Goal: Task Accomplishment & Management: Manage account settings

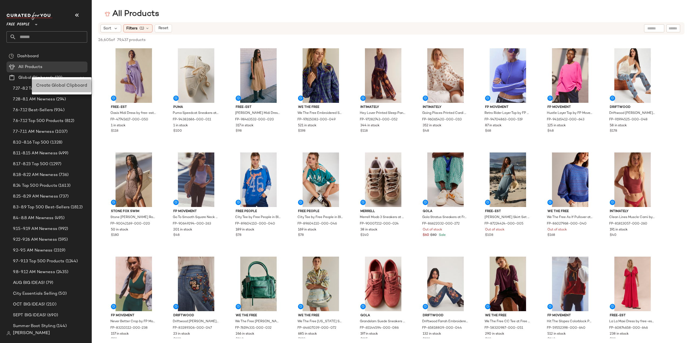
click at [55, 86] on span "Create Global Clipboard" at bounding box center [61, 85] width 51 height 5
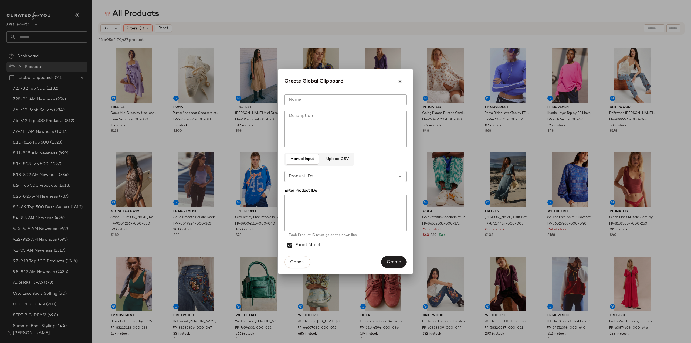
click at [322, 101] on input "Name" at bounding box center [345, 99] width 122 height 11
type input "**********"
click at [312, 201] on textarea at bounding box center [345, 213] width 122 height 37
paste textarea "**********"
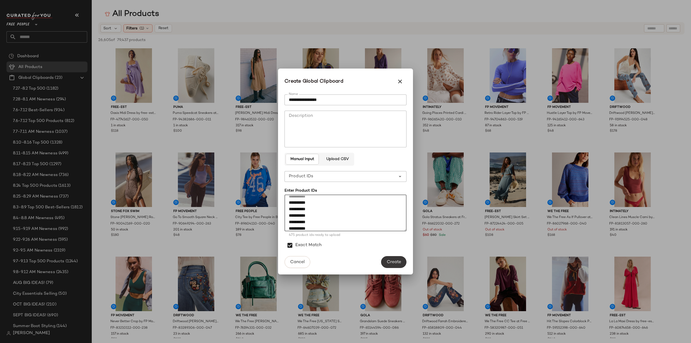
type textarea "**********"
click at [394, 262] on span "Create" at bounding box center [393, 262] width 15 height 5
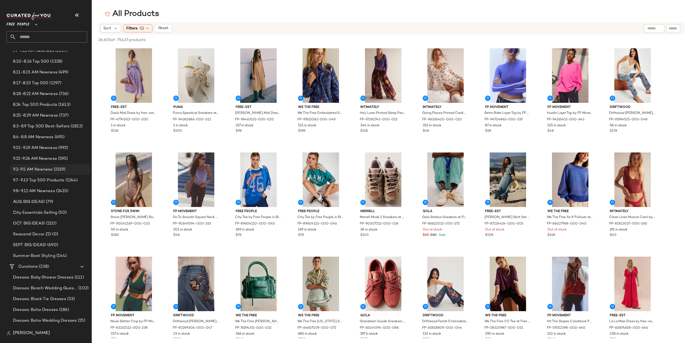
scroll to position [135, 0]
click at [21, 180] on span "Seasonal Decor ZD" at bounding box center [32, 180] width 38 height 6
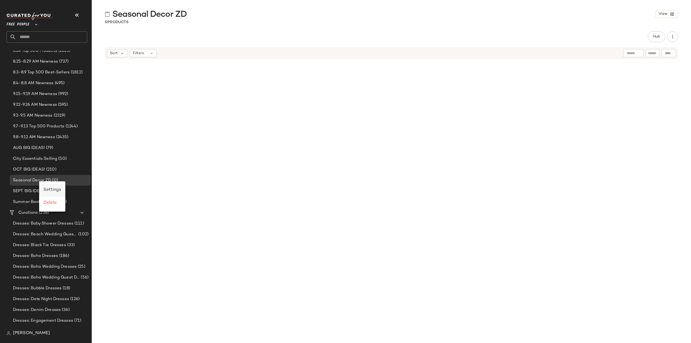
click at [50, 189] on span "Settings" at bounding box center [52, 190] width 18 height 5
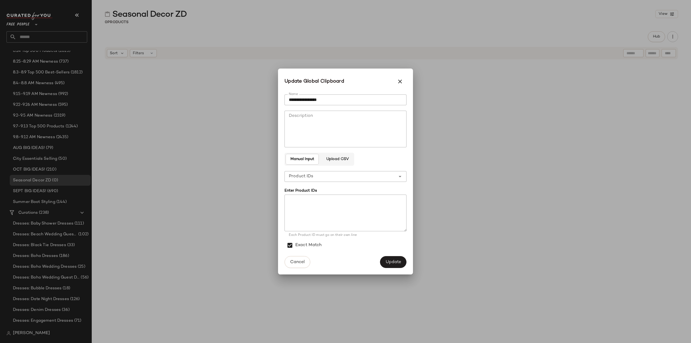
click at [317, 202] on textarea at bounding box center [345, 213] width 122 height 37
paste textarea "**********"
type textarea "**********"
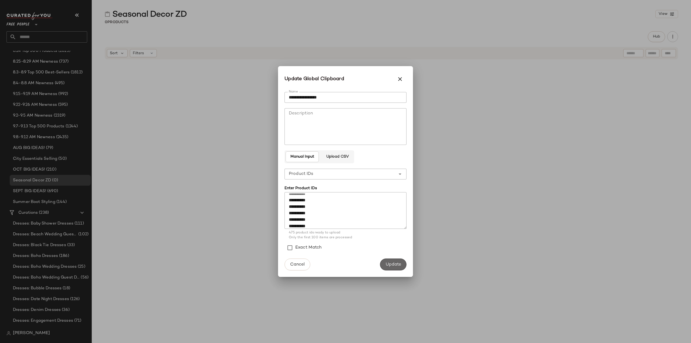
click at [393, 265] on span "Update" at bounding box center [393, 264] width 16 height 5
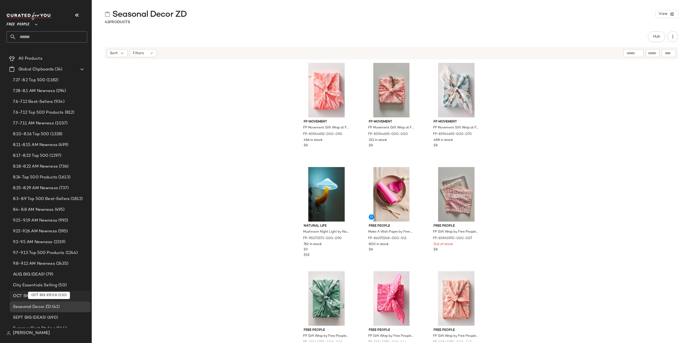
scroll to position [0, 0]
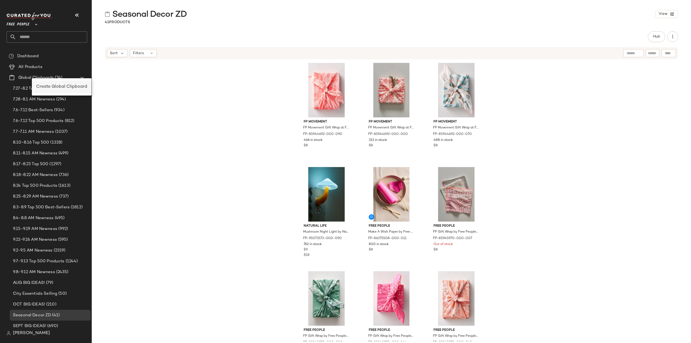
click at [59, 88] on span "Create Global Clipboard" at bounding box center [61, 86] width 51 height 5
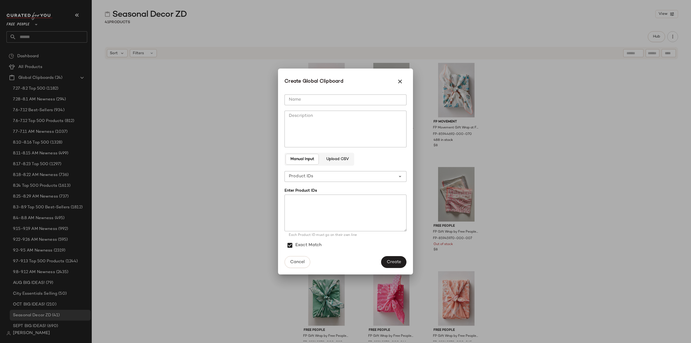
click at [316, 100] on input "Name" at bounding box center [345, 99] width 122 height 11
type input "**********"
click at [309, 211] on textarea at bounding box center [345, 213] width 122 height 37
paste textarea "**********"
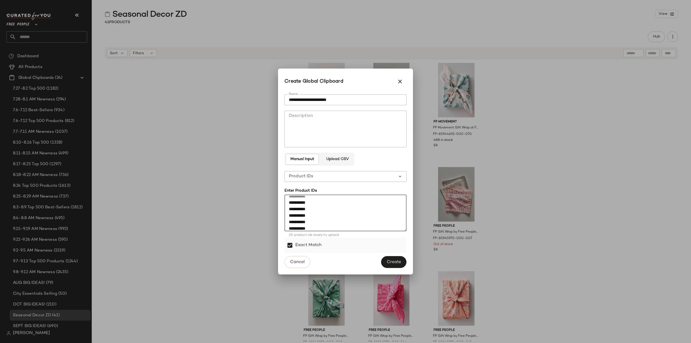
type textarea "**********"
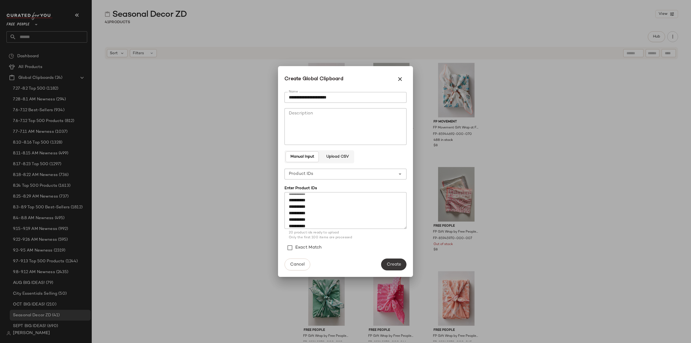
click at [394, 264] on span "Create" at bounding box center [393, 264] width 15 height 5
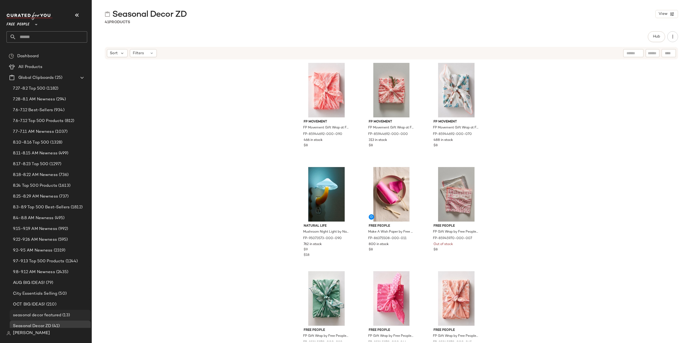
click at [36, 313] on span "seasonal decor featured" at bounding box center [37, 315] width 48 height 6
click at [42, 325] on span "Seasonal Decor ZD" at bounding box center [32, 326] width 38 height 6
click at [51, 86] on span "Create Global Clipboard" at bounding box center [69, 83] width 51 height 5
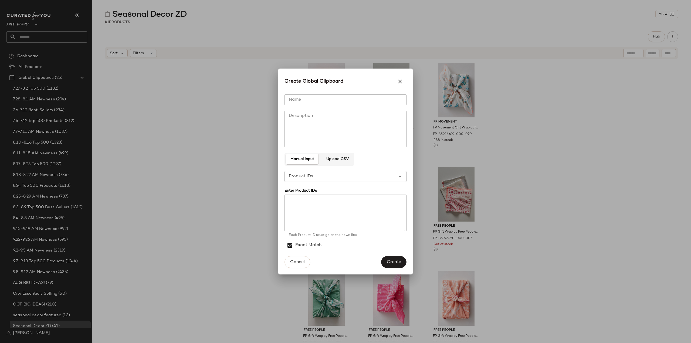
click at [314, 101] on input "Name" at bounding box center [345, 99] width 122 height 11
type input "**********"
click at [302, 204] on textarea at bounding box center [345, 213] width 122 height 37
paste textarea "********* ********* ********* ********* ********* ********* ********* *********…"
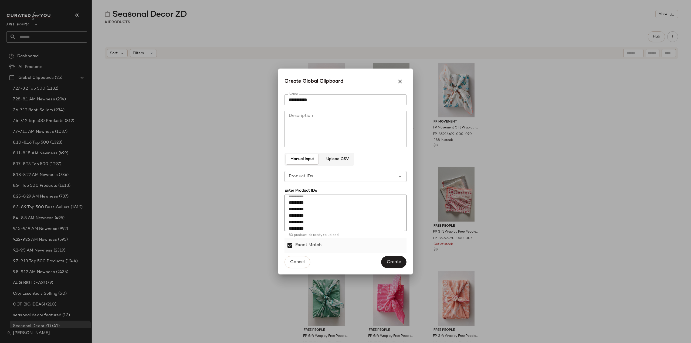
type textarea "********* ********* ********* ********* ********* ********* ********* *********…"
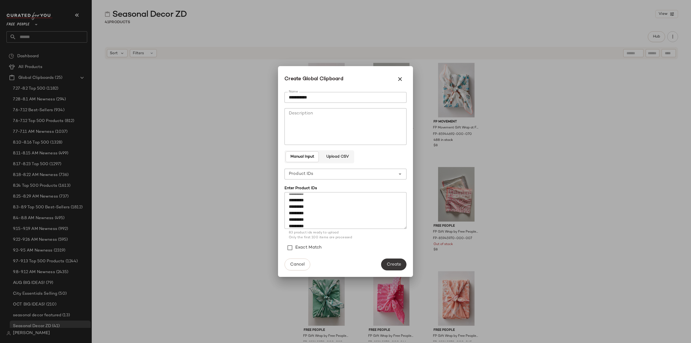
click at [395, 264] on span "Create" at bounding box center [393, 264] width 15 height 5
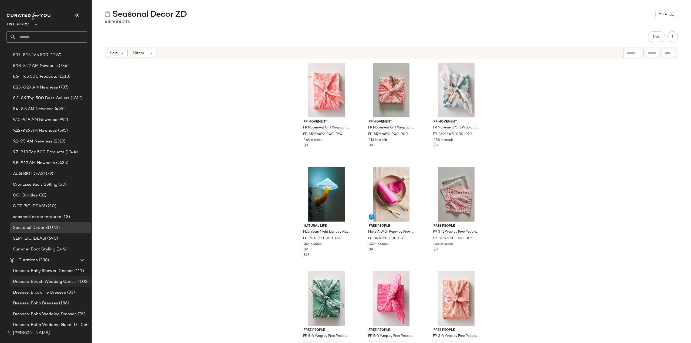
scroll to position [162, 0]
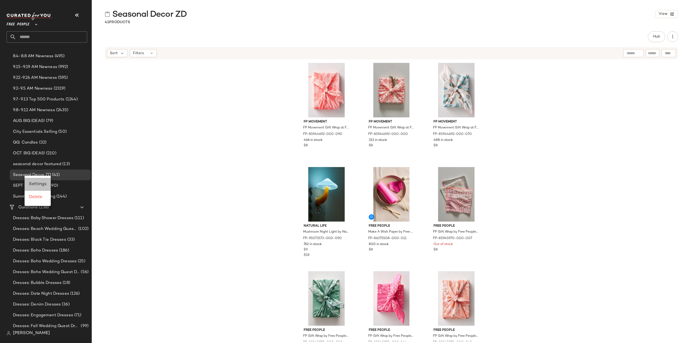
click at [33, 183] on span "Settings" at bounding box center [38, 184] width 18 height 5
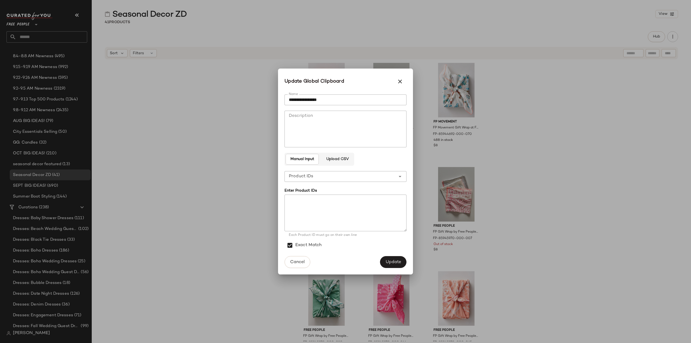
click at [288, 100] on input "**********" at bounding box center [345, 99] width 122 height 11
drag, startPoint x: 342, startPoint y: 98, endPoint x: 333, endPoint y: 101, distance: 9.6
click at [333, 101] on input "**********" at bounding box center [345, 99] width 122 height 11
type input "**********"
click at [388, 261] on span "Update" at bounding box center [393, 262] width 16 height 5
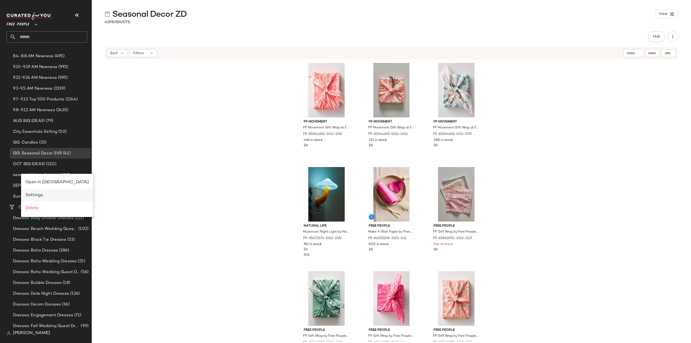
click at [30, 195] on span "Settings" at bounding box center [34, 195] width 18 height 5
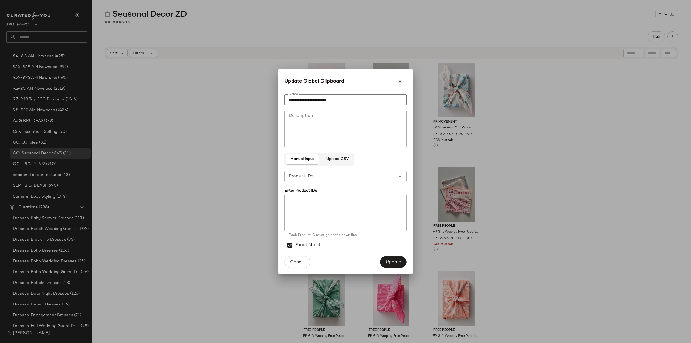
drag, startPoint x: 288, startPoint y: 102, endPoint x: 345, endPoint y: 103, distance: 56.7
click at [345, 103] on input "**********" at bounding box center [345, 99] width 122 height 11
type input "**********"
click at [393, 262] on span "Update" at bounding box center [393, 262] width 16 height 5
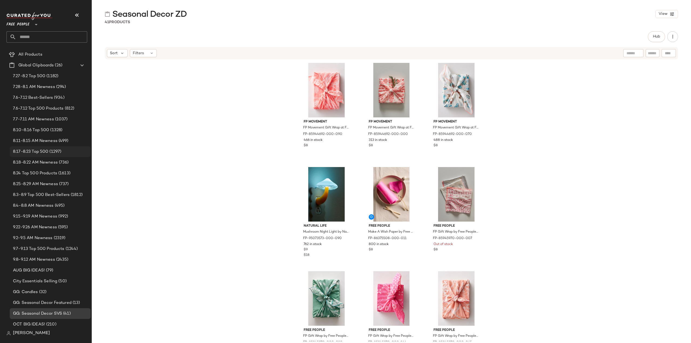
scroll to position [0, 0]
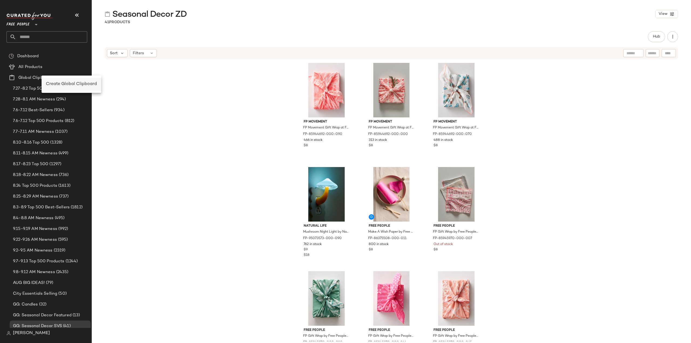
click at [58, 85] on span "Create Global Clipboard" at bounding box center [71, 84] width 51 height 5
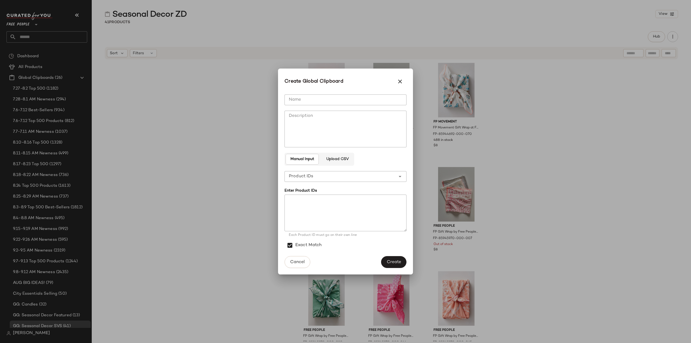
click at [288, 97] on input "Name" at bounding box center [345, 99] width 122 height 11
type input "**********"
click at [308, 200] on textarea at bounding box center [345, 213] width 122 height 37
paste textarea "********* ********* ********* ********* ********* ********* ********* *********…"
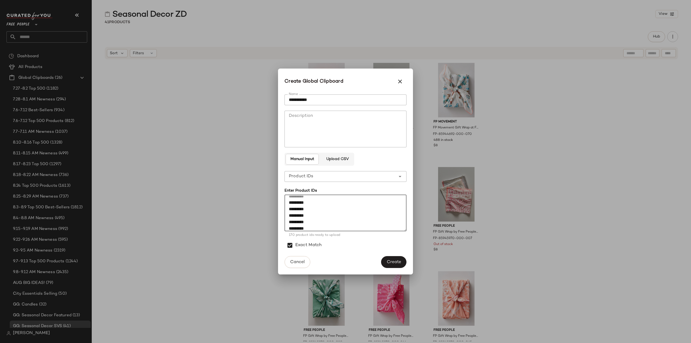
type textarea "********* ********* ********* ********* ********* ********* ********* *********…"
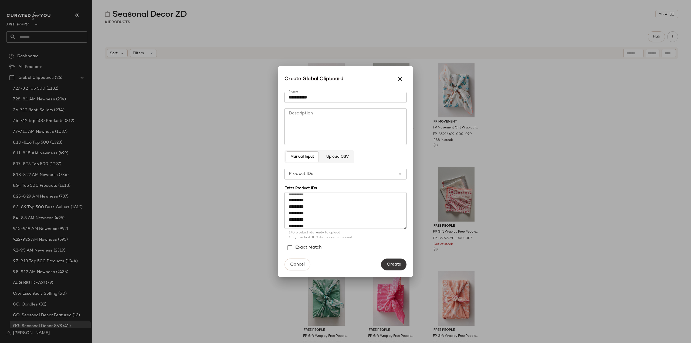
click at [399, 266] on span "Create" at bounding box center [393, 264] width 15 height 5
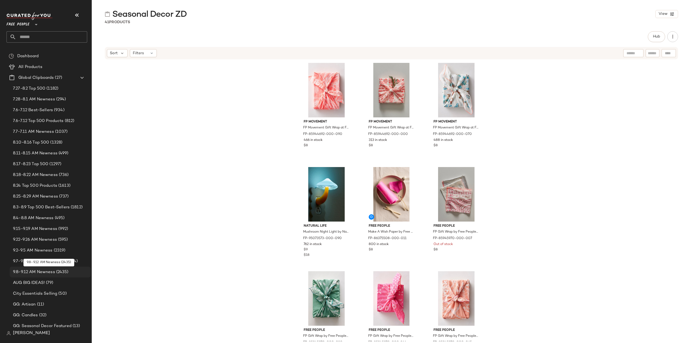
scroll to position [27, 0]
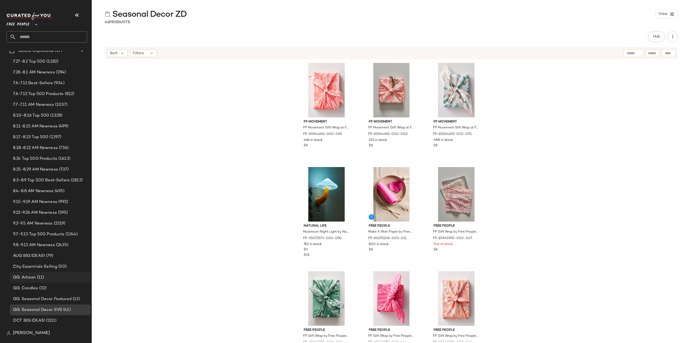
click at [29, 277] on span "GG: Artisan" at bounding box center [24, 277] width 23 height 6
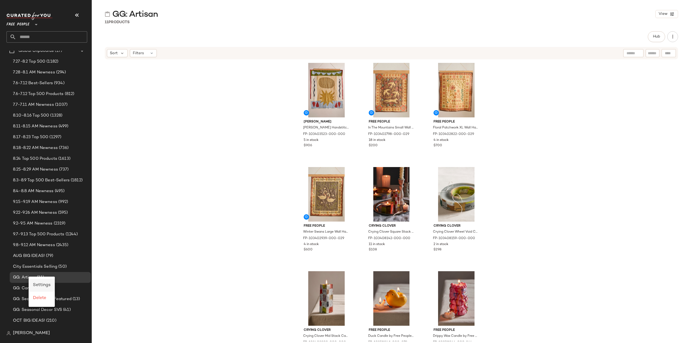
click at [45, 286] on span "Settings" at bounding box center [42, 285] width 18 height 5
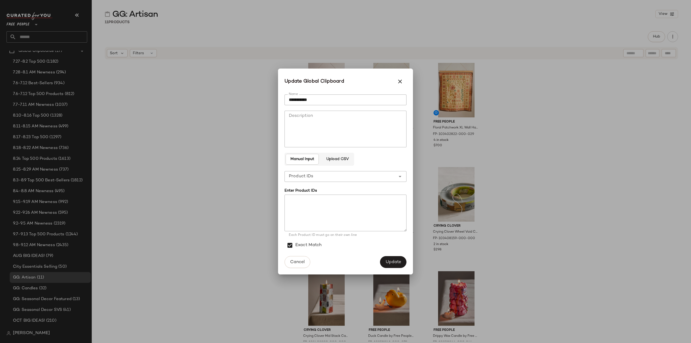
click at [318, 210] on textarea at bounding box center [345, 213] width 122 height 37
paste textarea "********* ********* ********* ********* ********* ********* ********* *********…"
type textarea "********* ********* ********* ********* ********* ********* ********* *********…"
click at [387, 260] on span "Update" at bounding box center [393, 262] width 16 height 5
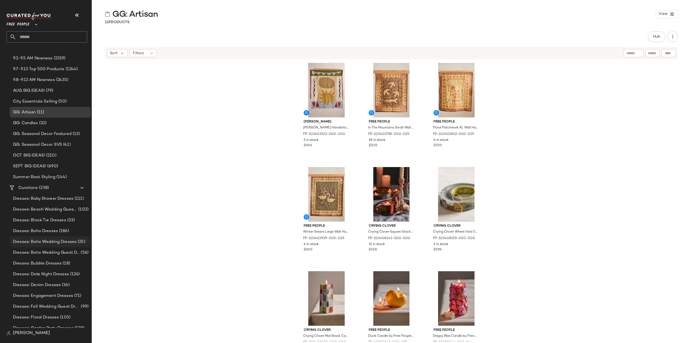
scroll to position [216, 0]
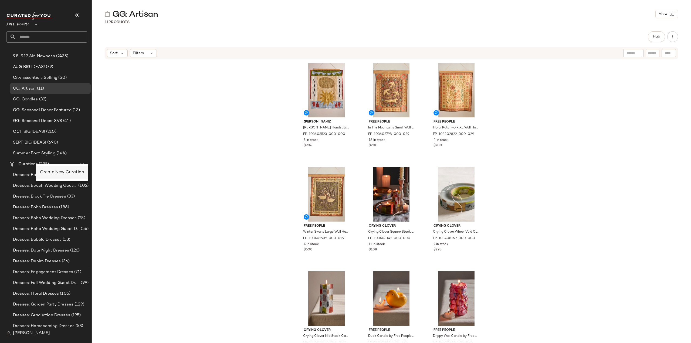
click at [50, 173] on span "Create New Curation" at bounding box center [62, 172] width 44 height 5
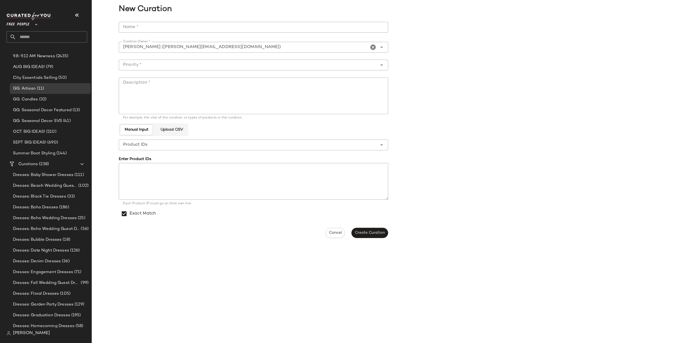
click at [149, 28] on input "Name *" at bounding box center [253, 27] width 269 height 11
type input "**********"
click at [162, 88] on textarea "Description *" at bounding box center [253, 95] width 269 height 37
type textarea "**********"
click at [144, 67] on input "Priority *" at bounding box center [248, 65] width 258 height 6
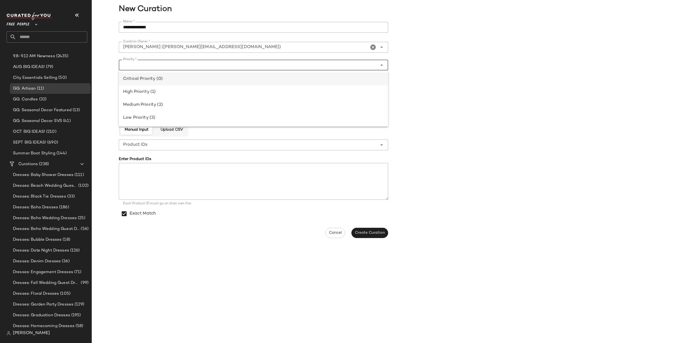
click at [137, 79] on div "Critical Priority (0)" at bounding box center [253, 79] width 261 height 6
type input "**********"
click at [363, 232] on span "Create Curation" at bounding box center [370, 233] width 30 height 4
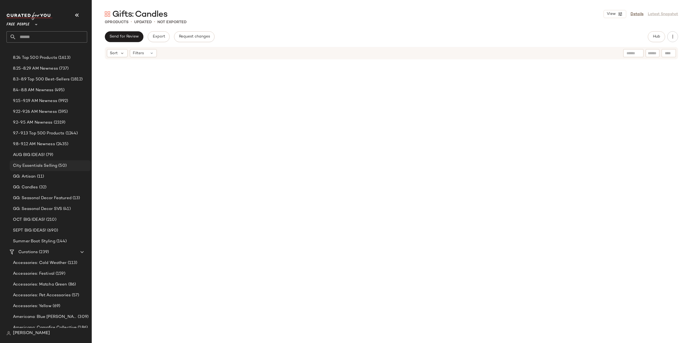
scroll to position [101, 0]
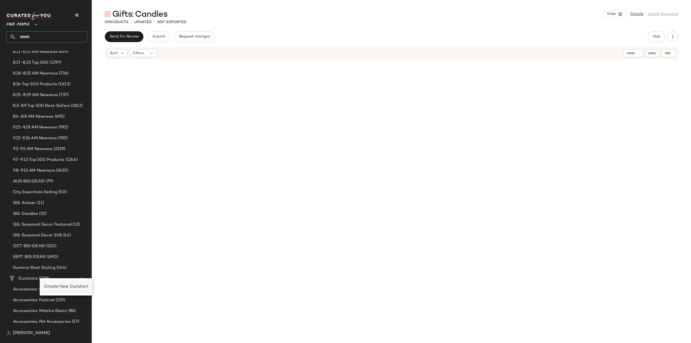
click at [52, 284] on span "Create New Curation" at bounding box center [66, 286] width 44 height 5
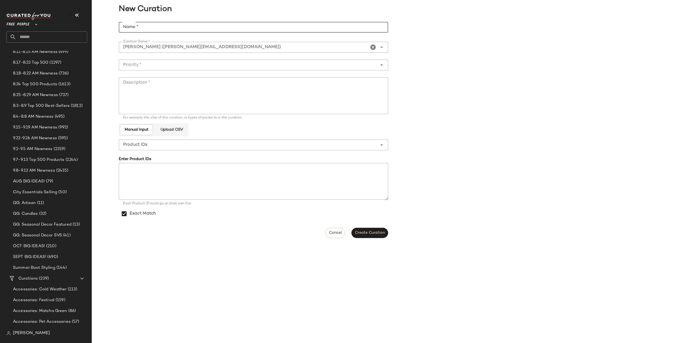
click at [138, 28] on input "Name *" at bounding box center [253, 27] width 269 height 11
type input "**********"
click at [137, 67] on input "Priority *" at bounding box center [248, 65] width 258 height 6
click at [138, 80] on div "Critical Priority (0)" at bounding box center [253, 79] width 261 height 6
type input "**********"
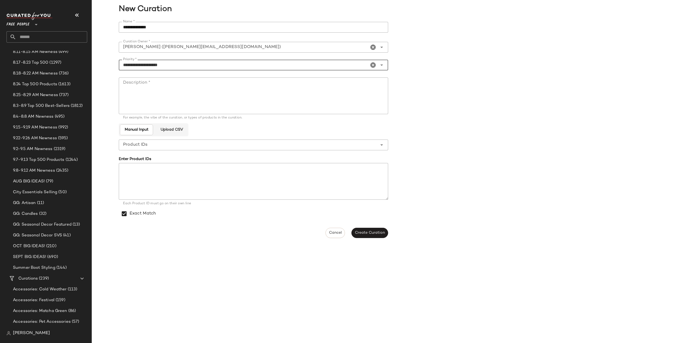
click at [141, 97] on textarea "Description *" at bounding box center [253, 95] width 269 height 37
type textarea "**********"
click at [377, 233] on span "Create Curation" at bounding box center [370, 233] width 30 height 4
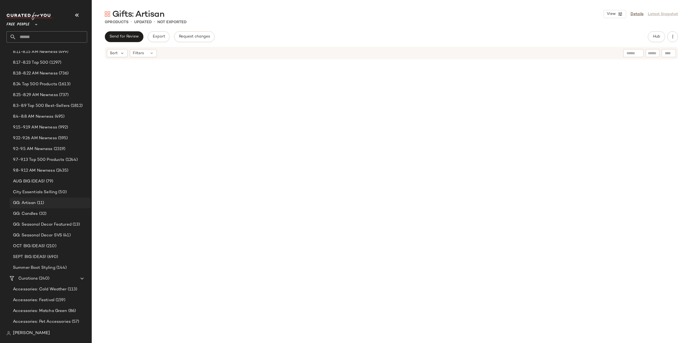
click at [28, 204] on span "GG: Artisan" at bounding box center [24, 203] width 23 height 6
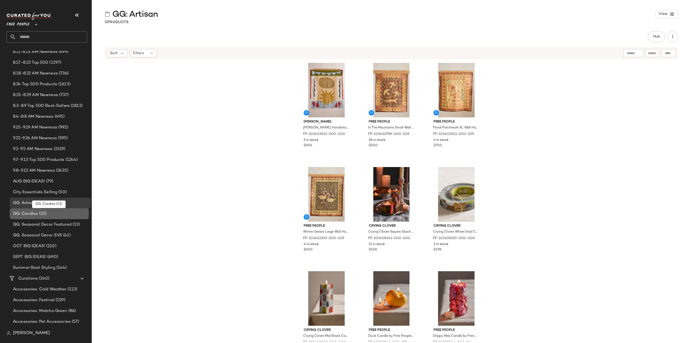
click at [30, 215] on span "GG: Candles" at bounding box center [25, 214] width 25 height 6
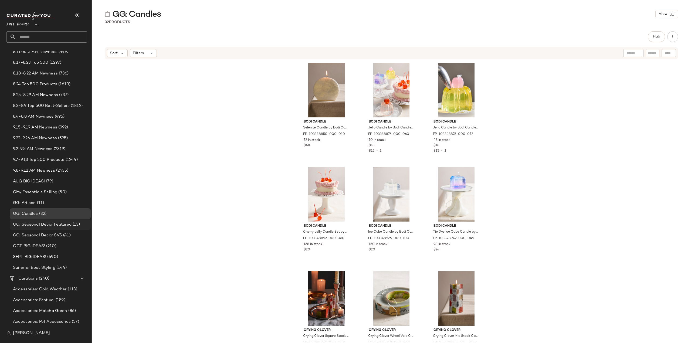
click at [31, 223] on span "GG: Seasonal Decor Featured" at bounding box center [42, 225] width 59 height 6
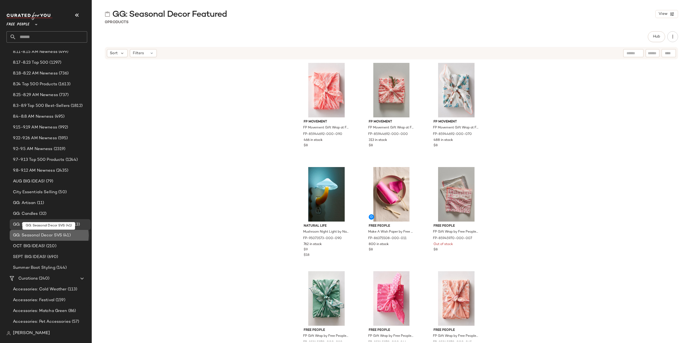
click at [32, 235] on span "GG: Seasonal Decor SVS" at bounding box center [37, 235] width 49 height 6
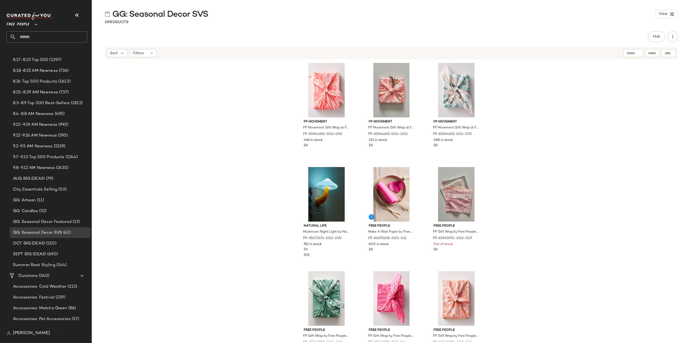
scroll to position [74, 0]
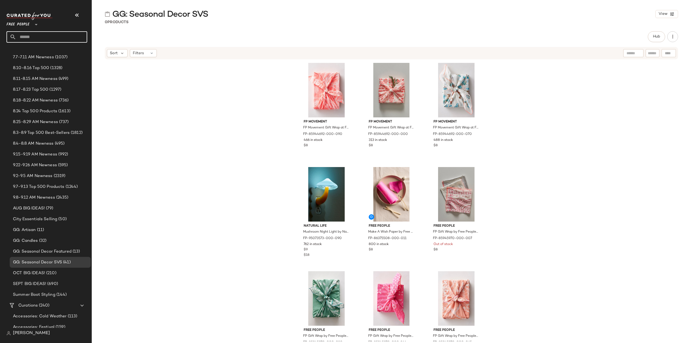
click at [42, 36] on input "text" at bounding box center [51, 36] width 71 height 11
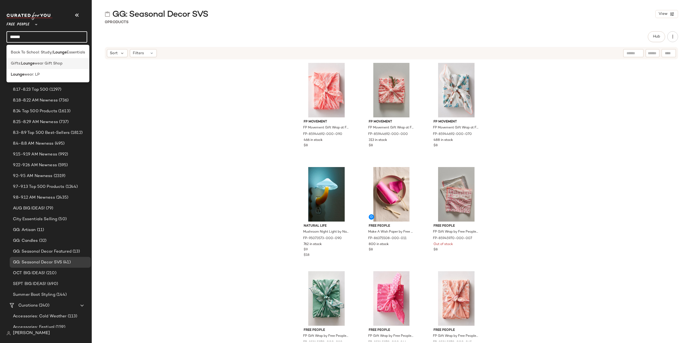
type input "******"
click at [35, 64] on span "wear Gift Shop" at bounding box center [49, 64] width 28 height 6
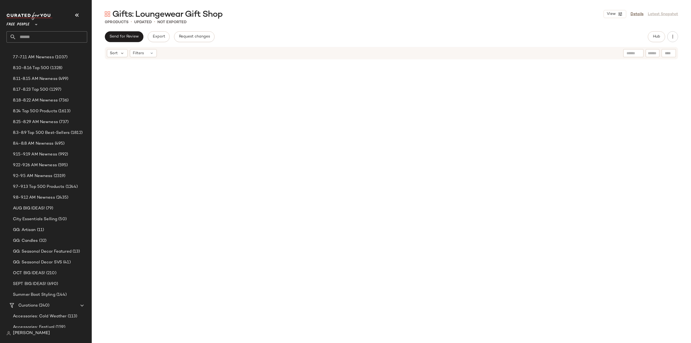
click at [48, 37] on input "text" at bounding box center [51, 36] width 71 height 11
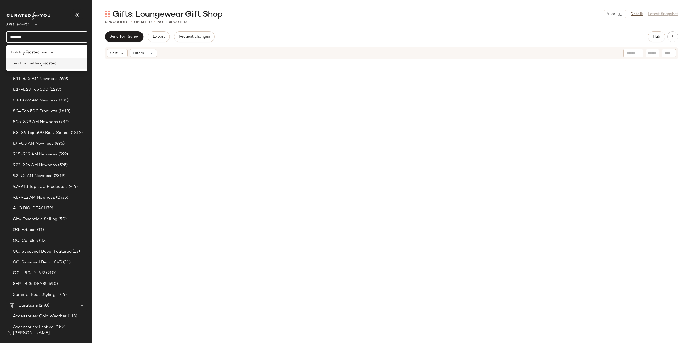
type input "*******"
click at [40, 65] on span "Trend: Something" at bounding box center [27, 64] width 32 height 6
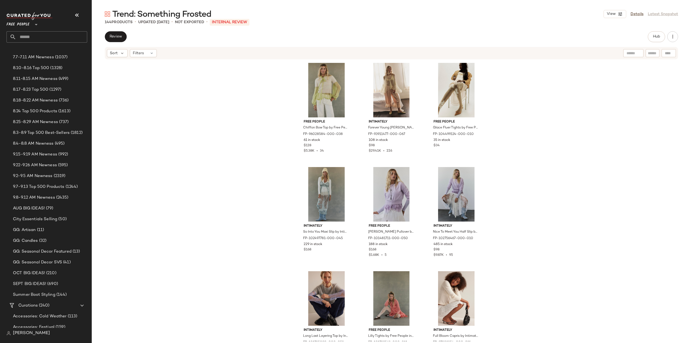
click at [48, 41] on input "text" at bounding box center [51, 36] width 71 height 11
type input "*****"
click at [35, 53] on b "Ballo" at bounding box center [32, 53] width 9 height 6
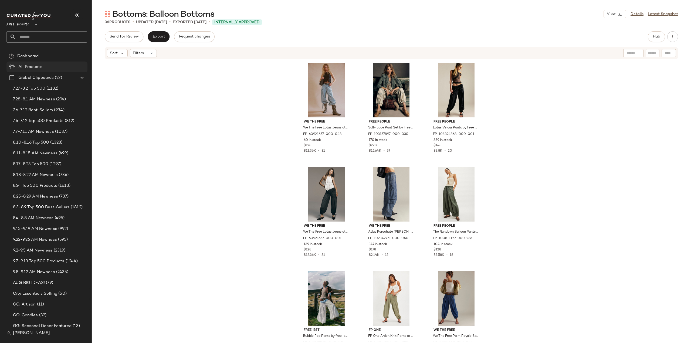
click at [30, 70] on span "All Products" at bounding box center [30, 67] width 24 height 6
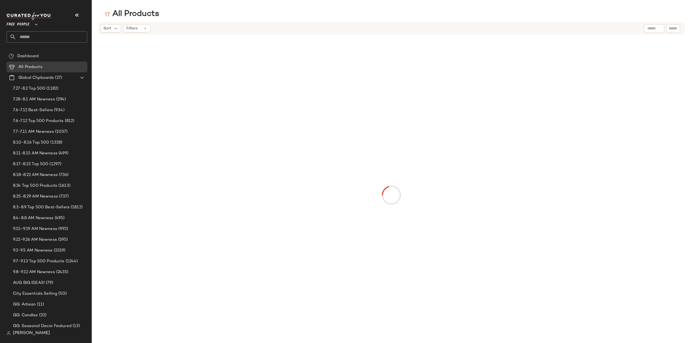
click at [650, 29] on input "text" at bounding box center [654, 29] width 14 height 6
click at [683, 29] on div "Sort Filters" at bounding box center [391, 28] width 586 height 12
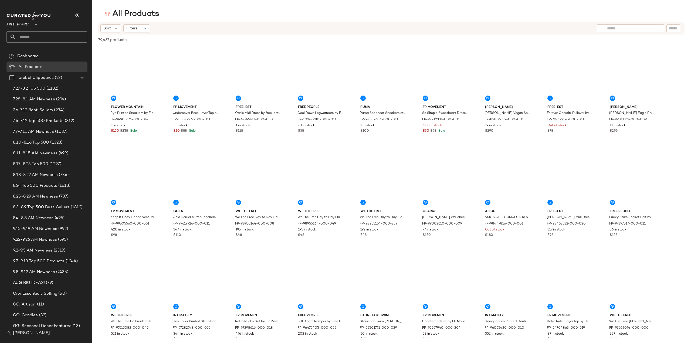
click at [671, 32] on div at bounding box center [673, 28] width 14 height 8
click at [672, 29] on input "Filter" at bounding box center [655, 29] width 46 height 6
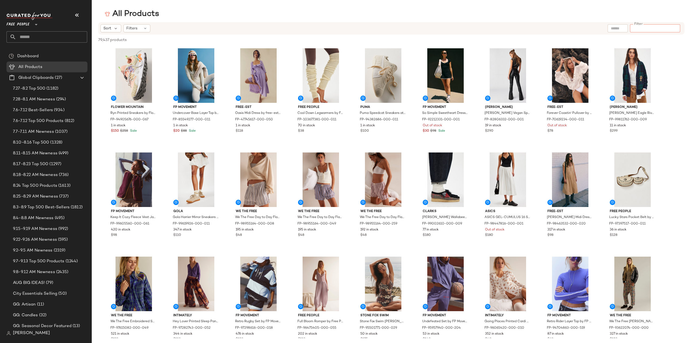
paste input "*********"
type input "*********"
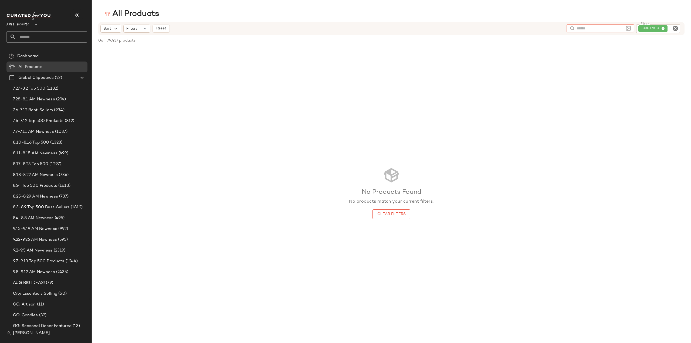
click at [587, 28] on input "text" at bounding box center [600, 29] width 47 height 6
click at [676, 27] on icon "Clear Filter" at bounding box center [675, 28] width 6 height 6
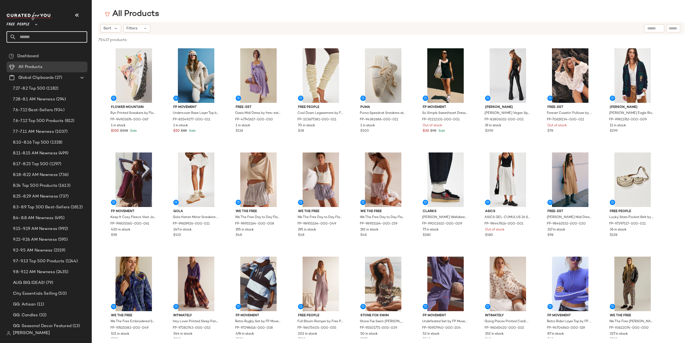
click at [37, 37] on input "text" at bounding box center [51, 36] width 71 height 11
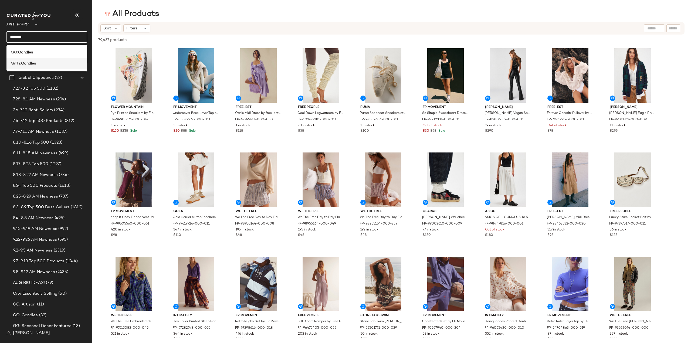
type input "*******"
click at [29, 64] on b "Candles" at bounding box center [28, 64] width 15 height 6
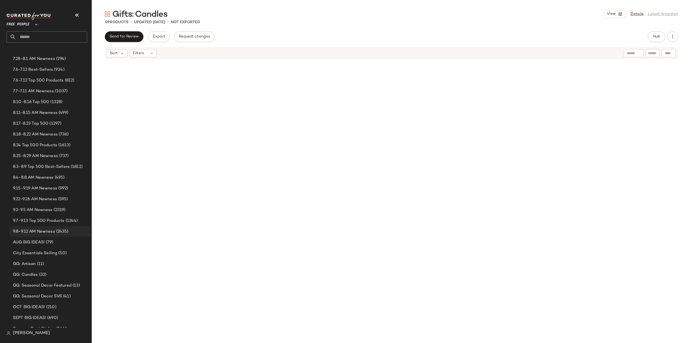
scroll to position [54, 0]
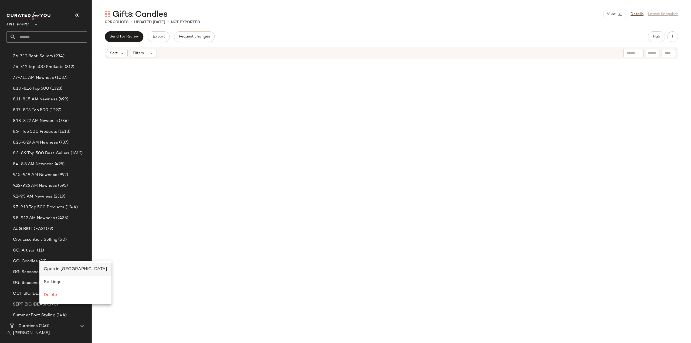
click at [49, 268] on span "Open in Split View" at bounding box center [75, 269] width 63 height 5
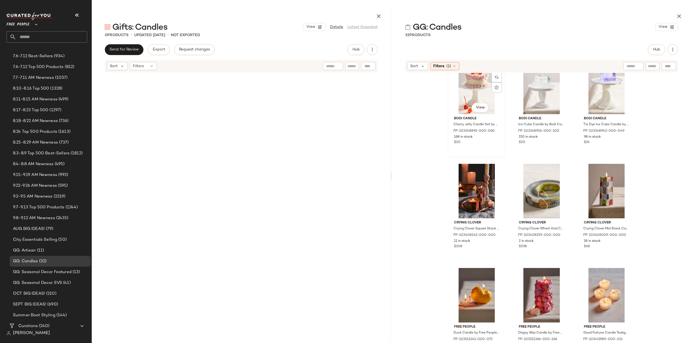
scroll to position [220, 0]
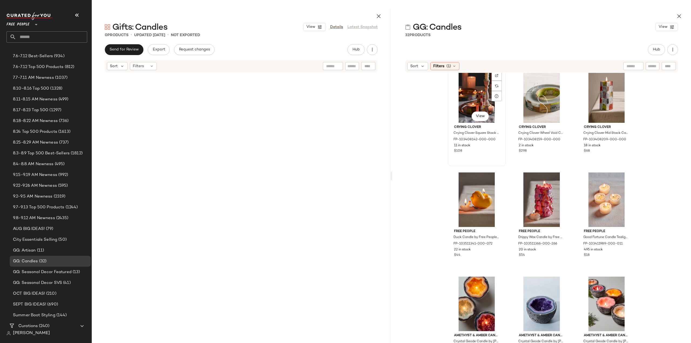
click at [469, 93] on div "#7 View" at bounding box center [477, 95] width 54 height 55
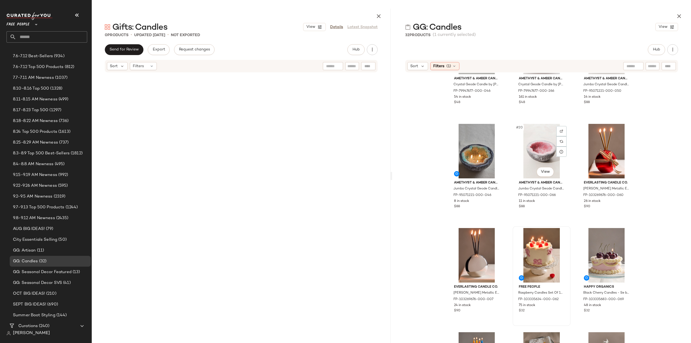
scroll to position [541, 0]
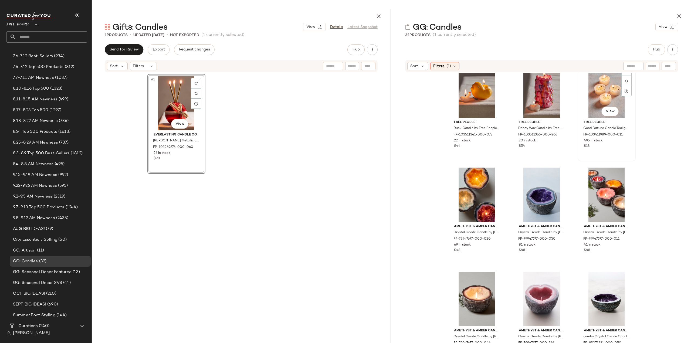
scroll to position [325, 0]
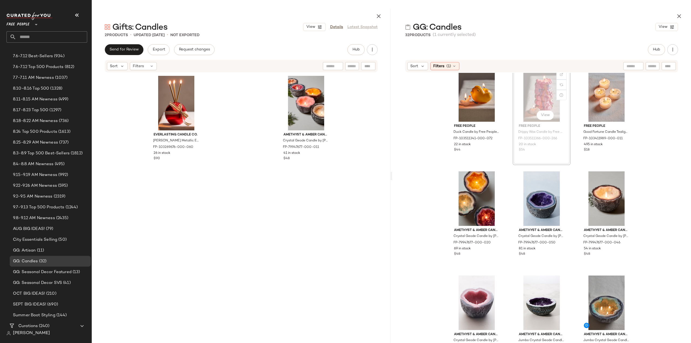
scroll to position [324, 0]
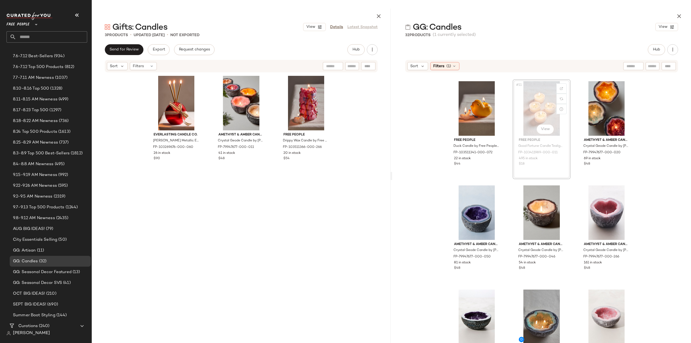
scroll to position [306, 0]
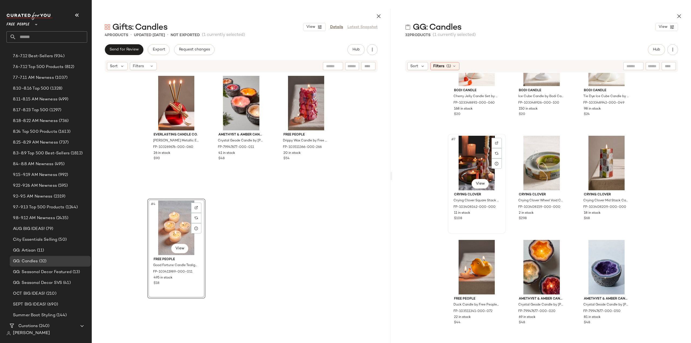
scroll to position [144, 0]
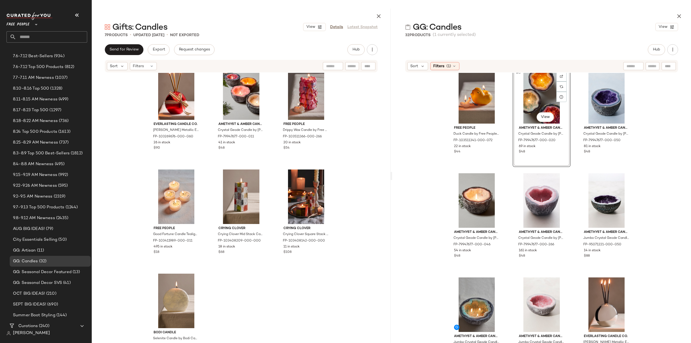
scroll to position [11, 0]
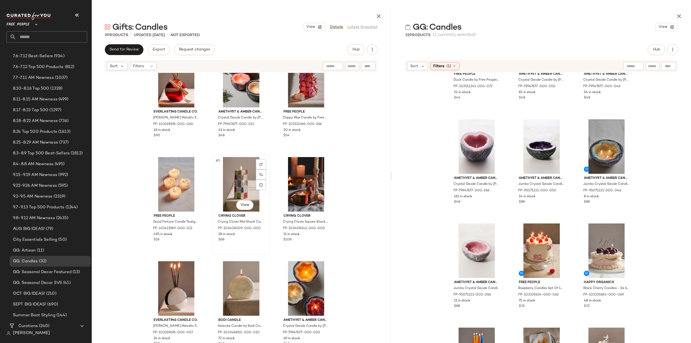
scroll to position [28, 0]
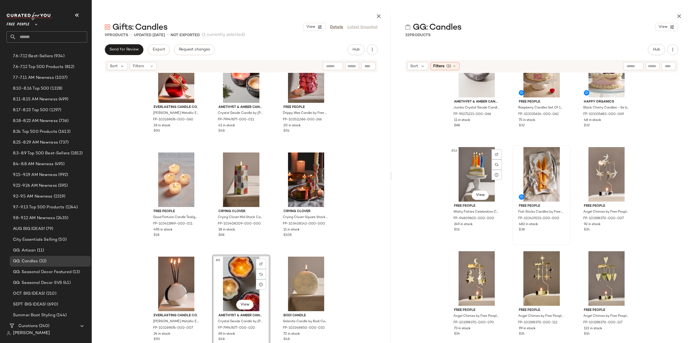
scroll to position [462, 0]
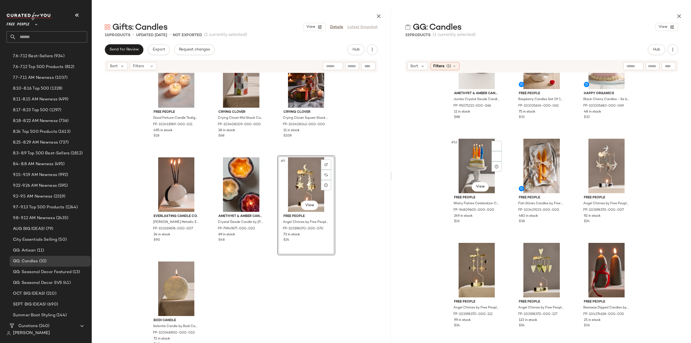
scroll to position [136, 0]
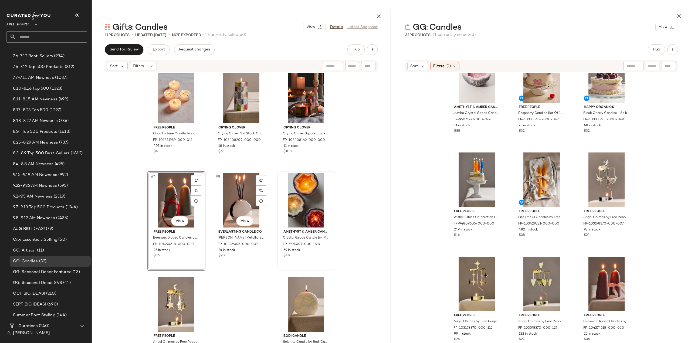
scroll to position [136, 0]
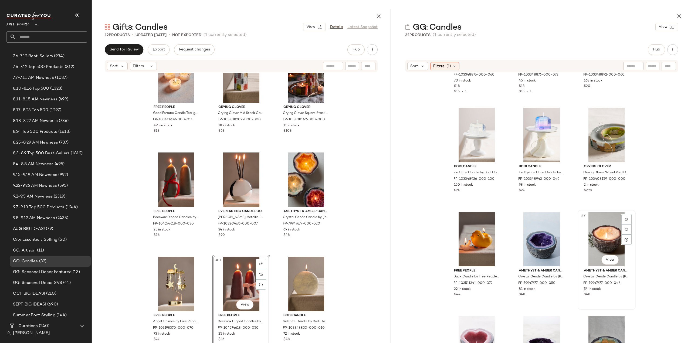
scroll to position [81, 0]
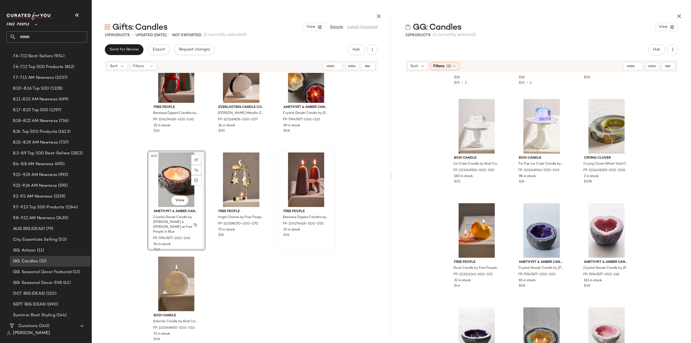
scroll to position [240, 0]
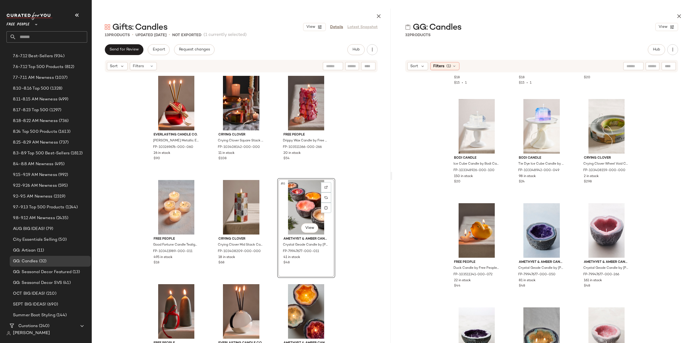
scroll to position [27, 0]
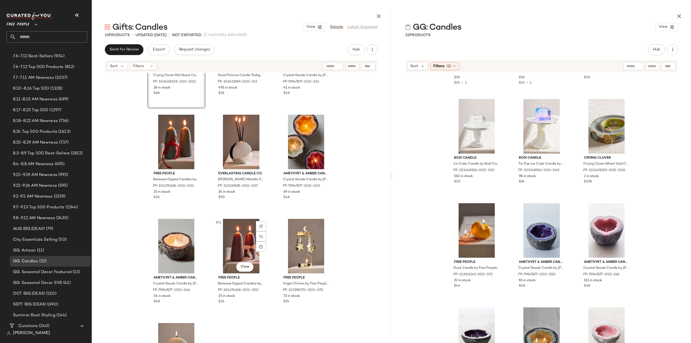
scroll to position [193, 0]
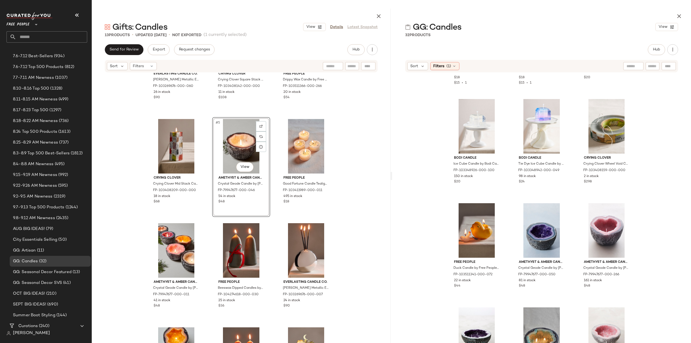
scroll to position [13, 0]
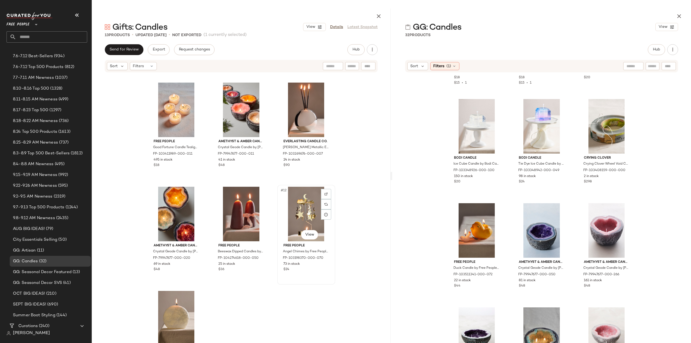
scroll to position [186, 0]
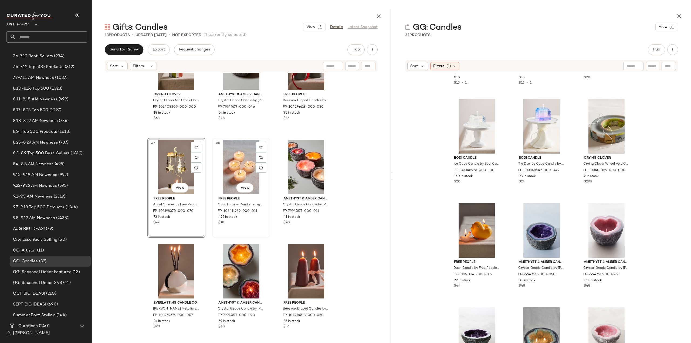
scroll to position [132, 0]
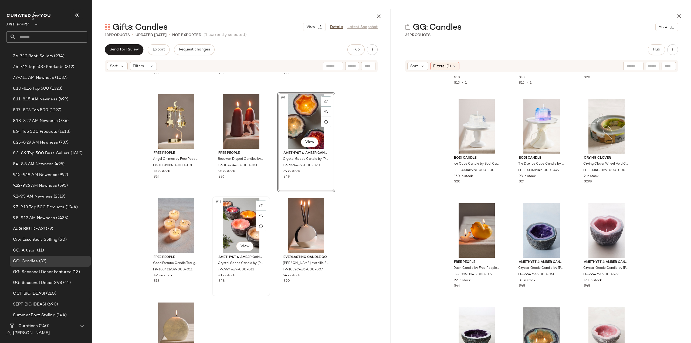
scroll to position [213, 0]
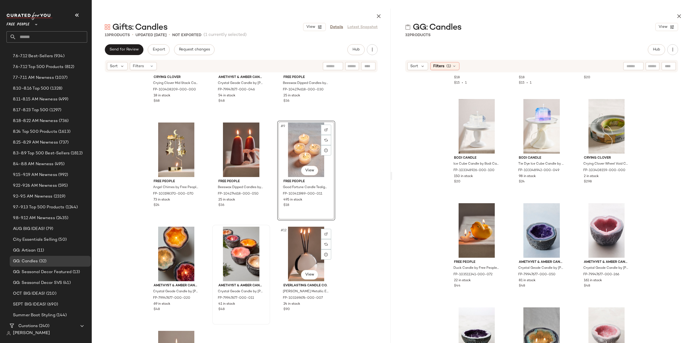
scroll to position [186, 0]
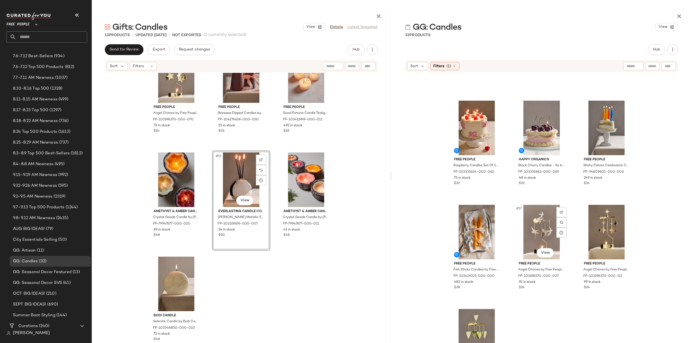
scroll to position [448, 0]
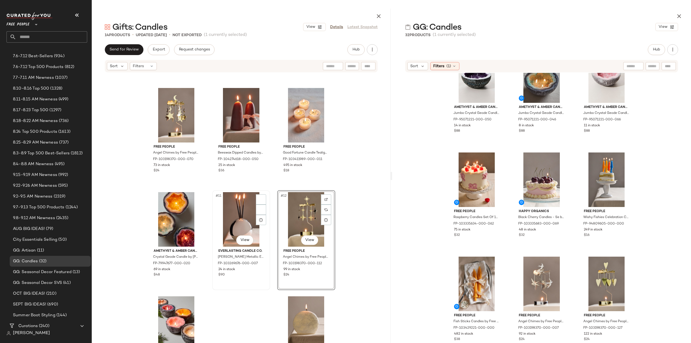
scroll to position [240, 0]
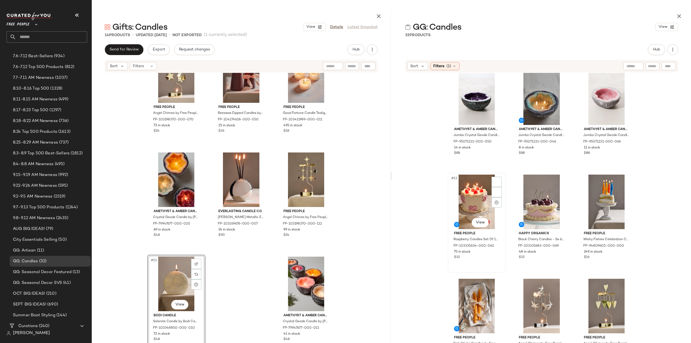
scroll to position [344, 0]
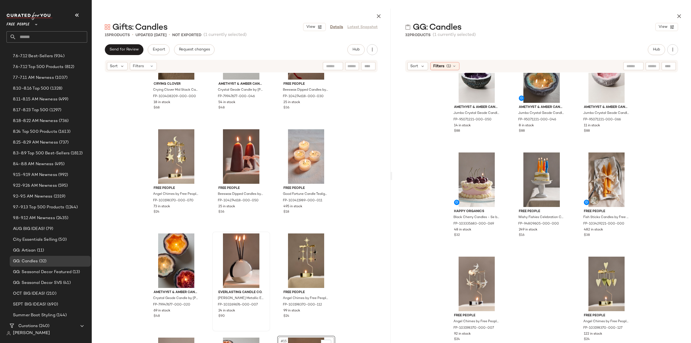
scroll to position [240, 0]
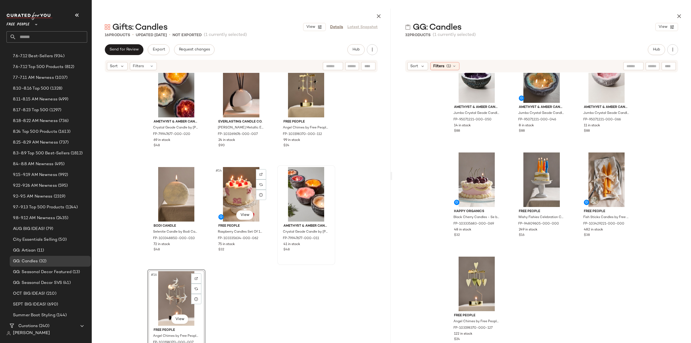
scroll to position [344, 0]
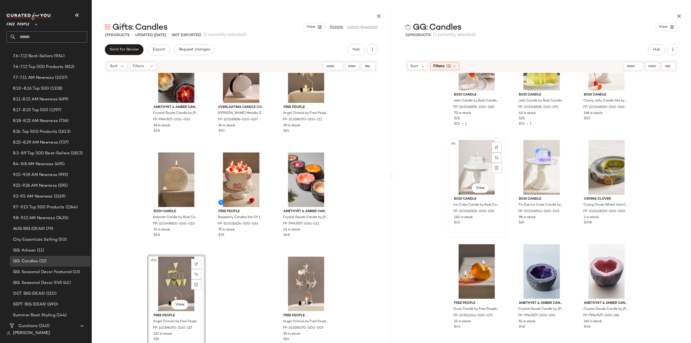
scroll to position [81, 0]
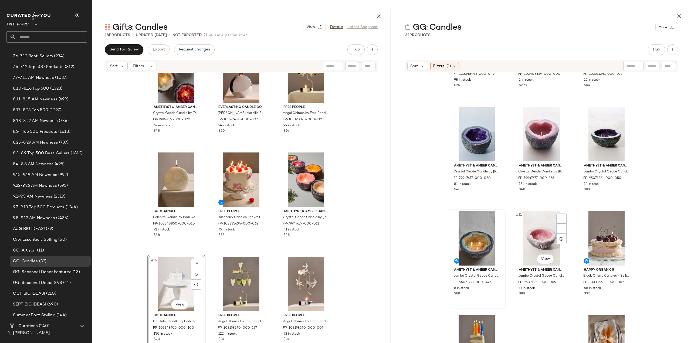
scroll to position [193, 0]
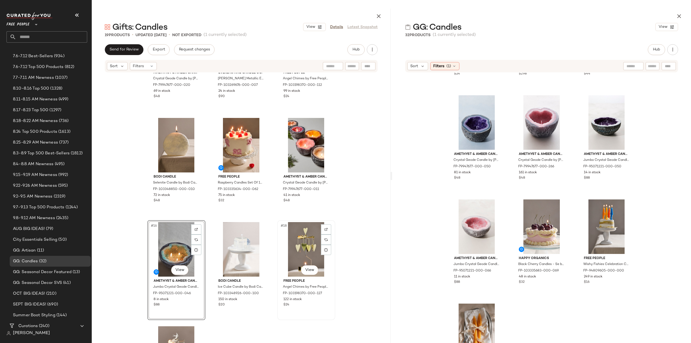
scroll to position [398, 0]
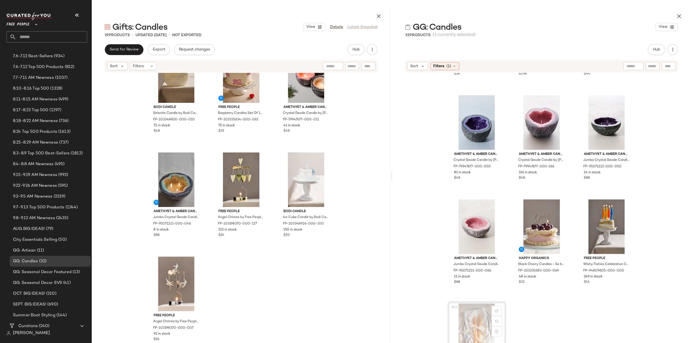
scroll to position [194, 0]
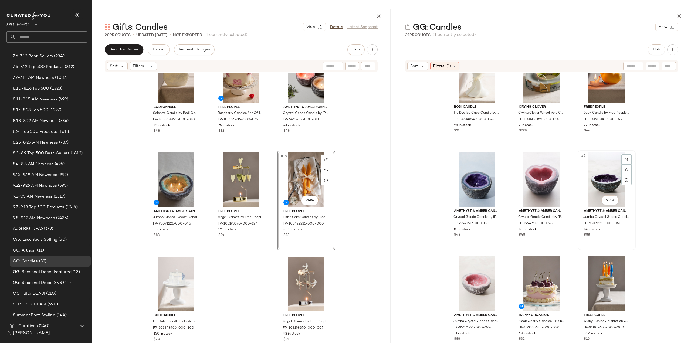
scroll to position [136, 0]
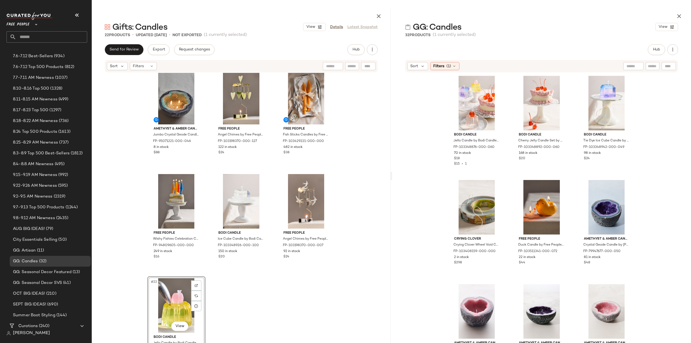
scroll to position [553, 0]
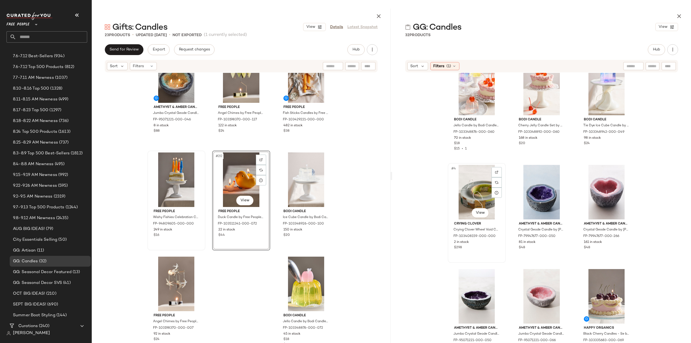
scroll to position [28, 0]
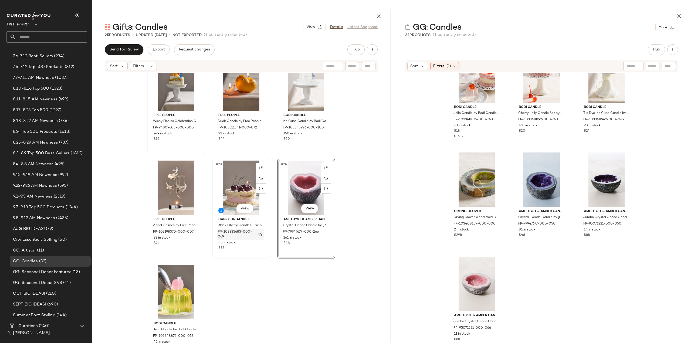
scroll to position [657, 0]
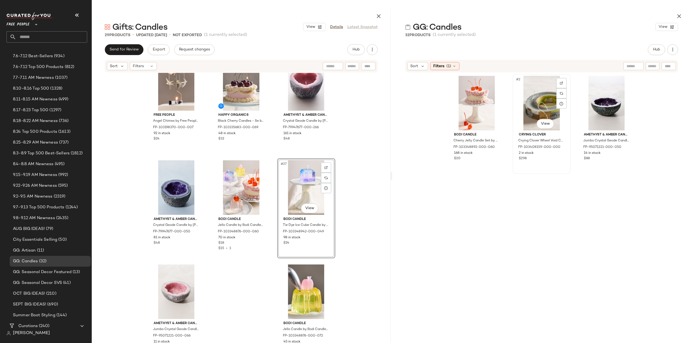
scroll to position [761, 0]
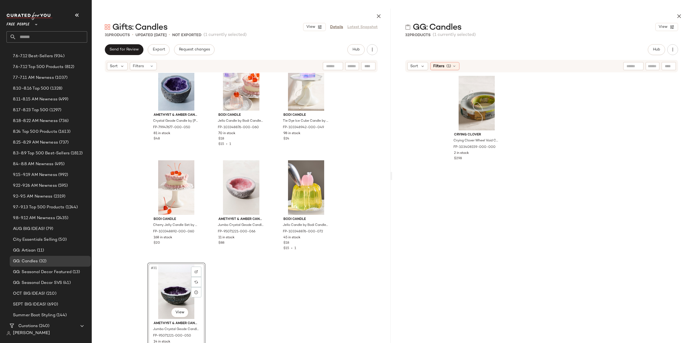
scroll to position [865, 0]
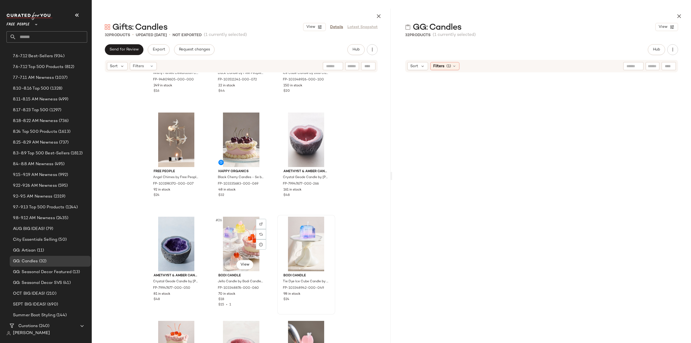
scroll to position [730, 0]
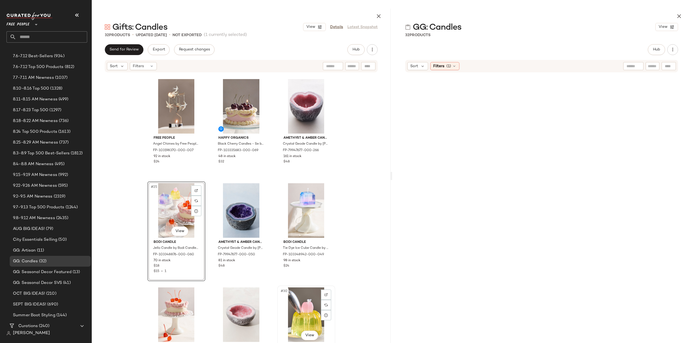
scroll to position [731, 0]
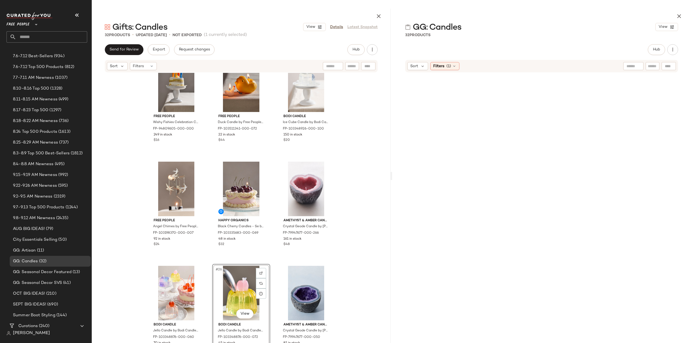
scroll to position [650, 0]
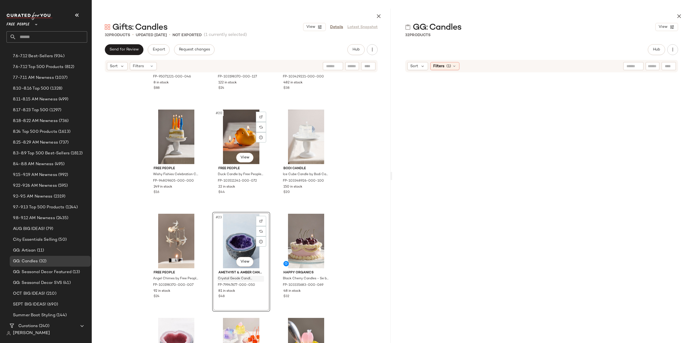
scroll to position [650, 0]
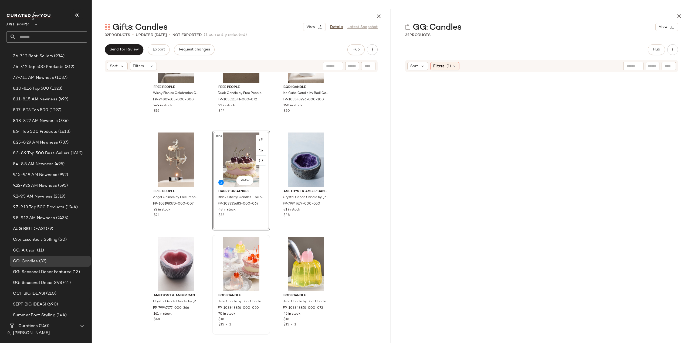
scroll to position [704, 0]
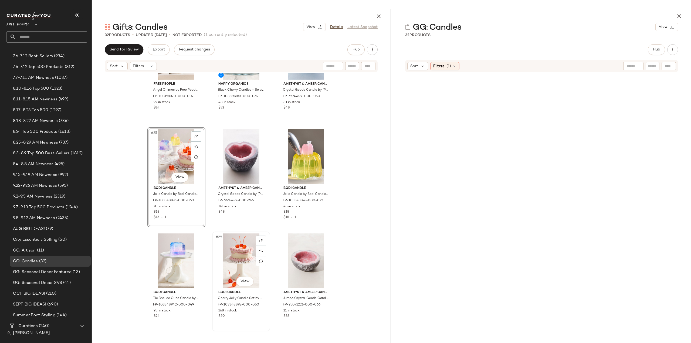
scroll to position [785, 0]
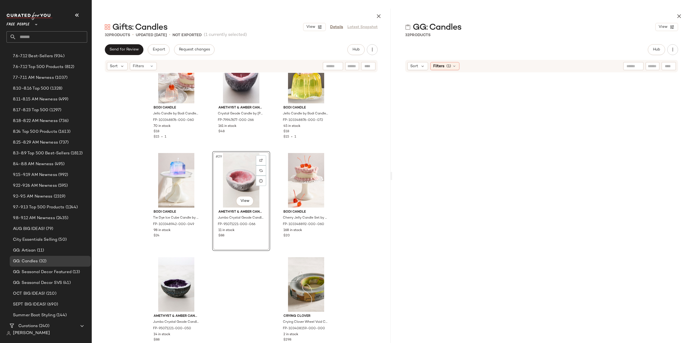
scroll to position [865, 0]
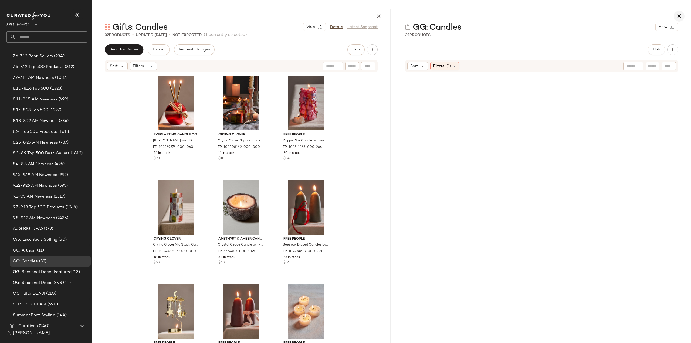
click at [679, 17] on icon "button" at bounding box center [679, 16] width 6 height 6
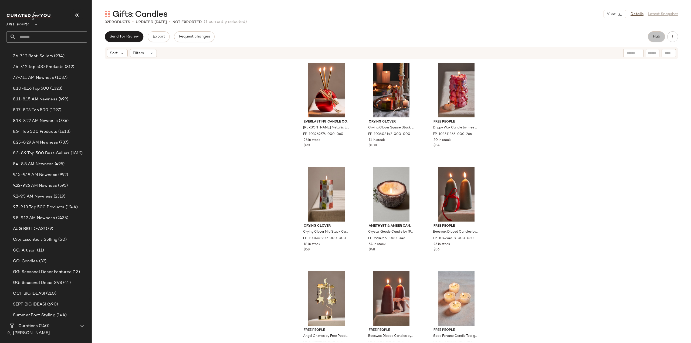
click at [658, 35] on span "Hub" at bounding box center [656, 37] width 8 height 4
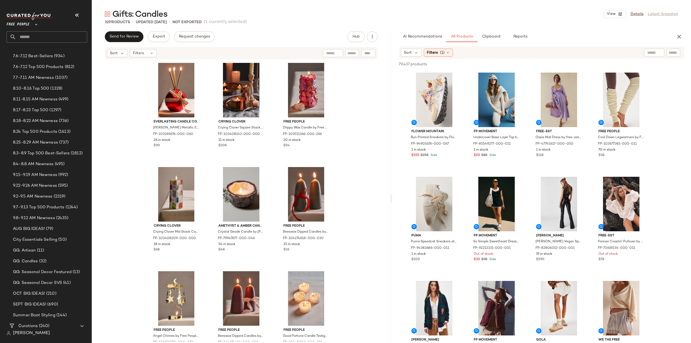
click at [651, 55] on input "text" at bounding box center [654, 53] width 14 height 6
click at [674, 53] on input "Filter" at bounding box center [655, 53] width 46 height 6
type input "******"
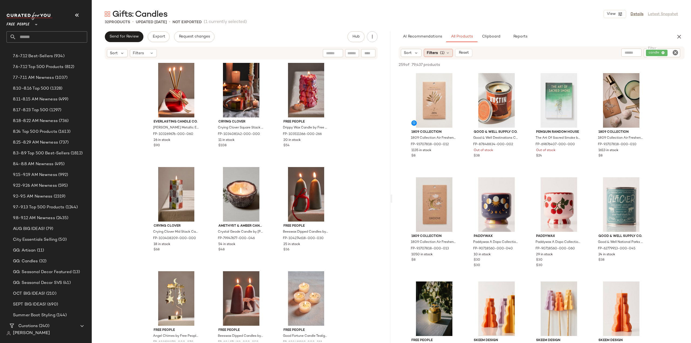
click at [436, 54] on span "Filters" at bounding box center [432, 53] width 11 height 6
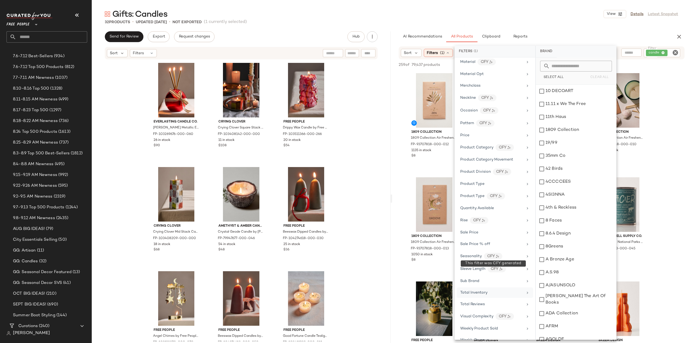
scroll to position [284, 0]
click at [466, 290] on span "Total Inventory" at bounding box center [473, 292] width 27 height 4
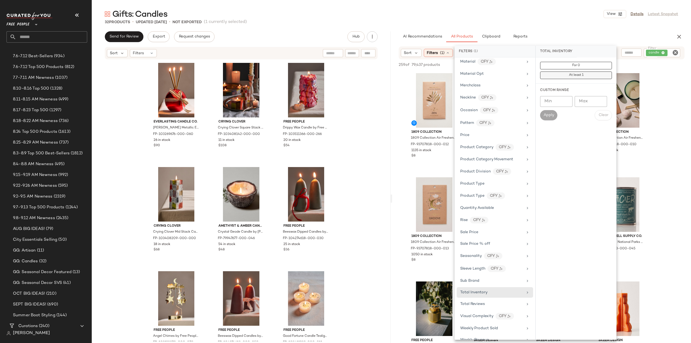
click at [564, 76] on button "At least 1" at bounding box center [576, 76] width 72 height 8
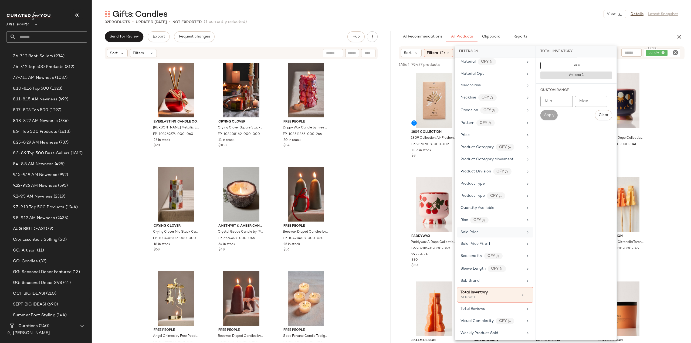
click at [467, 230] on span "Sale Price" at bounding box center [469, 232] width 18 height 4
click at [543, 73] on div "Not on sale" at bounding box center [576, 74] width 76 height 10
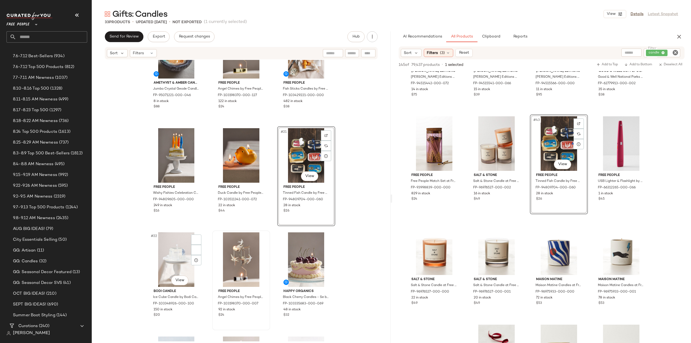
scroll to position [595, 0]
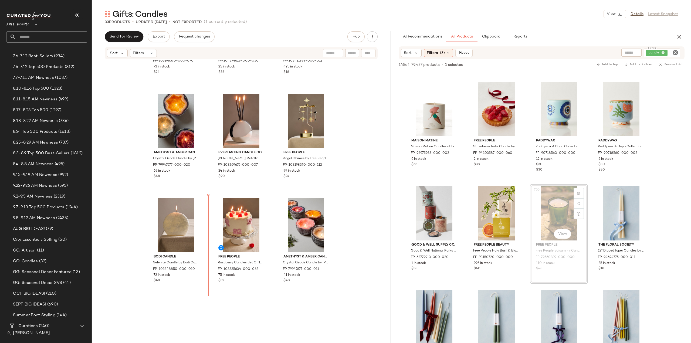
scroll to position [298, 0]
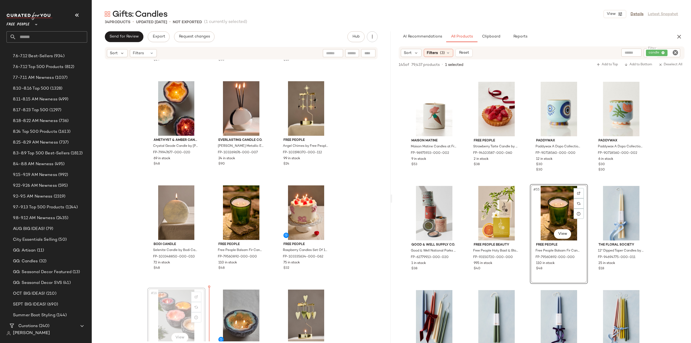
scroll to position [299, 0]
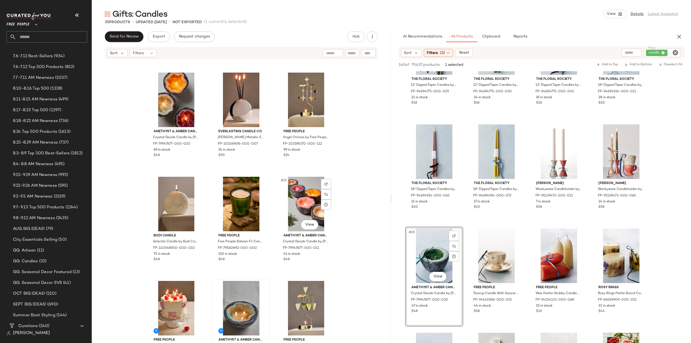
scroll to position [344, 0]
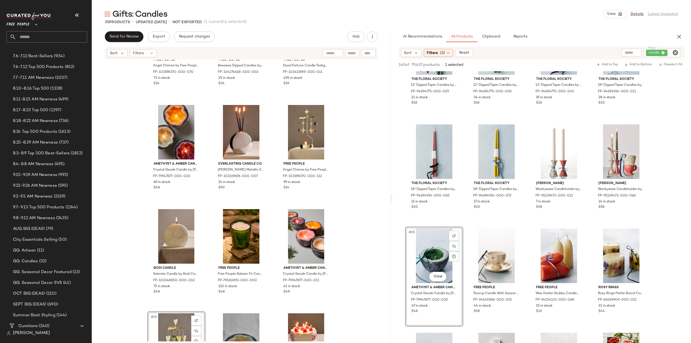
scroll to position [263, 0]
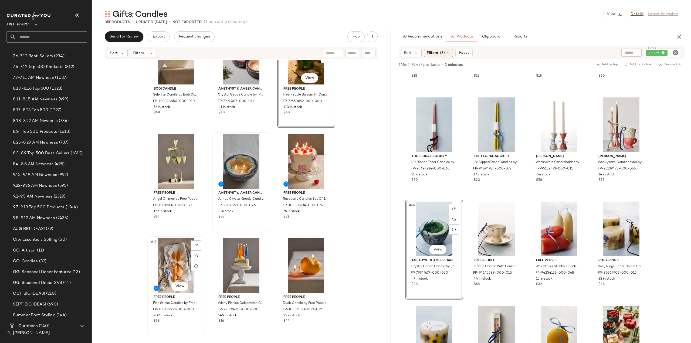
scroll to position [452, 0]
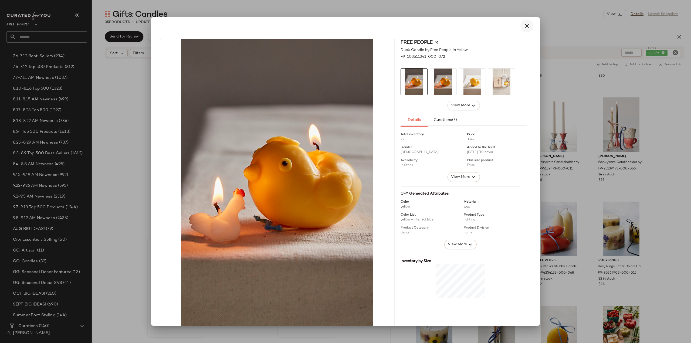
click at [525, 26] on icon "button" at bounding box center [526, 26] width 6 height 6
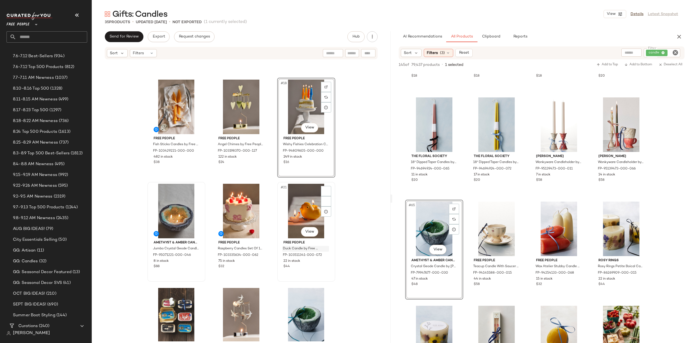
scroll to position [533, 0]
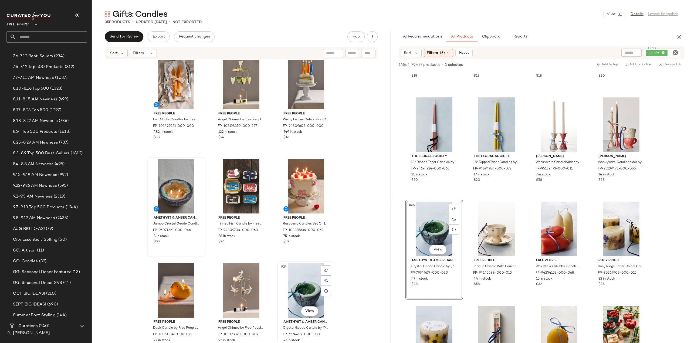
scroll to position [534, 0]
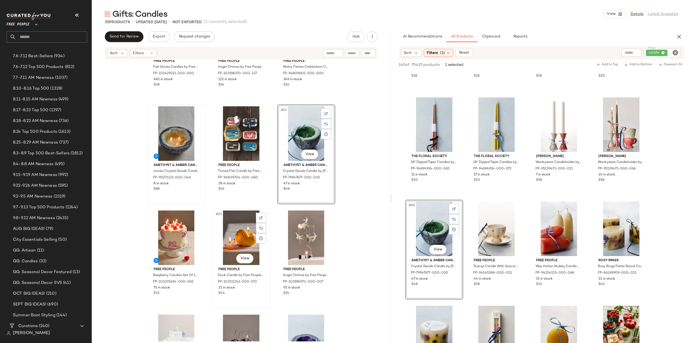
scroll to position [588, 0]
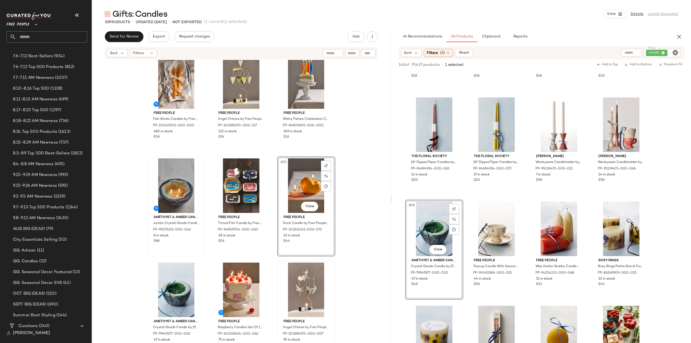
scroll to position [615, 0]
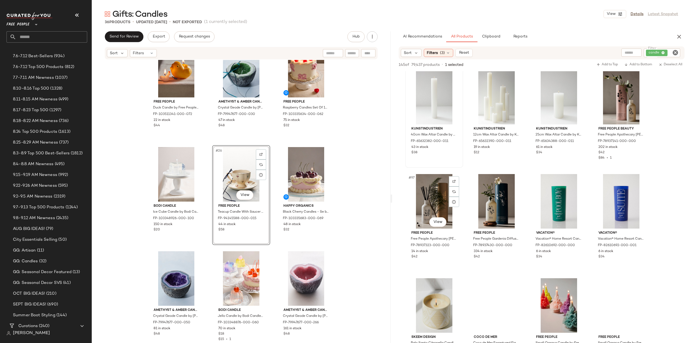
scroll to position [2401, 0]
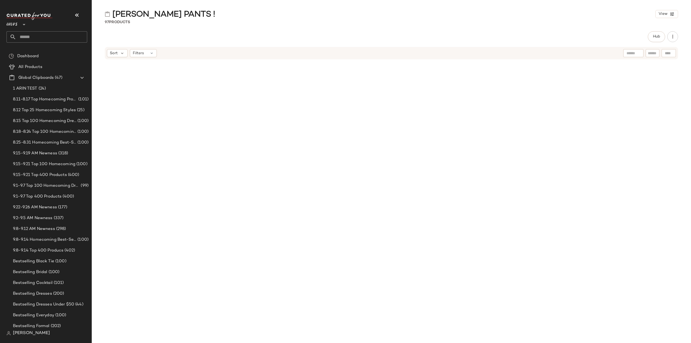
scroll to position [1461, 0]
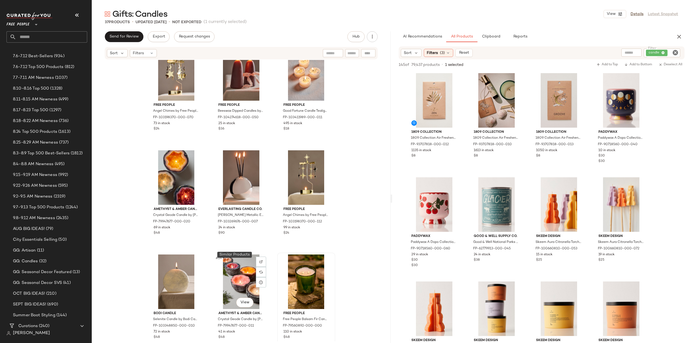
scroll to position [220, 0]
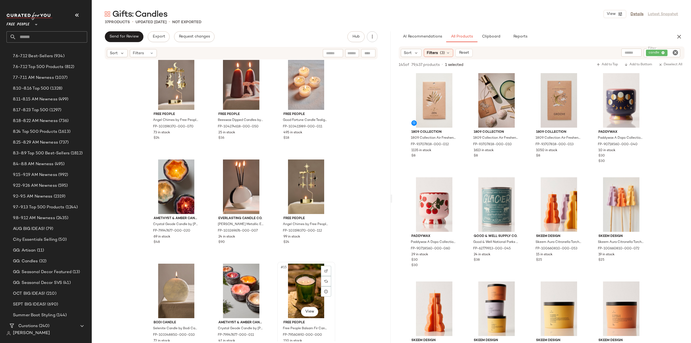
click at [302, 284] on div "#15 View" at bounding box center [306, 291] width 54 height 55
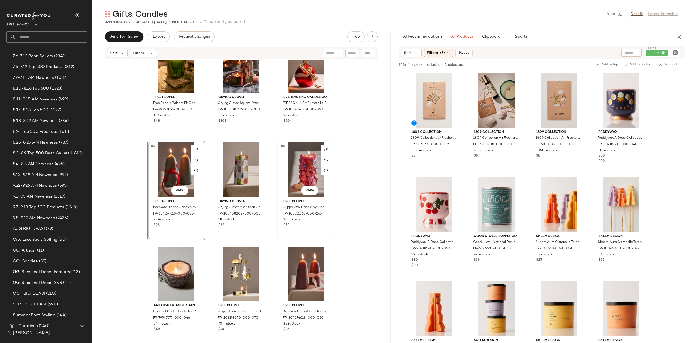
scroll to position [27, 0]
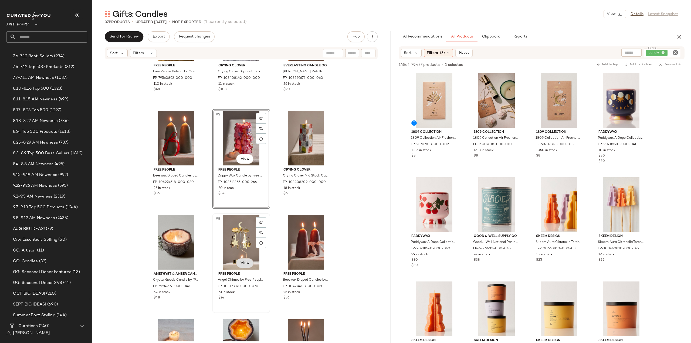
scroll to position [81, 0]
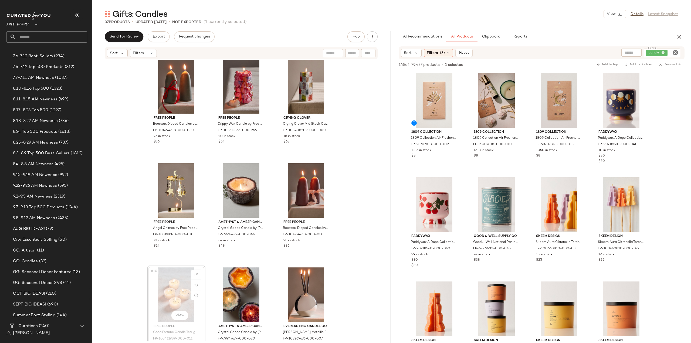
scroll to position [108, 0]
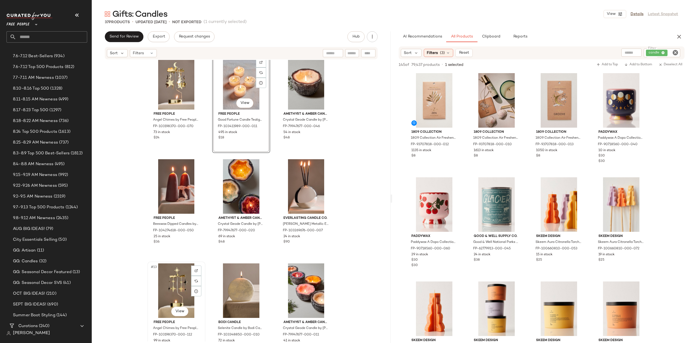
scroll to position [139, 0]
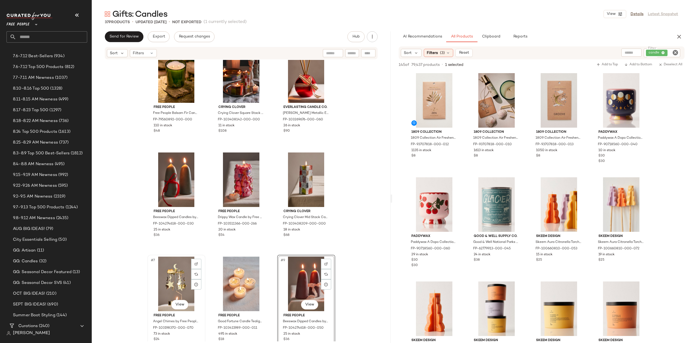
scroll to position [27, 0]
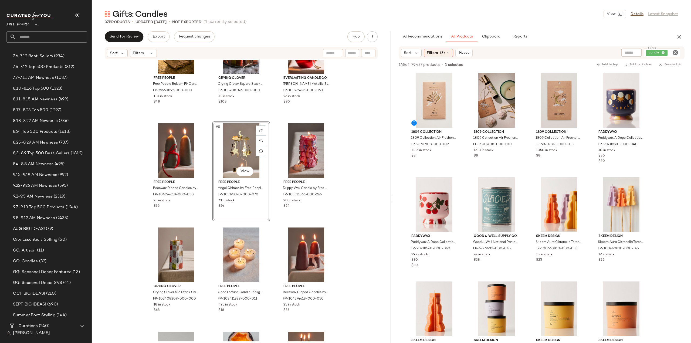
scroll to position [54, 0]
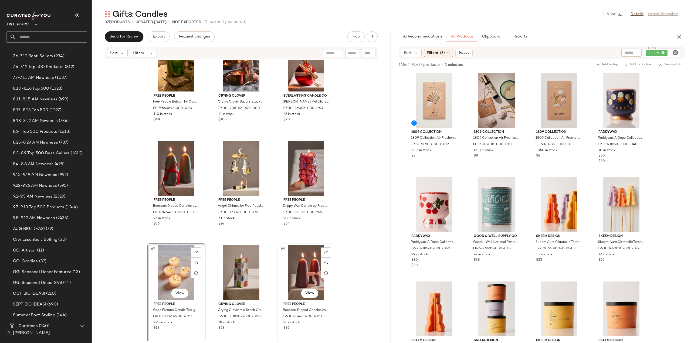
scroll to position [54, 0]
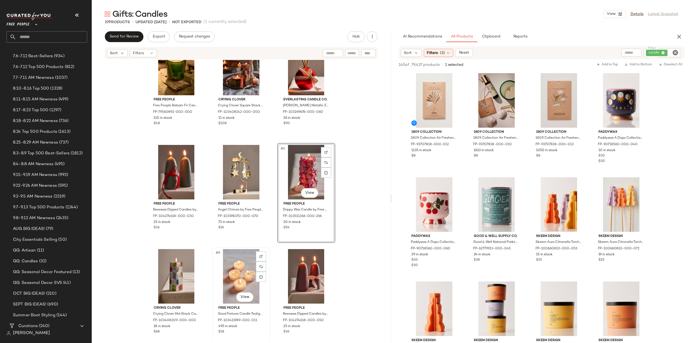
scroll to position [27, 0]
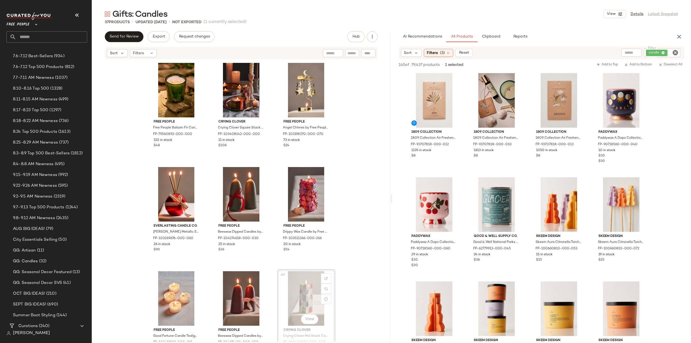
scroll to position [0, 0]
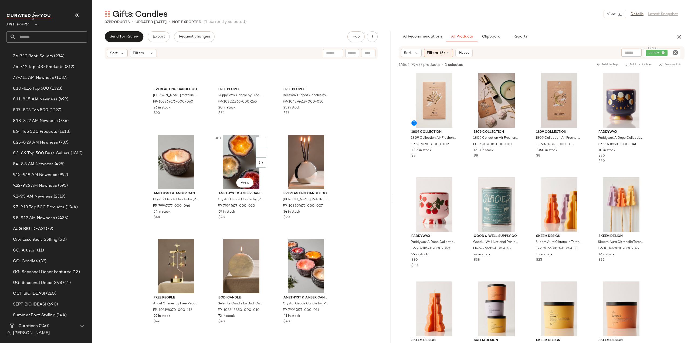
scroll to position [193, 0]
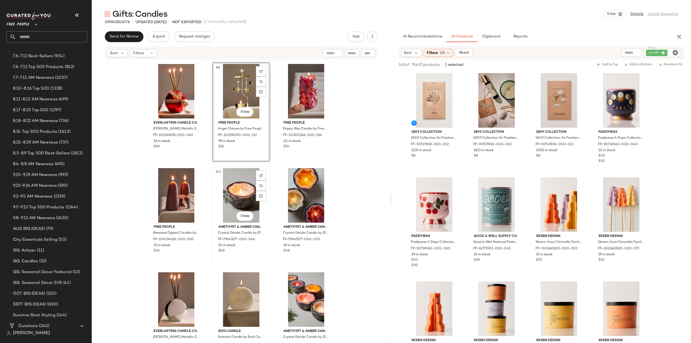
scroll to position [220, 0]
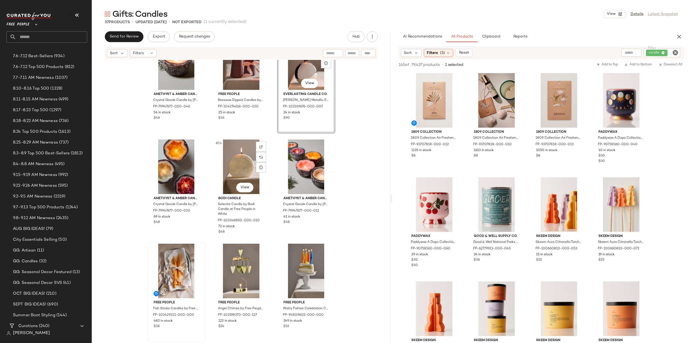
scroll to position [356, 0]
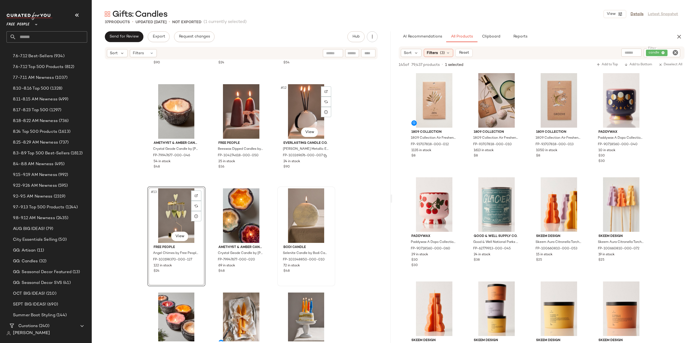
scroll to position [329, 0]
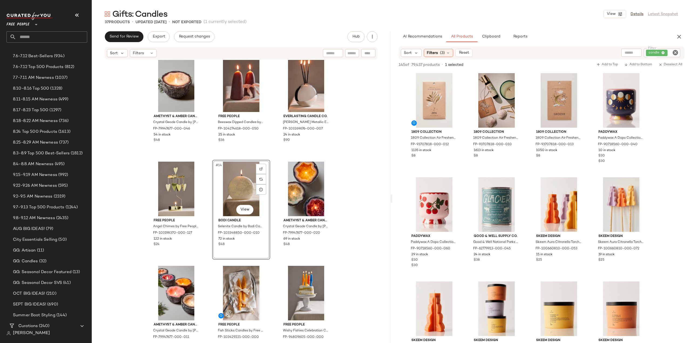
scroll to position [356, 0]
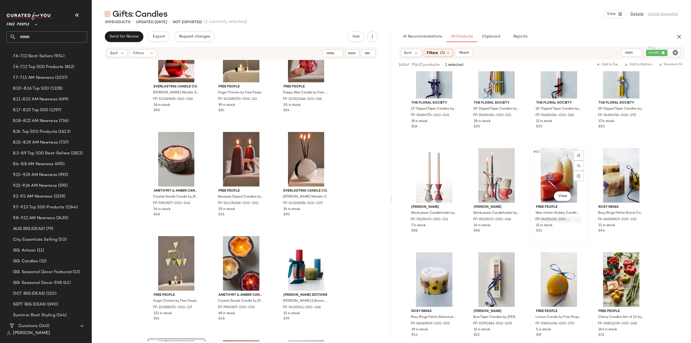
scroll to position [1538, 0]
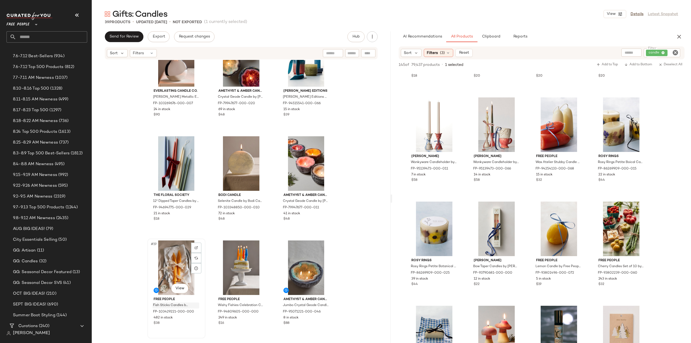
scroll to position [491, 0]
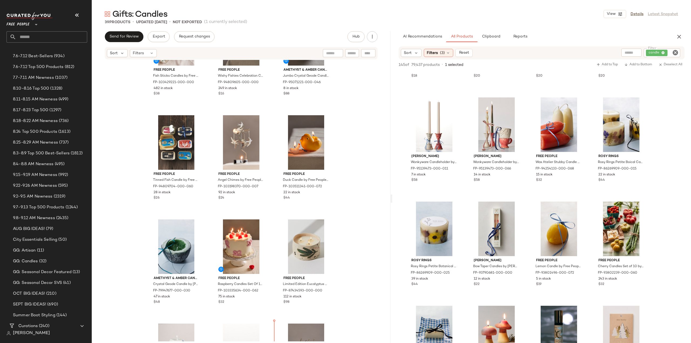
scroll to position [695, 0]
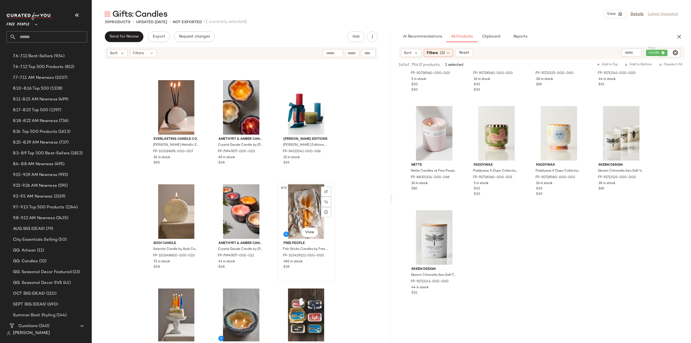
scroll to position [409, 0]
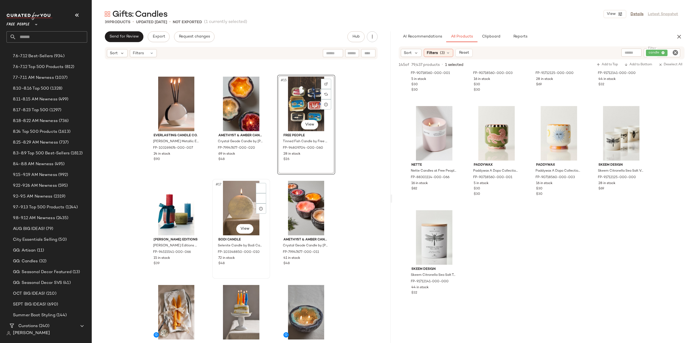
scroll to position [410, 0]
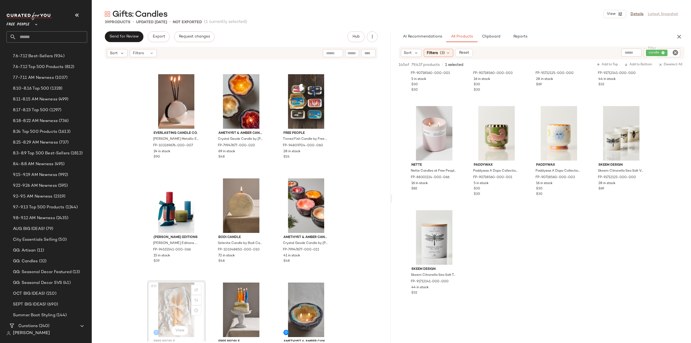
scroll to position [410, 0]
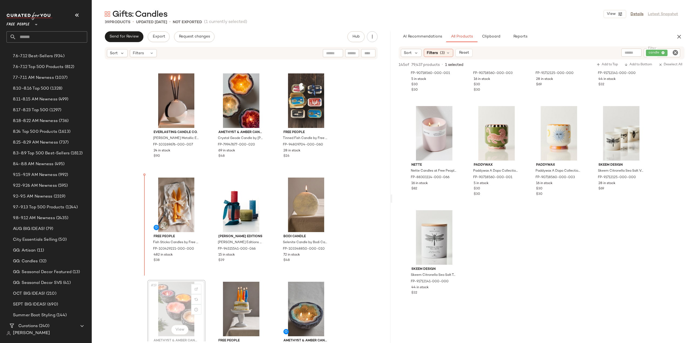
scroll to position [411, 0]
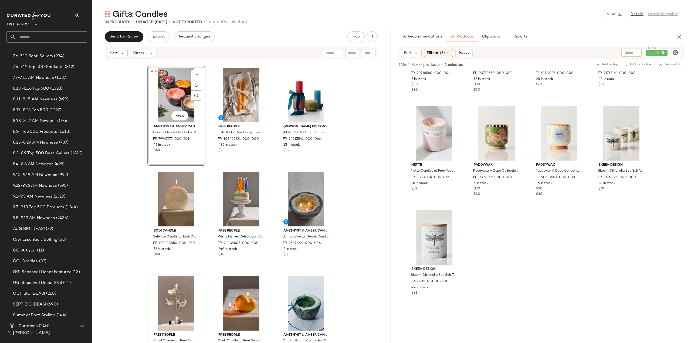
scroll to position [546, 0]
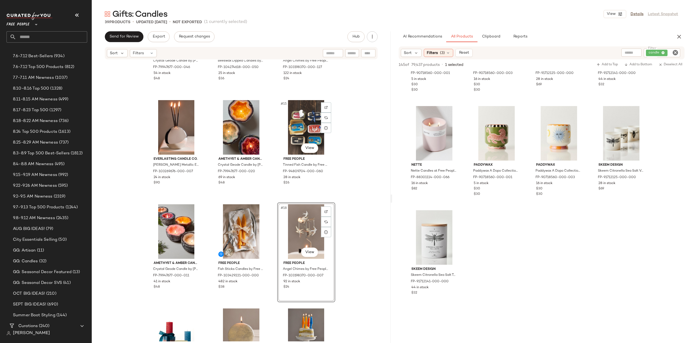
scroll to position [438, 0]
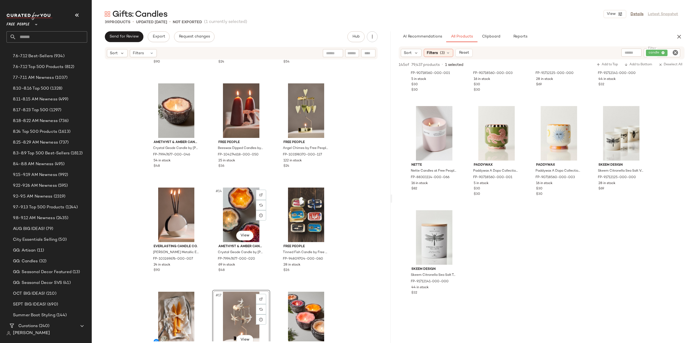
scroll to position [303, 0]
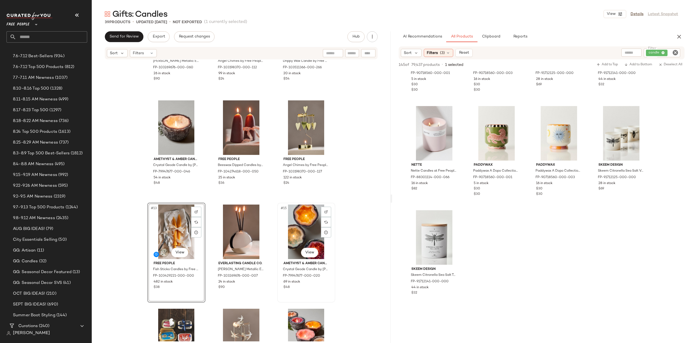
scroll to position [303, 0]
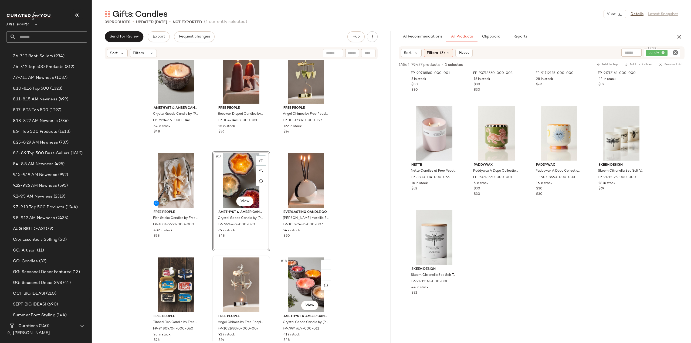
scroll to position [357, 0]
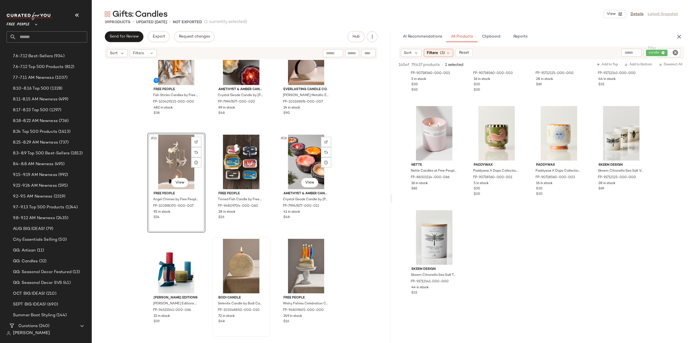
scroll to position [465, 0]
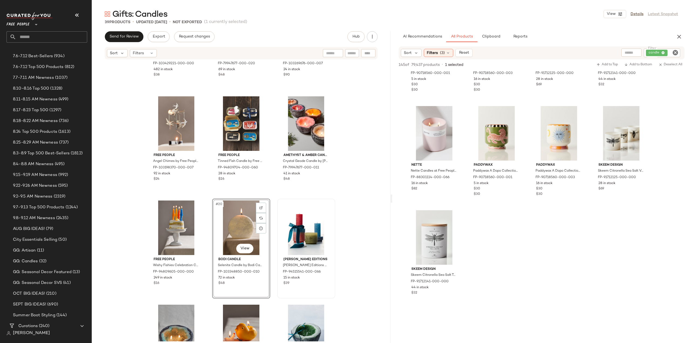
scroll to position [546, 0]
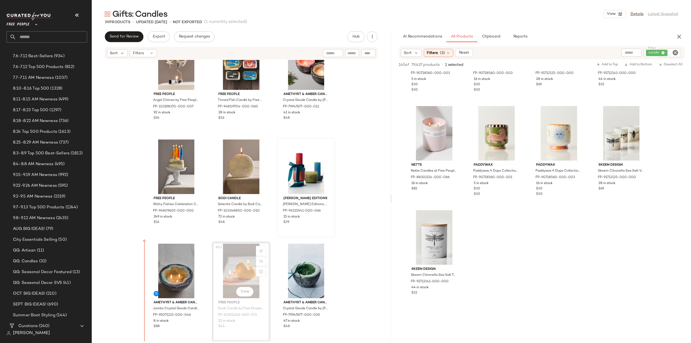
scroll to position [554, 0]
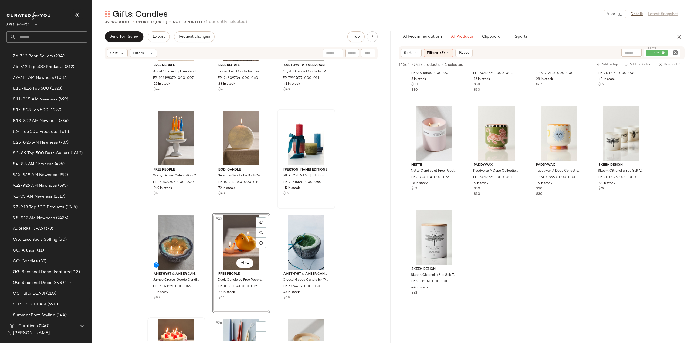
scroll to position [635, 0]
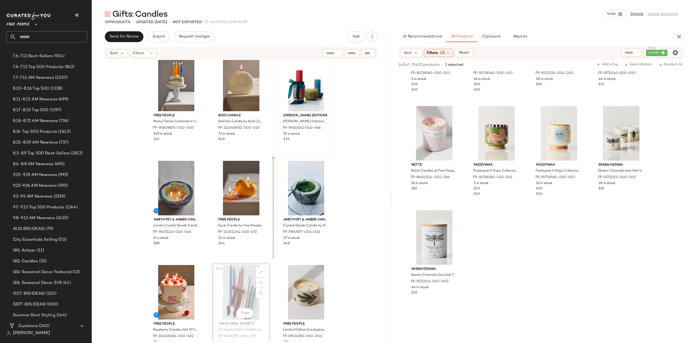
scroll to position [636, 0]
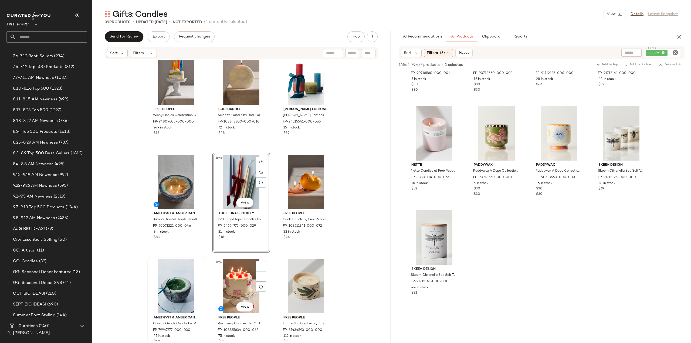
scroll to position [642, 0]
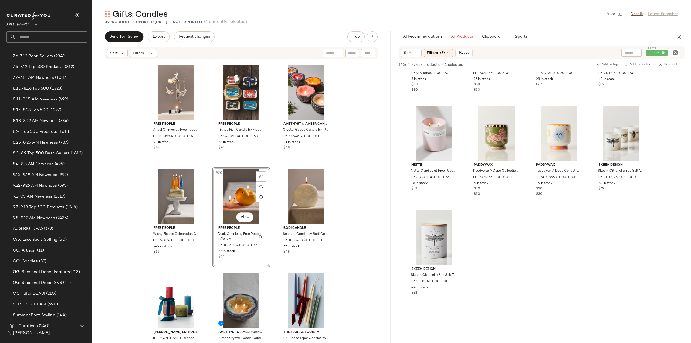
scroll to position [561, 0]
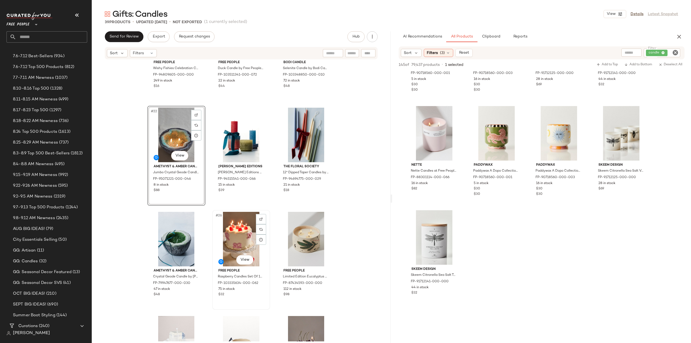
scroll to position [696, 0]
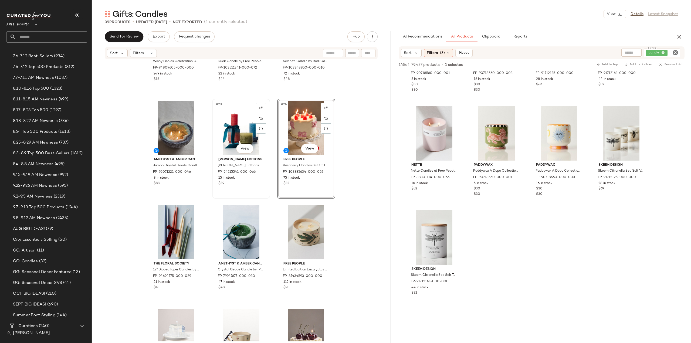
scroll to position [777, 0]
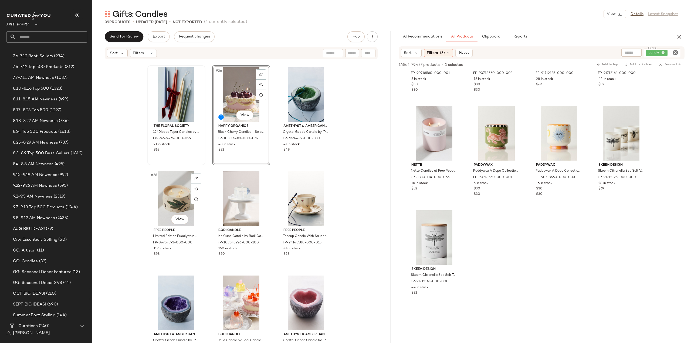
scroll to position [884, 0]
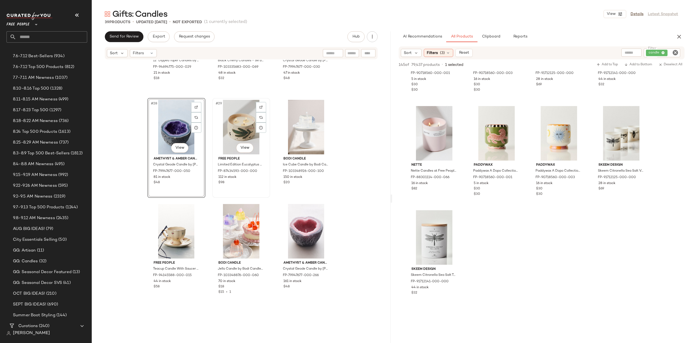
scroll to position [938, 0]
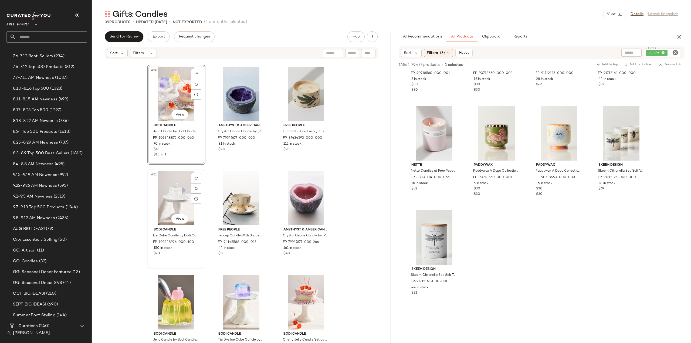
scroll to position [911, 0]
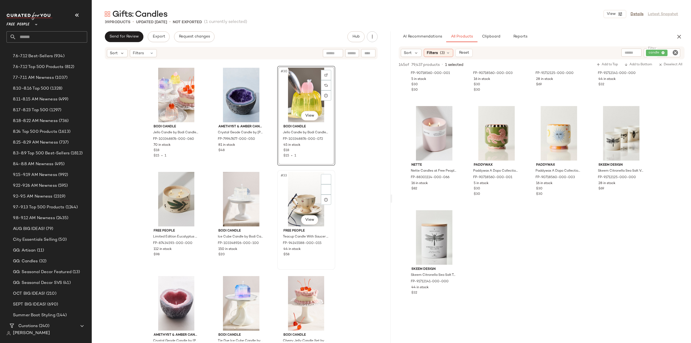
scroll to position [966, 0]
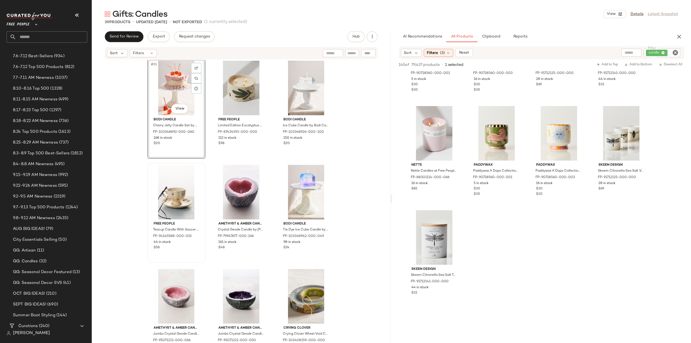
scroll to position [992, 0]
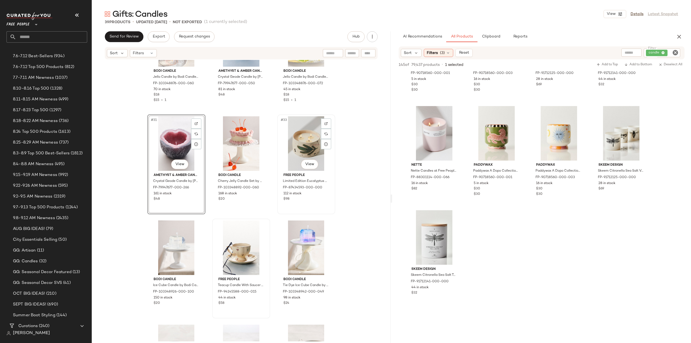
scroll to position [965, 0]
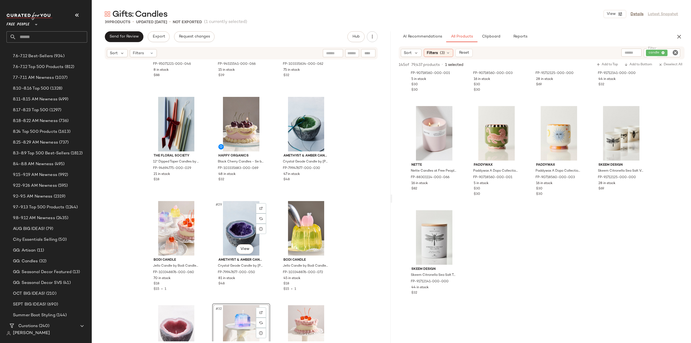
scroll to position [884, 0]
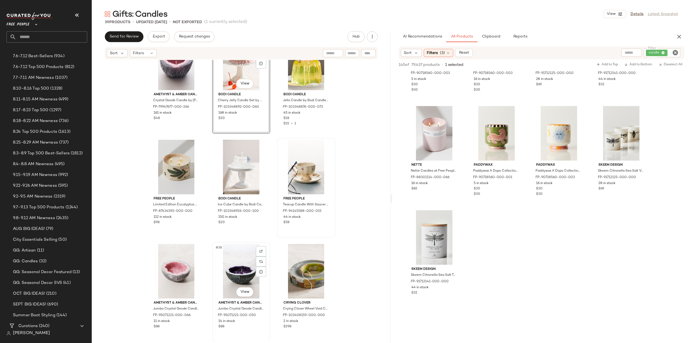
scroll to position [1073, 0]
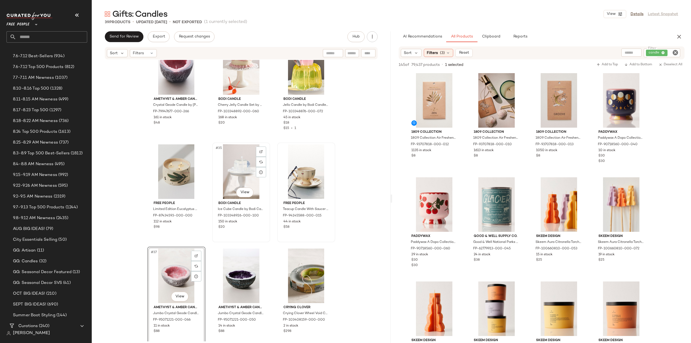
scroll to position [1073, 0]
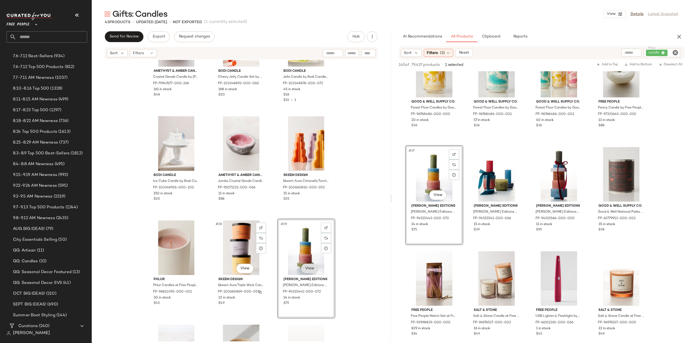
scroll to position [1151, 0]
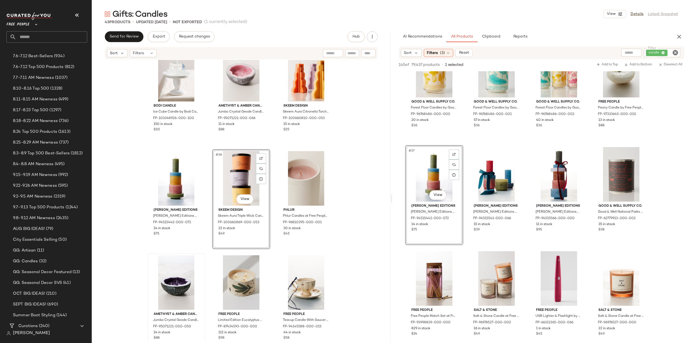
scroll to position [1178, 0]
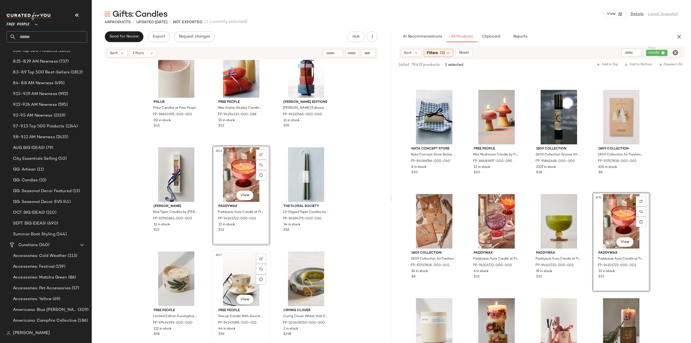
scroll to position [1386, 0]
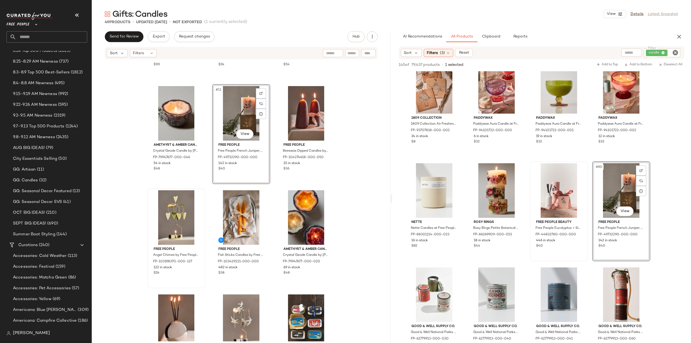
scroll to position [301, 0]
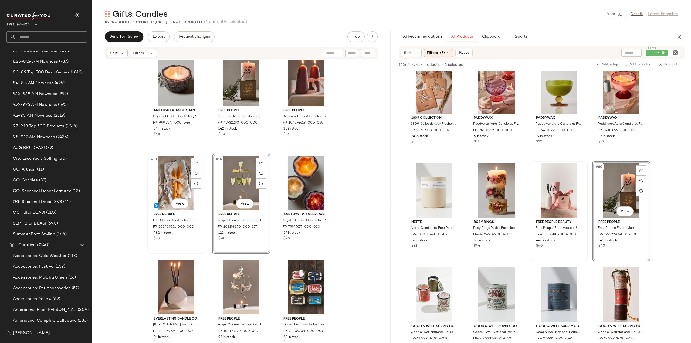
scroll to position [382, 0]
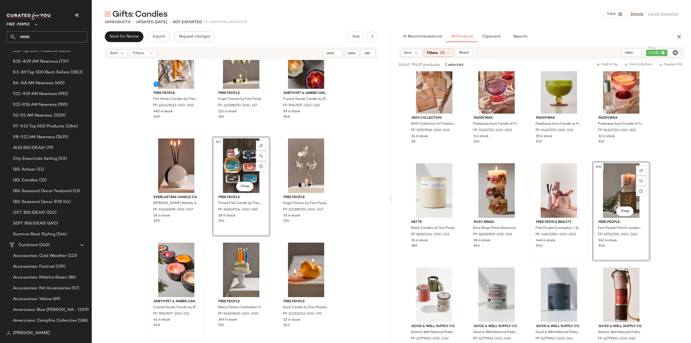
scroll to position [463, 0]
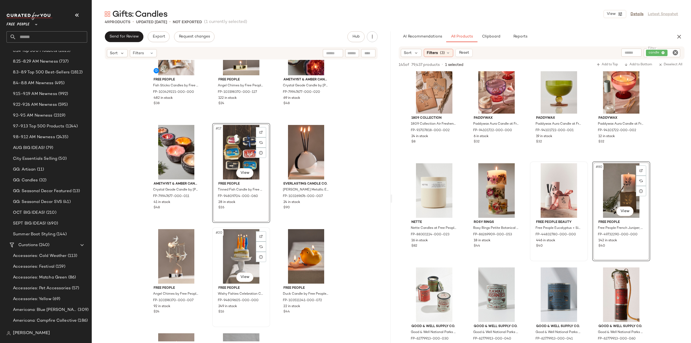
scroll to position [409, 0]
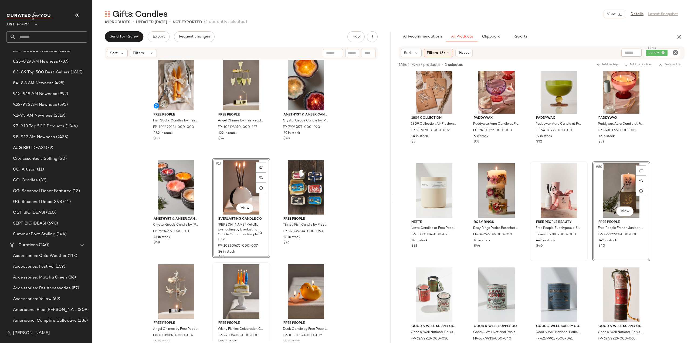
scroll to position [436, 0]
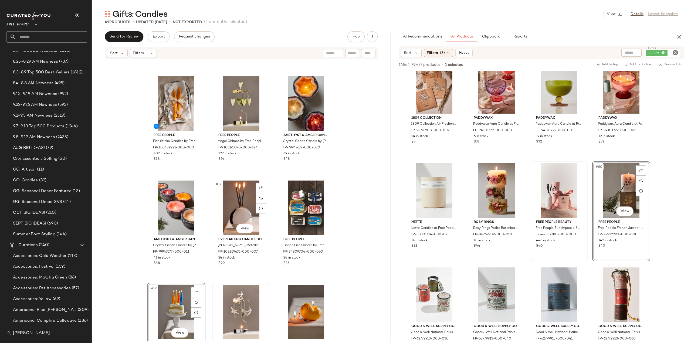
scroll to position [409, 0]
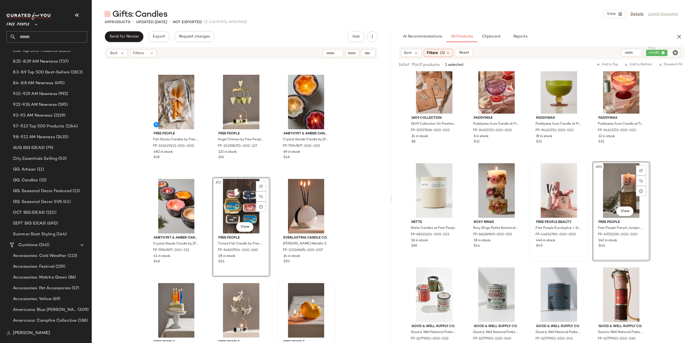
scroll to position [490, 0]
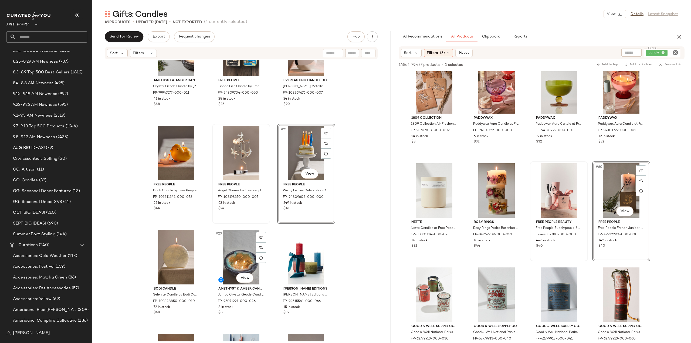
scroll to position [625, 0]
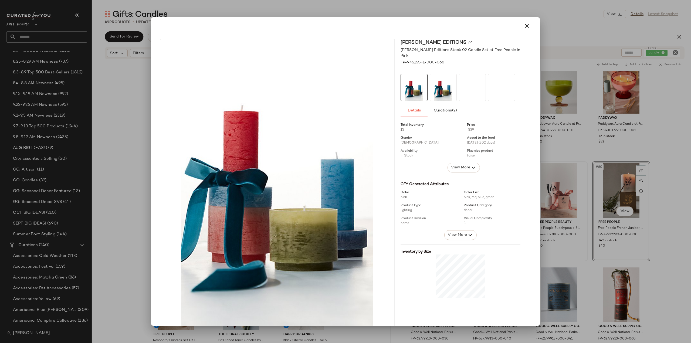
drag, startPoint x: 301, startPoint y: 213, endPoint x: 169, endPoint y: 216, distance: 131.2
click at [523, 28] on icon "button" at bounding box center [526, 26] width 6 height 6
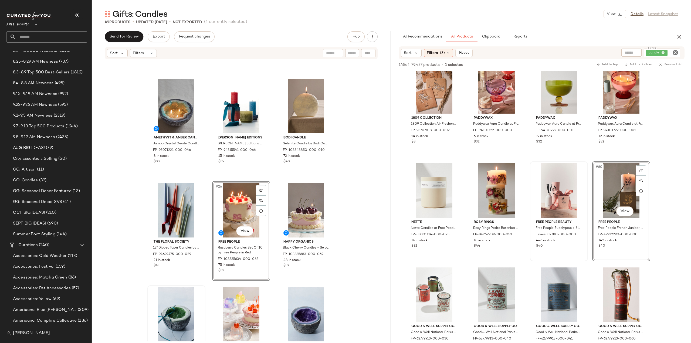
scroll to position [737, 0]
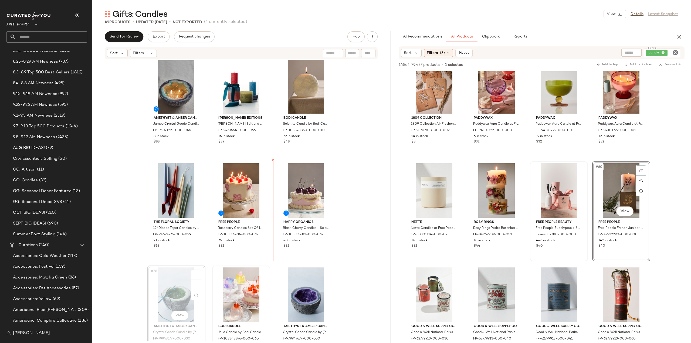
scroll to position [737, 0]
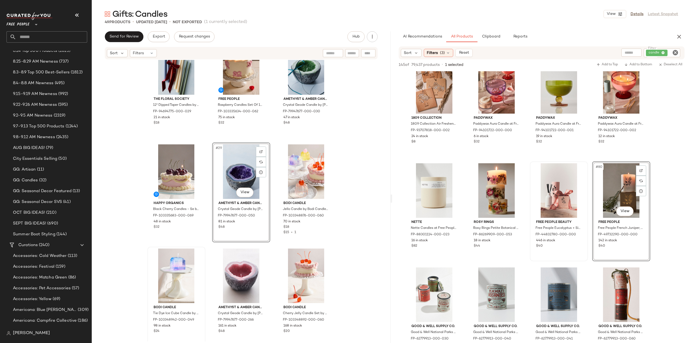
scroll to position [872, 0]
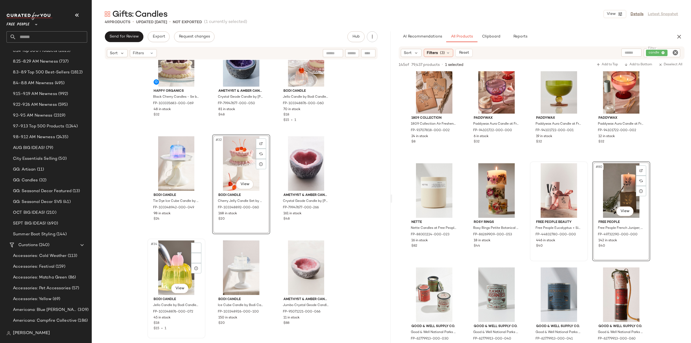
scroll to position [980, 0]
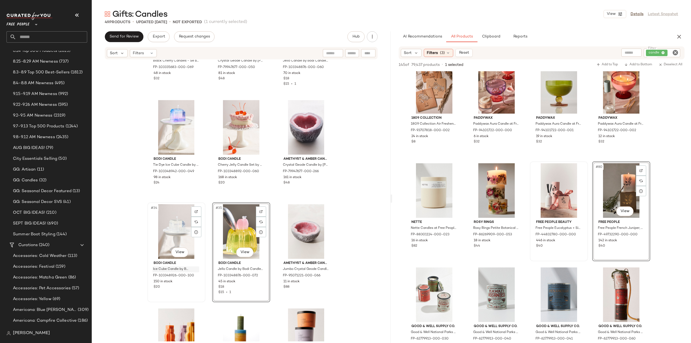
scroll to position [1034, 0]
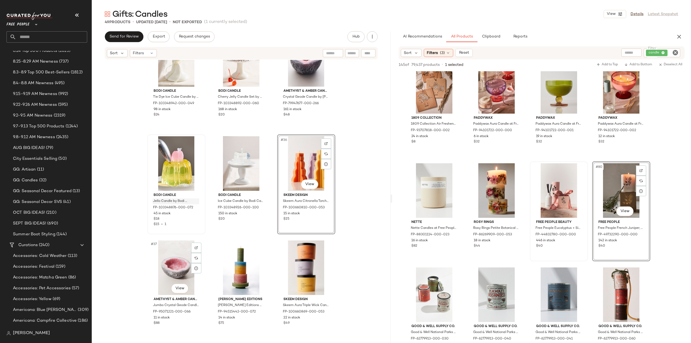
scroll to position [1115, 0]
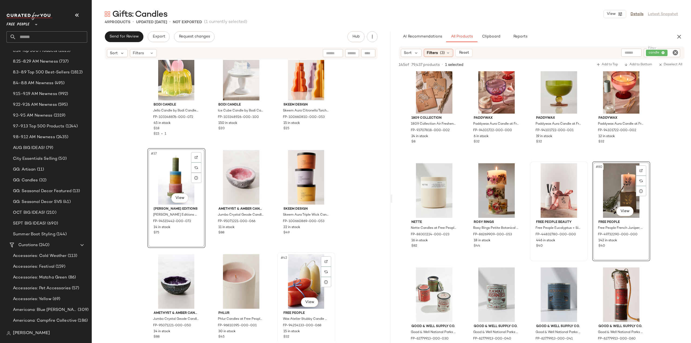
scroll to position [1169, 0]
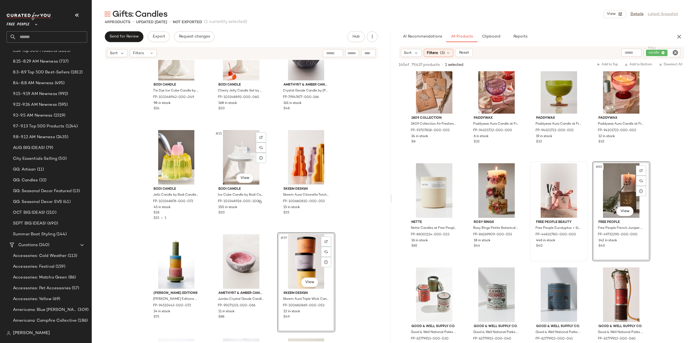
scroll to position [1115, 0]
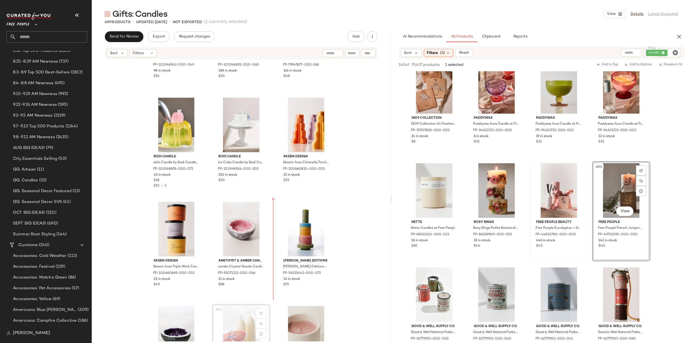
scroll to position [1116, 0]
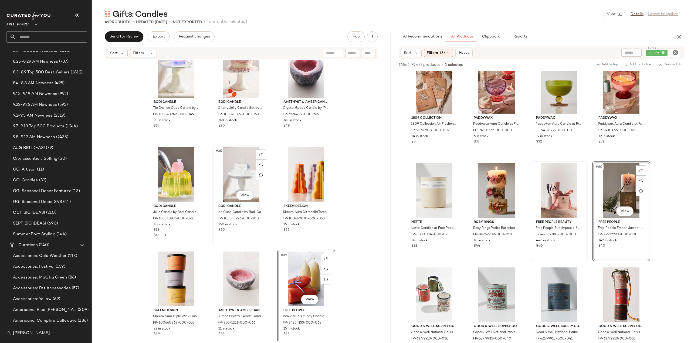
scroll to position [1035, 0]
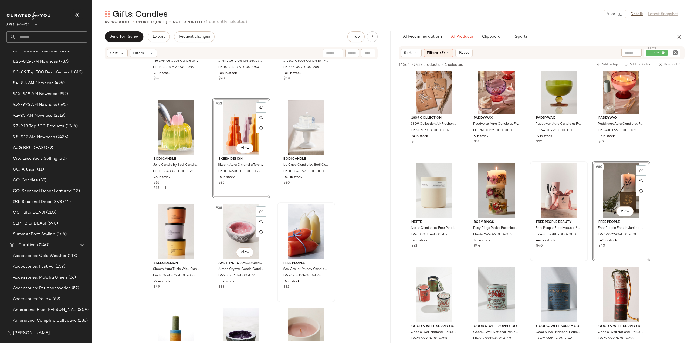
scroll to position [1116, 0]
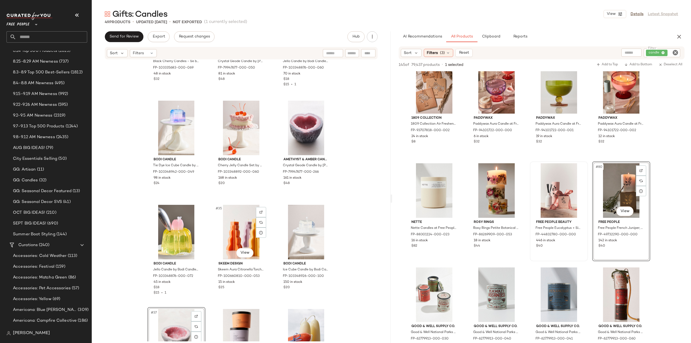
scroll to position [1035, 0]
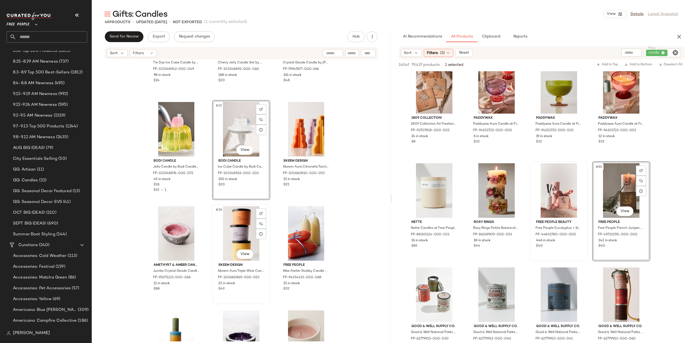
scroll to position [1116, 0]
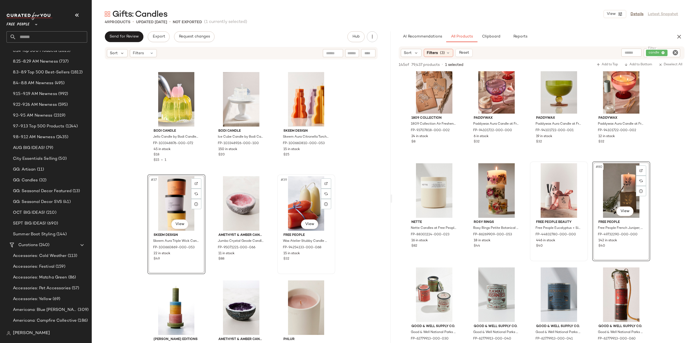
scroll to position [1143, 0]
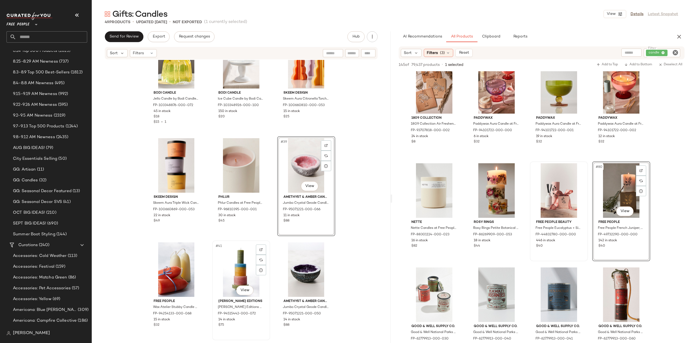
scroll to position [1197, 0]
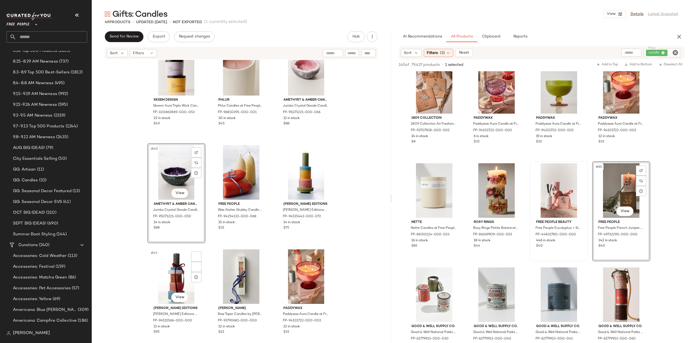
scroll to position [1278, 0]
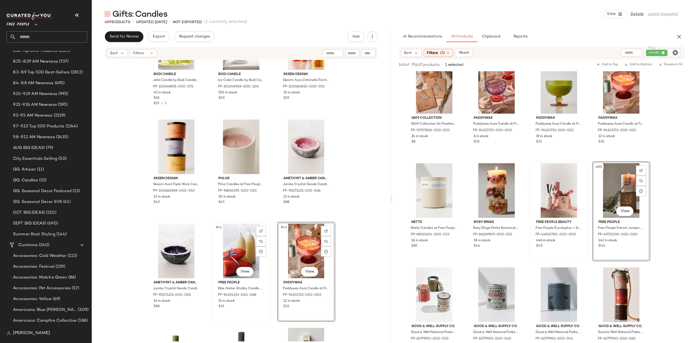
scroll to position [1332, 0]
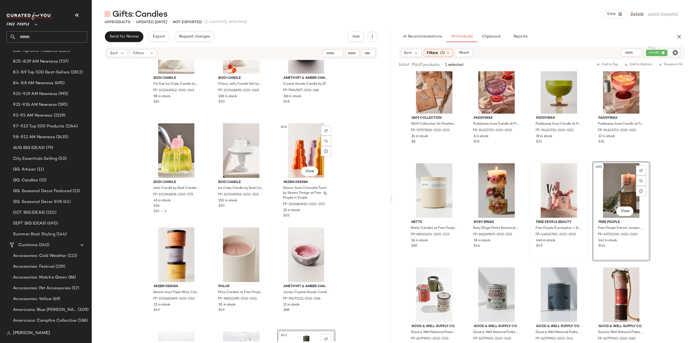
scroll to position [1197, 0]
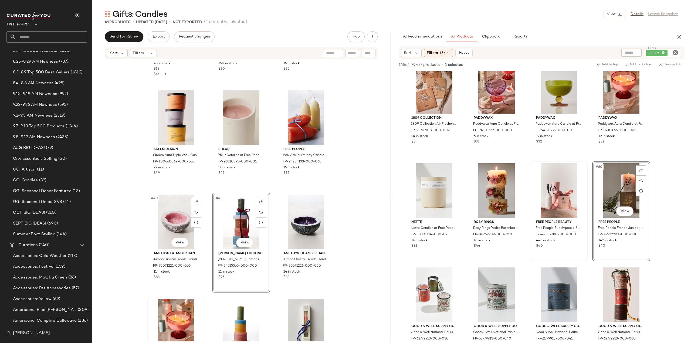
scroll to position [1278, 0]
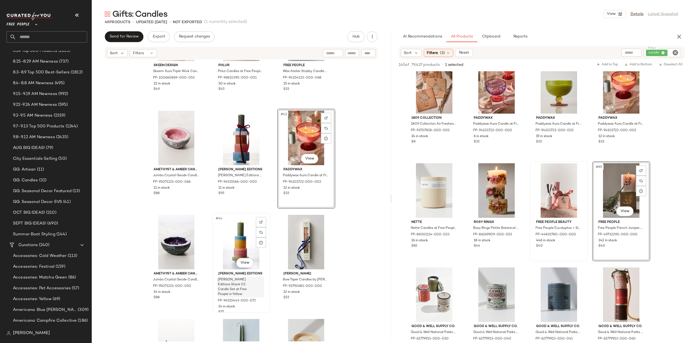
scroll to position [1359, 0]
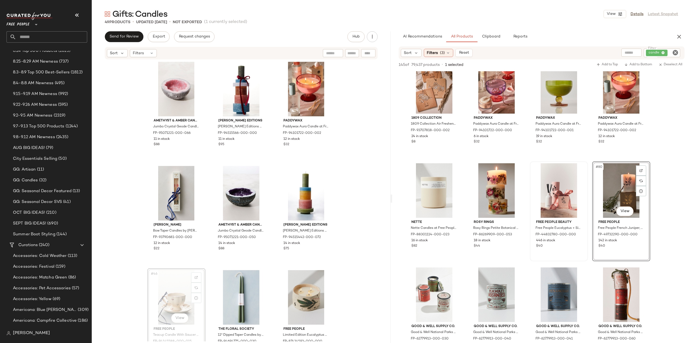
scroll to position [1362, 0]
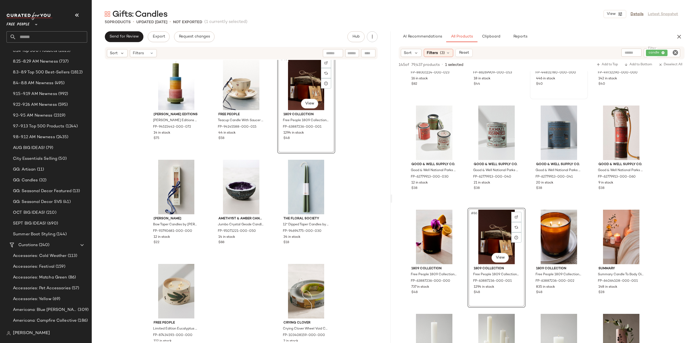
scroll to position [1478, 0]
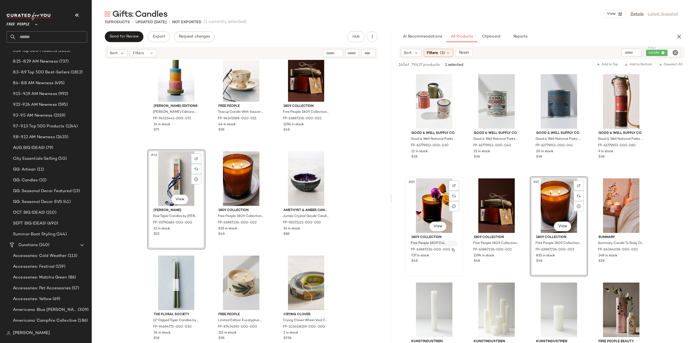
scroll to position [2105, 0]
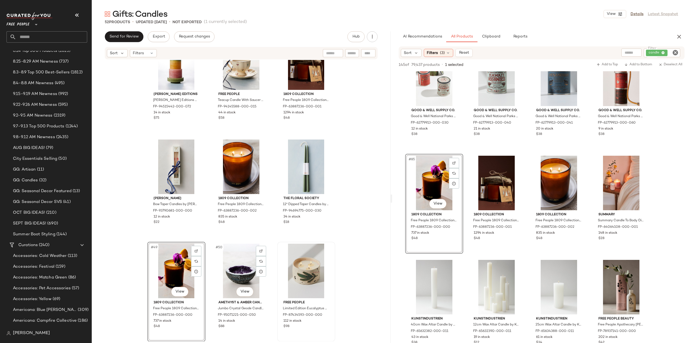
scroll to position [1544, 0]
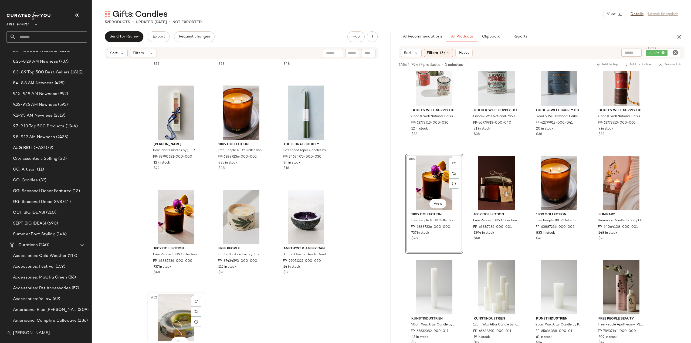
scroll to position [1545, 0]
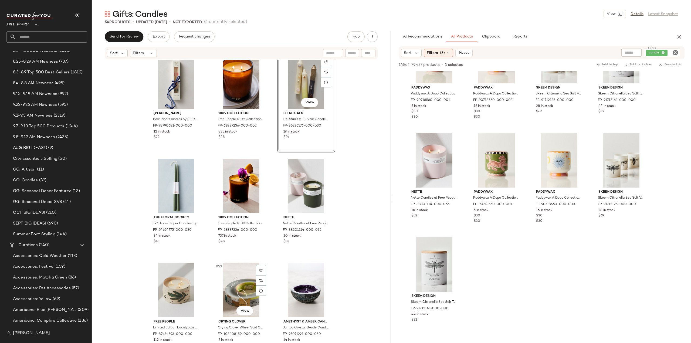
scroll to position [1594, 0]
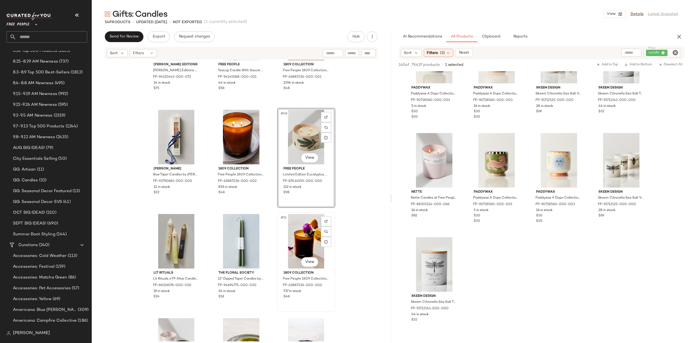
scroll to position [1525, 0]
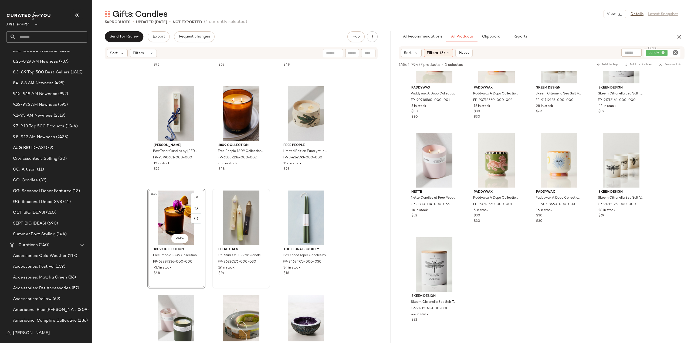
scroll to position [1551, 0]
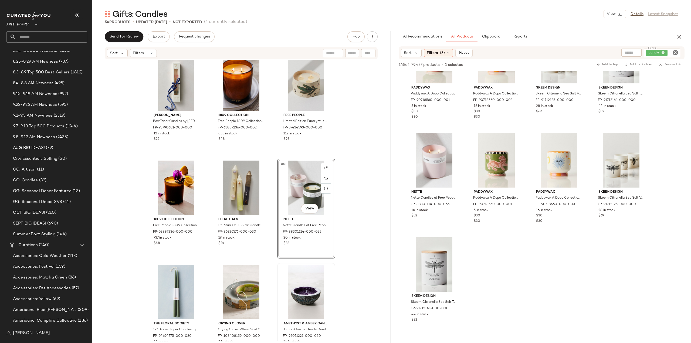
scroll to position [1594, 0]
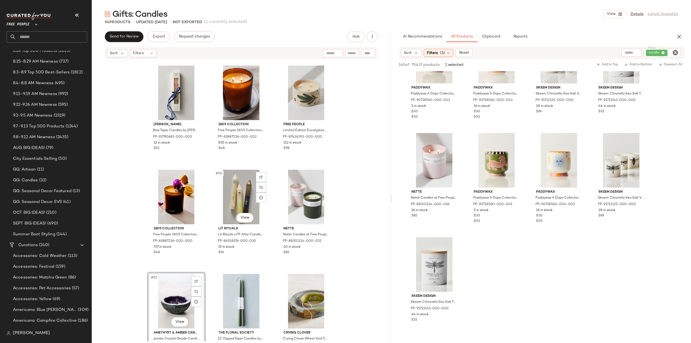
scroll to position [1594, 0]
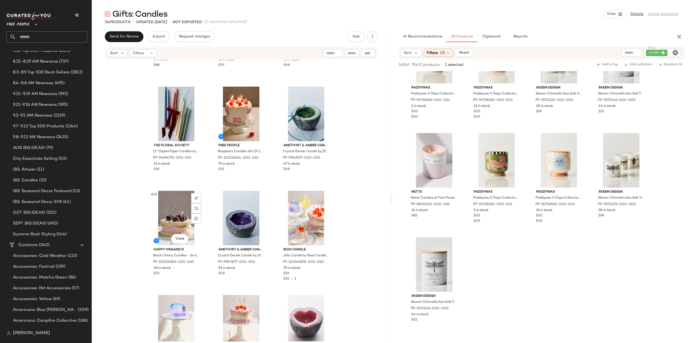
scroll to position [706, 0]
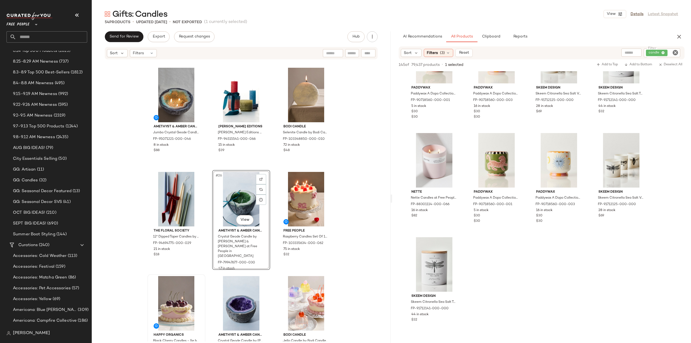
scroll to position [760, 0]
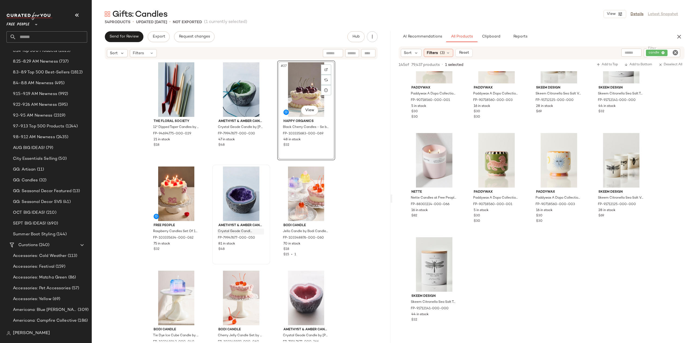
scroll to position [841, 0]
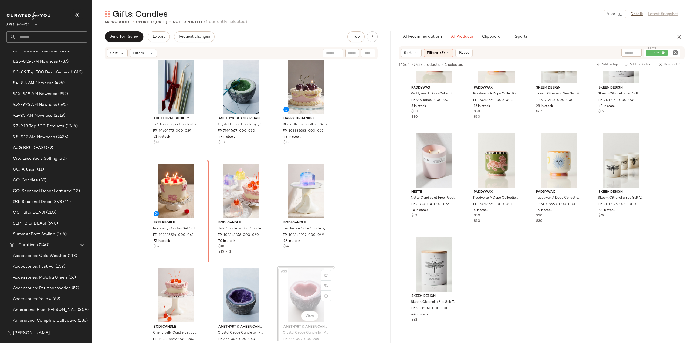
scroll to position [841, 0]
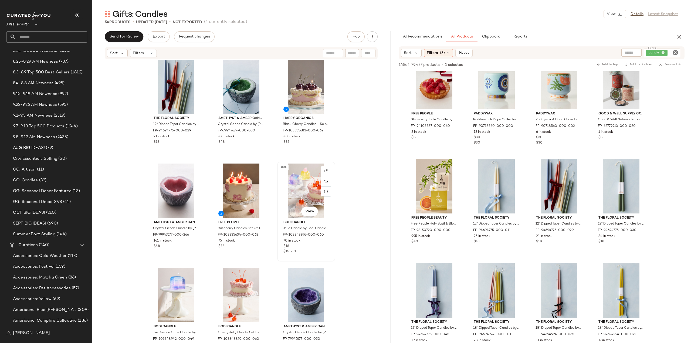
scroll to position [868, 0]
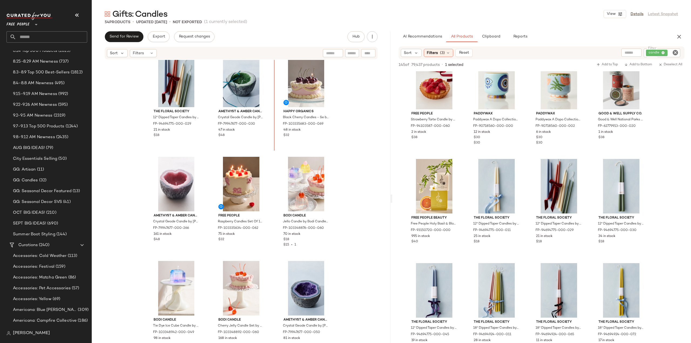
scroll to position [842, 0]
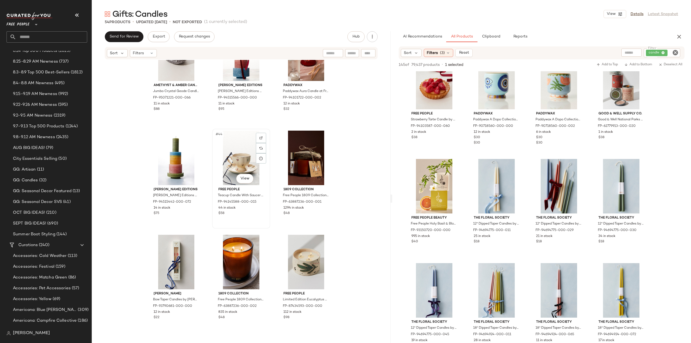
scroll to position [1436, 0]
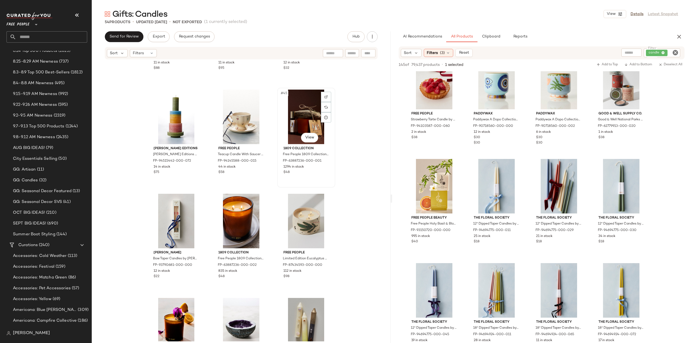
click at [307, 171] on div "$48" at bounding box center [306, 172] width 46 height 5
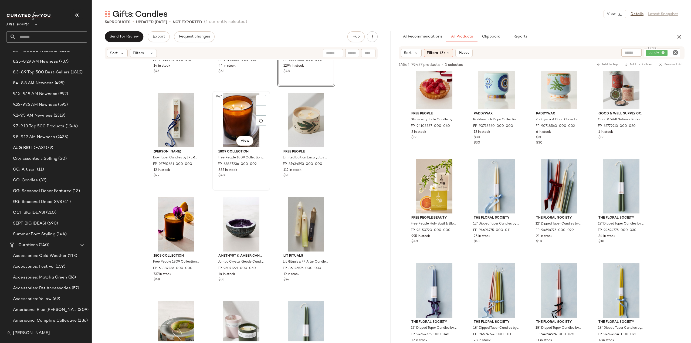
scroll to position [1513, 0]
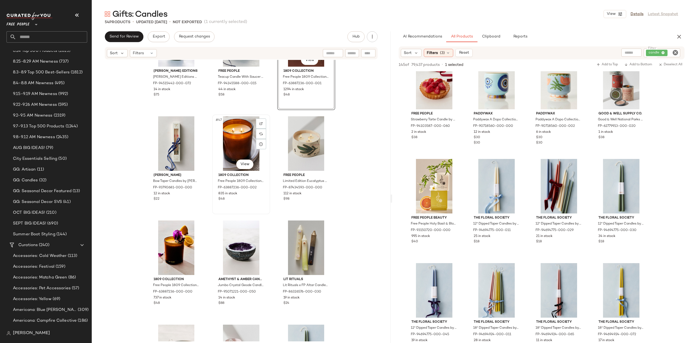
click at [254, 197] on div "$48" at bounding box center [241, 199] width 46 height 5
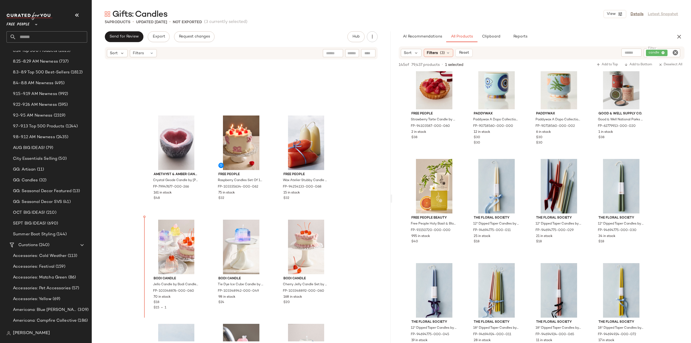
scroll to position [889, 0]
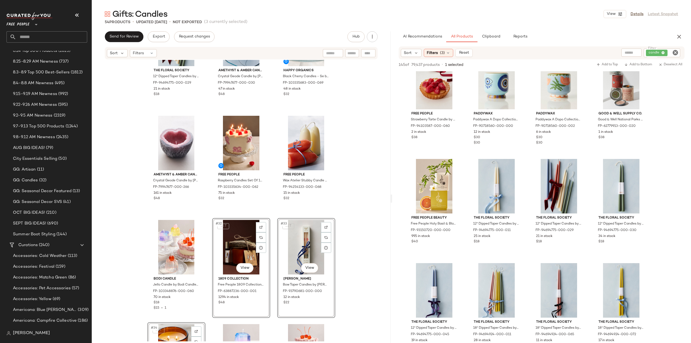
click at [124, 254] on div "The Floral Society 12" Dipped Taper Candles by The Floral Society at Free Peopl…" at bounding box center [241, 200] width 299 height 281
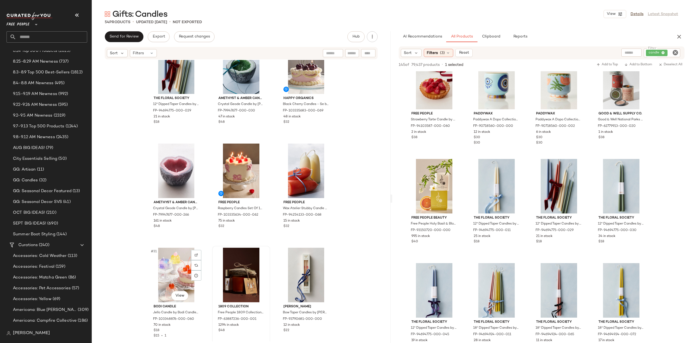
scroll to position [862, 0]
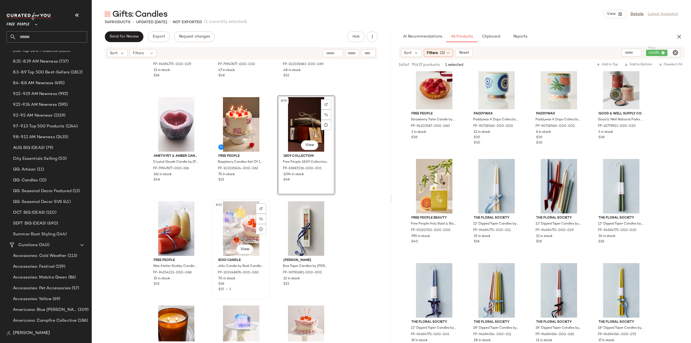
scroll to position [916, 0]
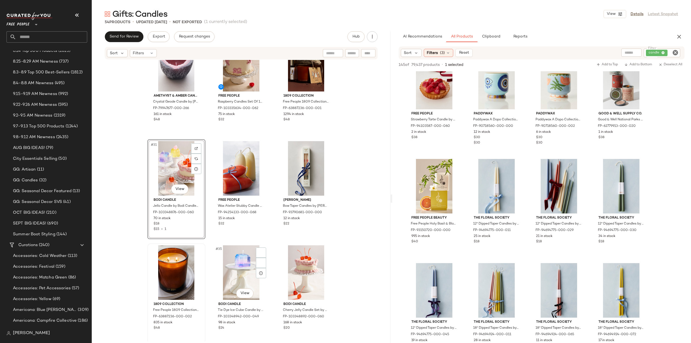
scroll to position [970, 0]
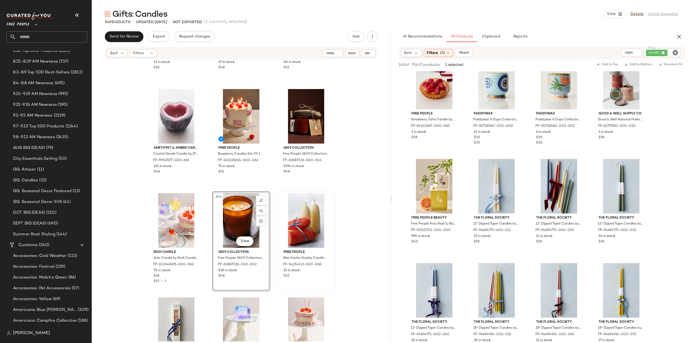
scroll to position [916, 0]
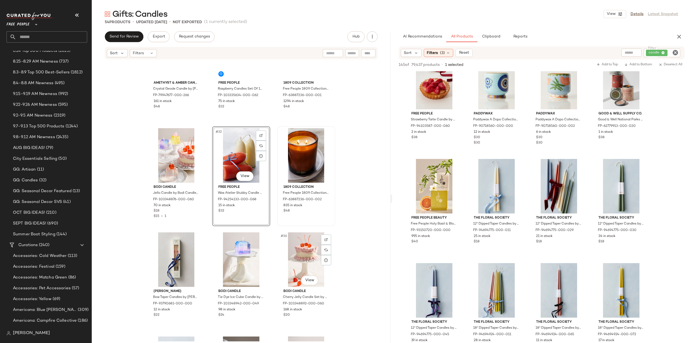
scroll to position [943, 0]
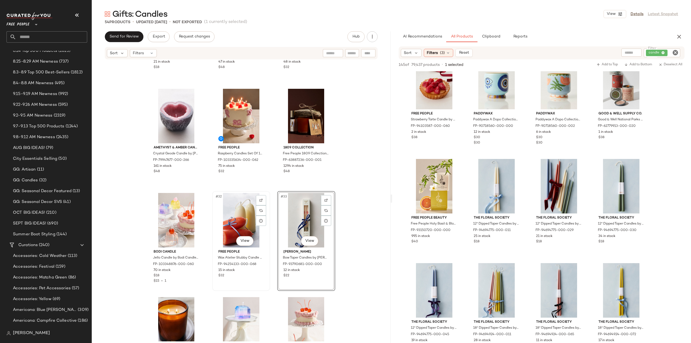
scroll to position [835, 0]
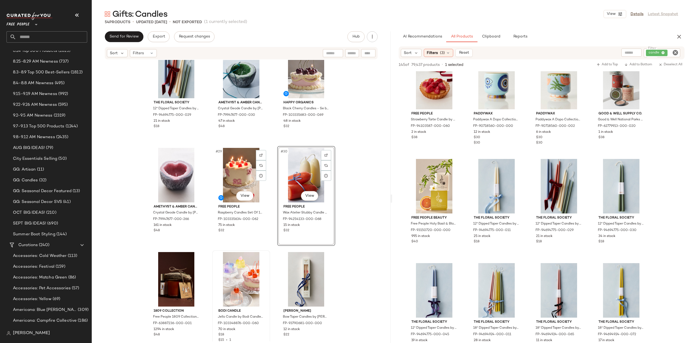
scroll to position [889, 0]
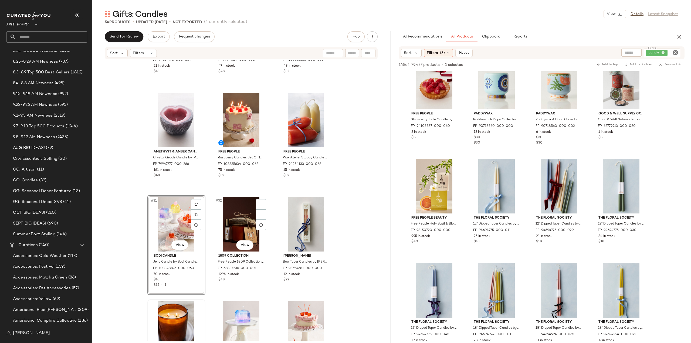
scroll to position [943, 0]
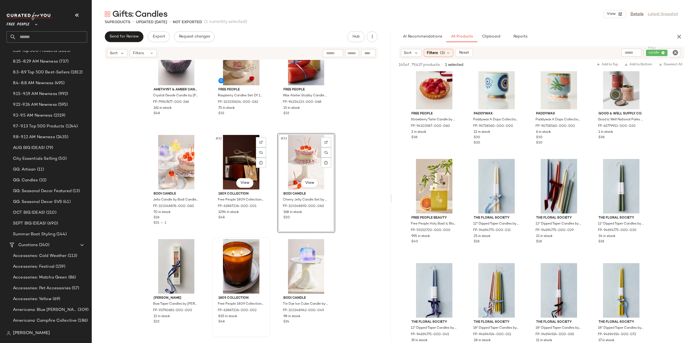
scroll to position [1024, 0]
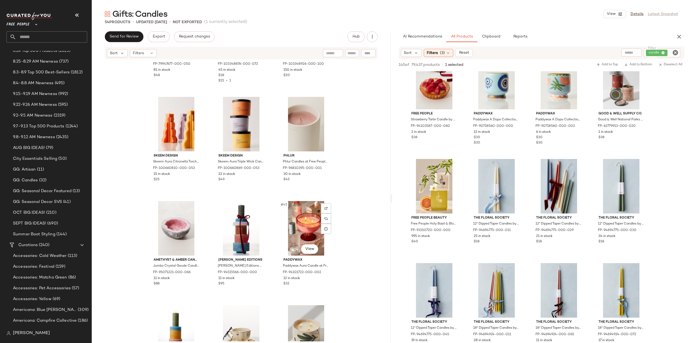
scroll to position [1243, 0]
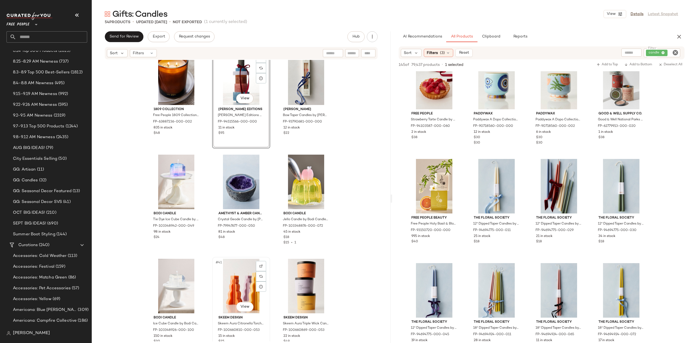
scroll to position [1163, 0]
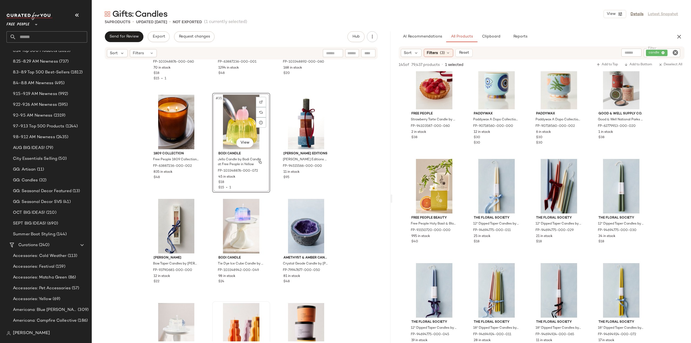
scroll to position [1136, 0]
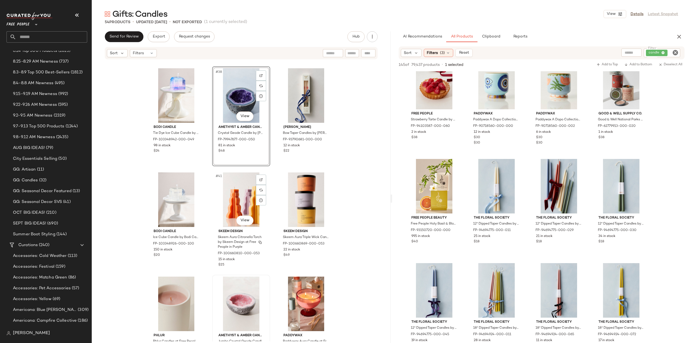
scroll to position [1271, 0]
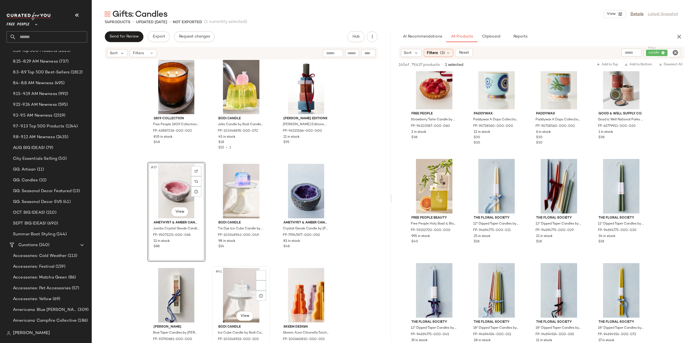
scroll to position [1176, 0]
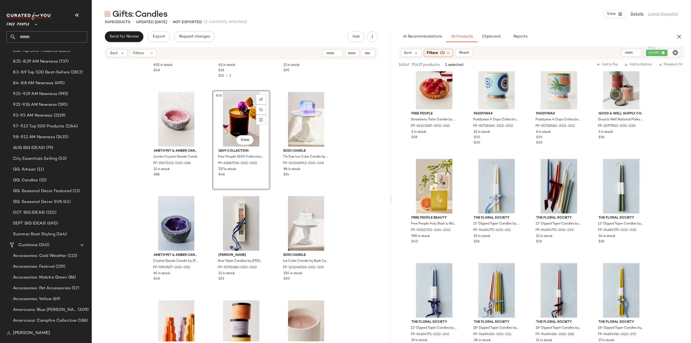
scroll to position [1233, 0]
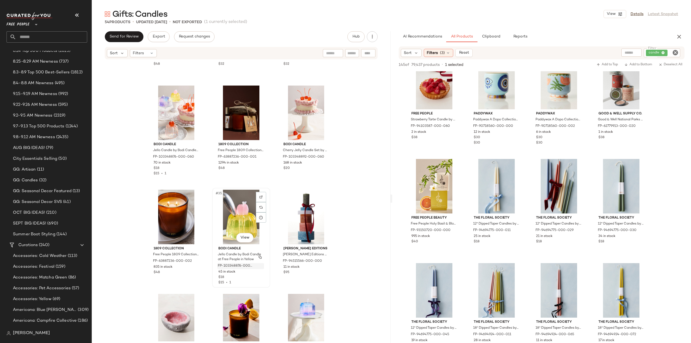
scroll to position [1054, 0]
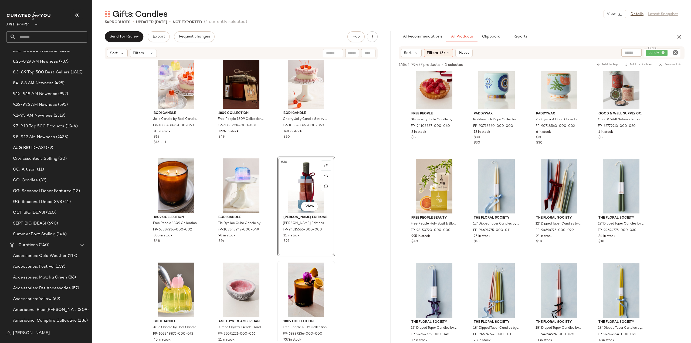
scroll to position [1081, 0]
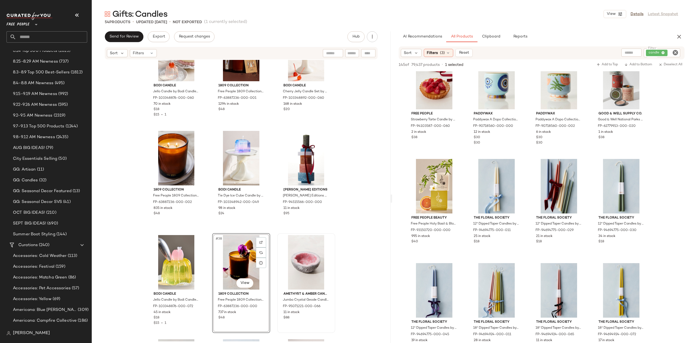
scroll to position [1081, 0]
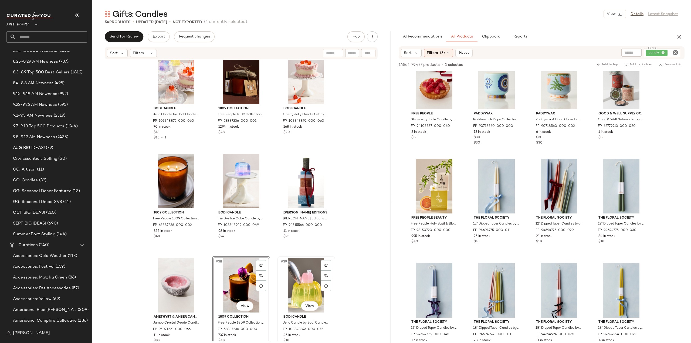
scroll to position [1081, 0]
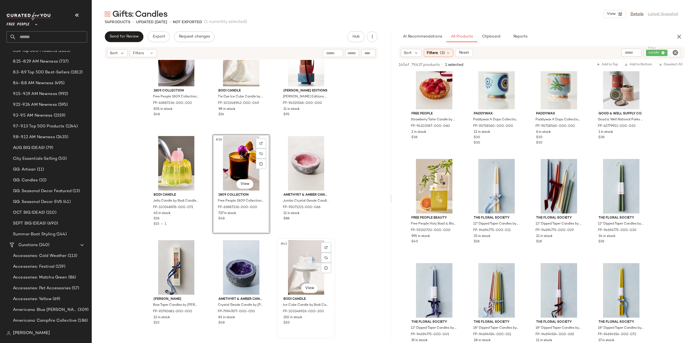
scroll to position [1189, 0]
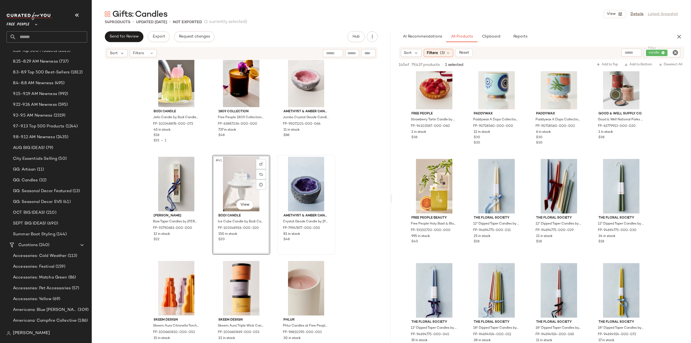
scroll to position [1270, 0]
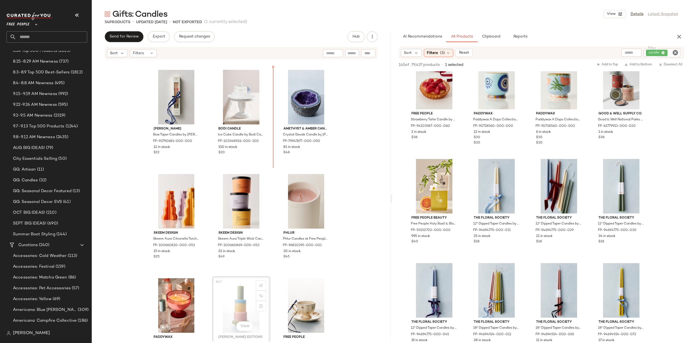
scroll to position [1352, 0]
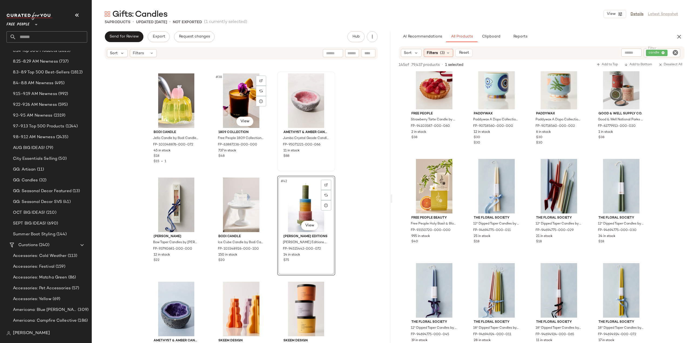
scroll to position [1244, 0]
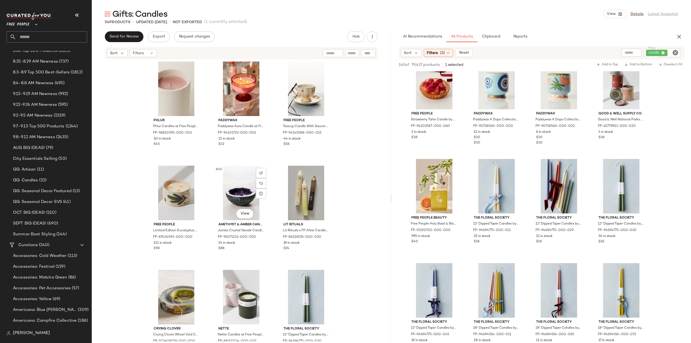
scroll to position [1594, 0]
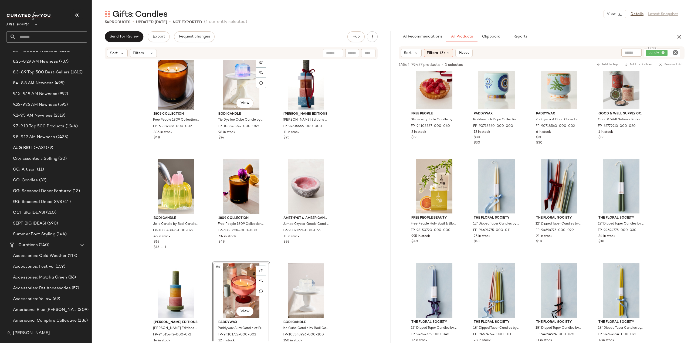
scroll to position [1227, 0]
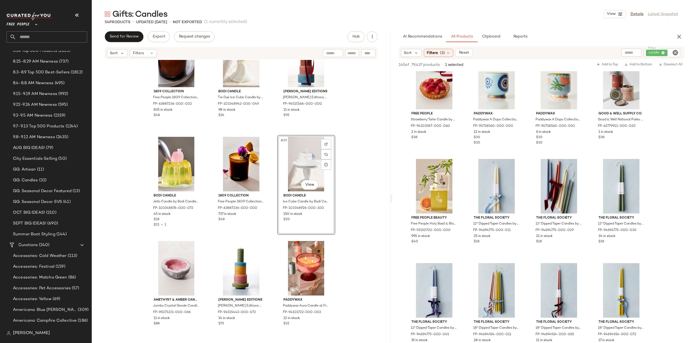
scroll to position [1200, 0]
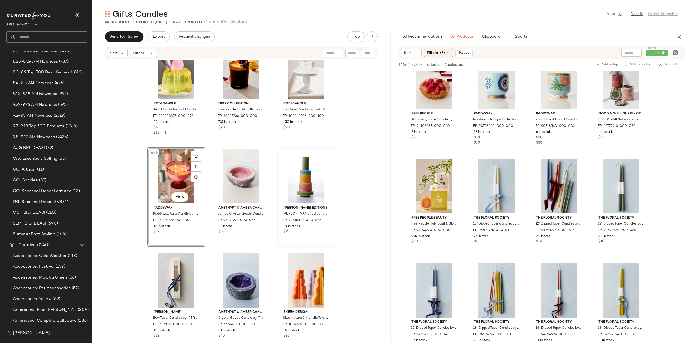
scroll to position [1281, 0]
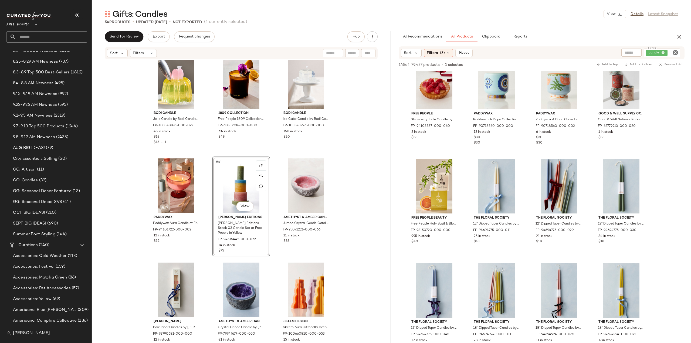
scroll to position [1308, 0]
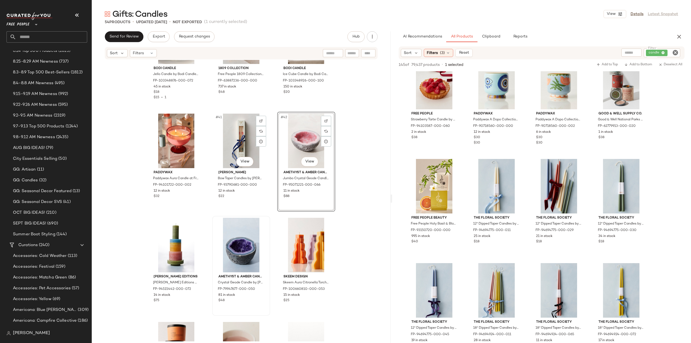
scroll to position [1335, 0]
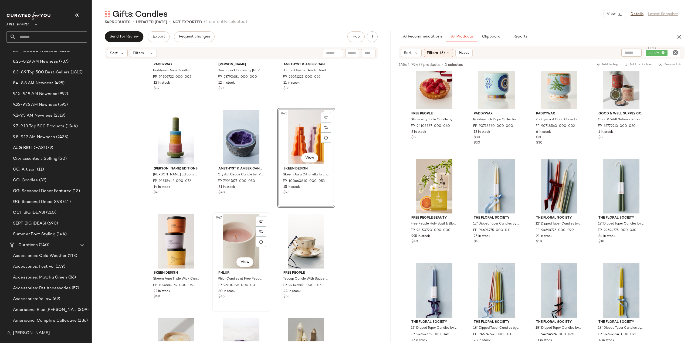
scroll to position [1469, 0]
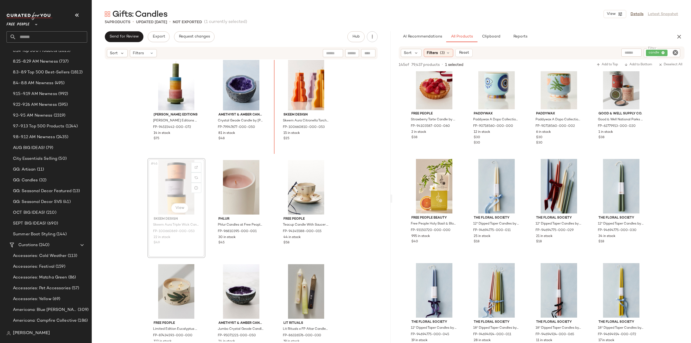
scroll to position [1466, 0]
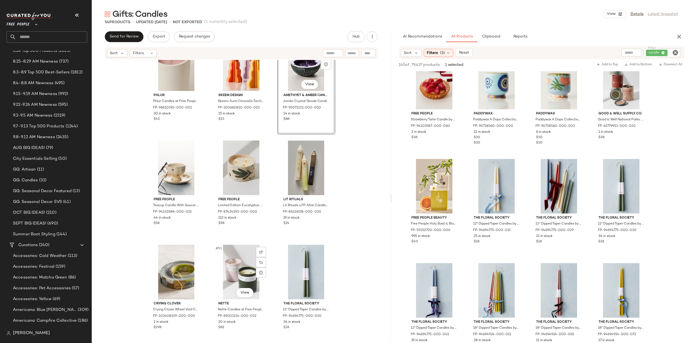
scroll to position [1594, 0]
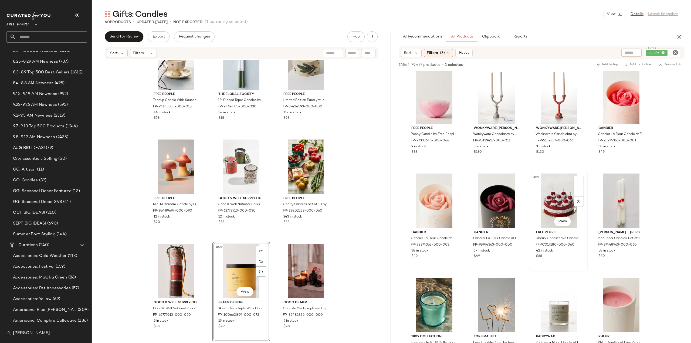
scroll to position [324, 0]
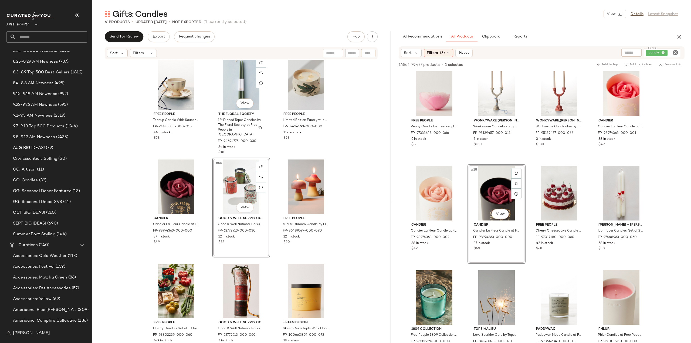
scroll to position [1829, 0]
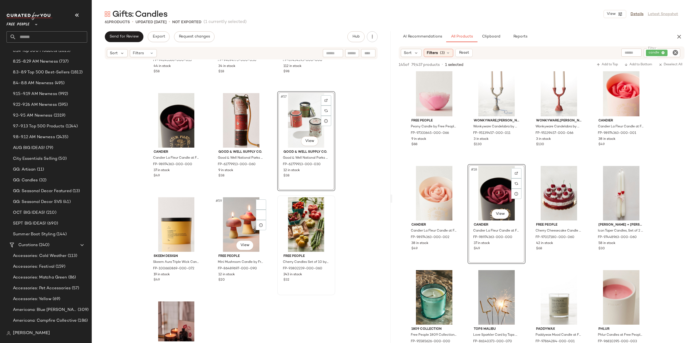
scroll to position [1857, 0]
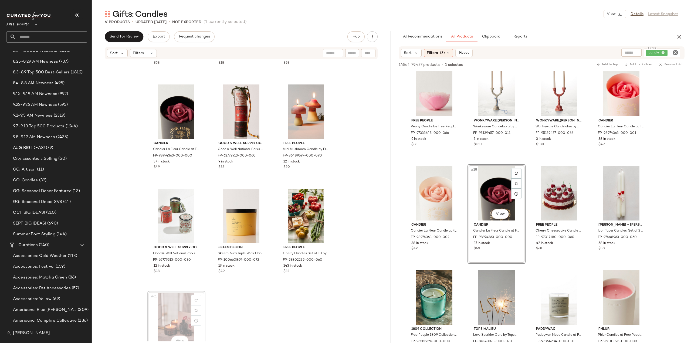
scroll to position [1858, 0]
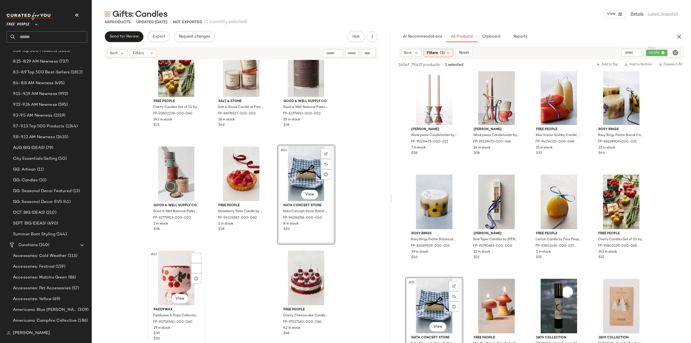
scroll to position [2115, 0]
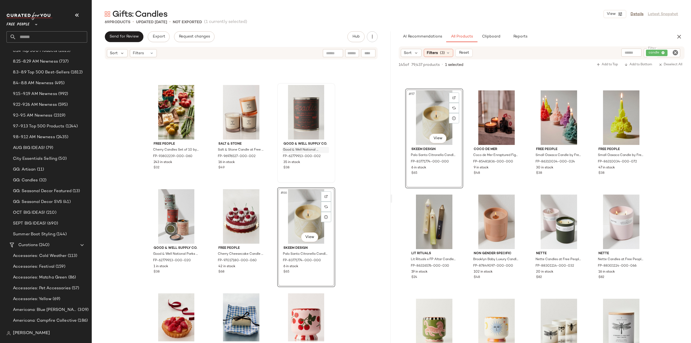
scroll to position [2034, 0]
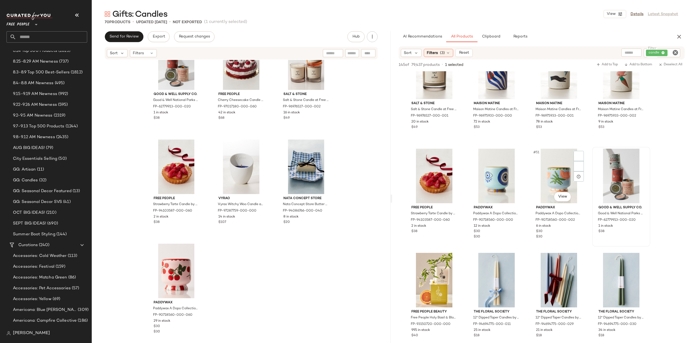
scroll to position [1187, 0]
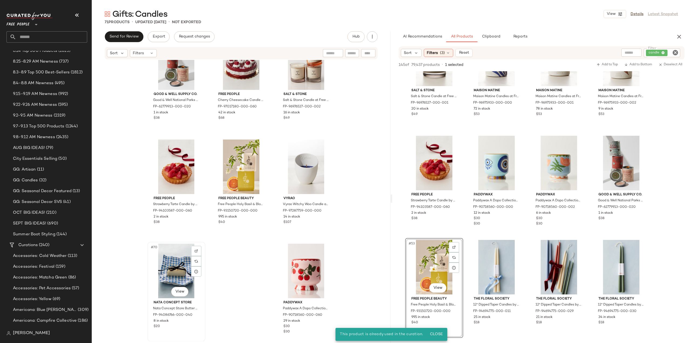
click at [179, 271] on div "#70 View" at bounding box center [176, 271] width 54 height 55
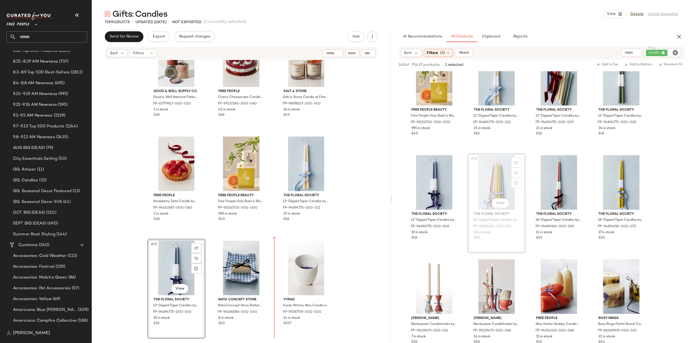
scroll to position [2223, 0]
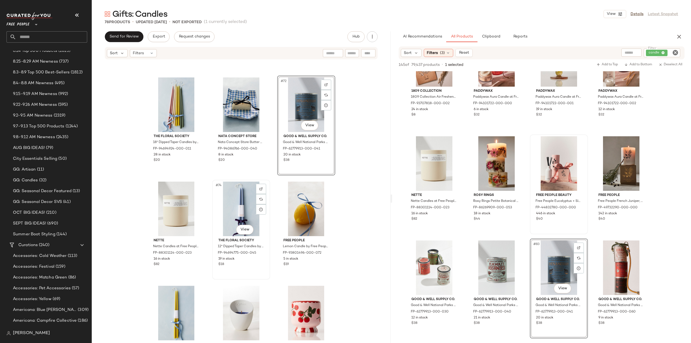
scroll to position [2385, 0]
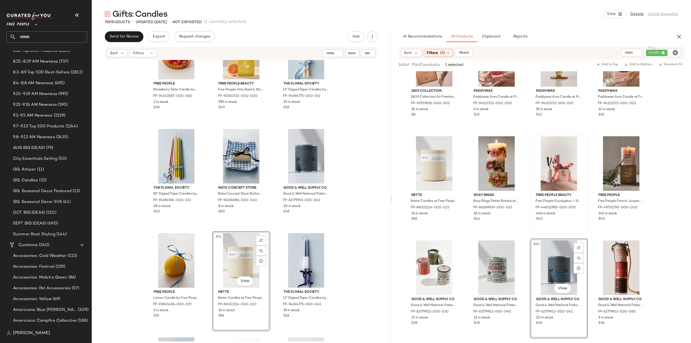
scroll to position [2358, 0]
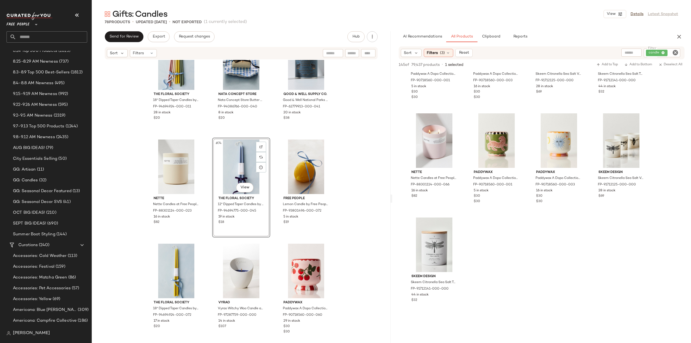
scroll to position [2779, 0]
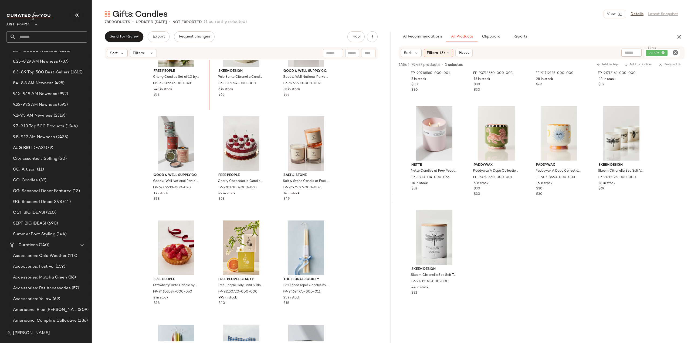
scroll to position [2130, 0]
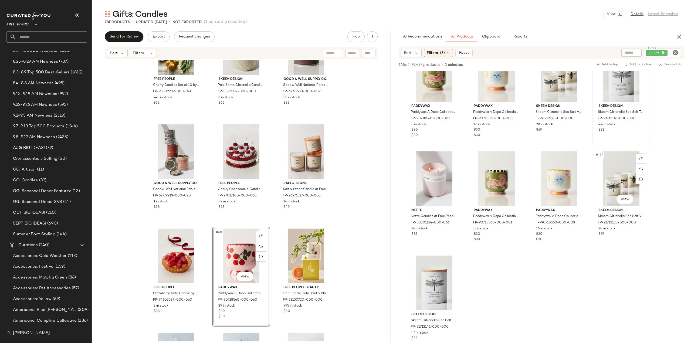
scroll to position [2698, 0]
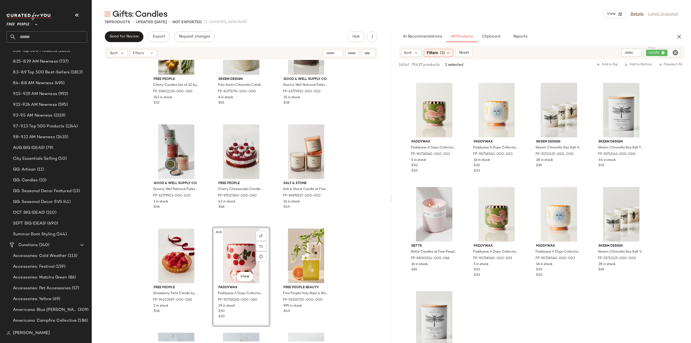
drag, startPoint x: 690, startPoint y: 134, endPoint x: 680, endPoint y: 78, distance: 56.2
click at [684, 67] on div "145 of 79,437 products • 1 selected Add to Top Add to Bottom Deselect All 1809 …" at bounding box center [541, 218] width 299 height 319
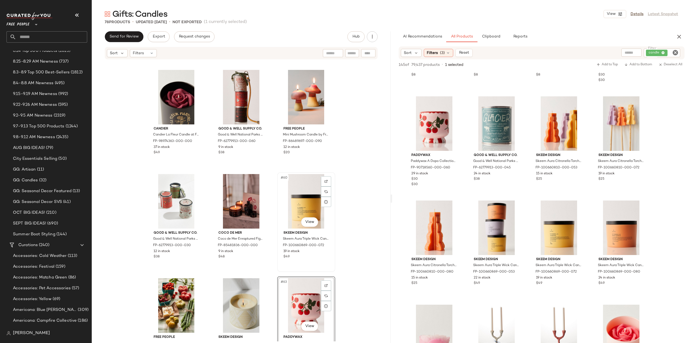
scroll to position [1938, 0]
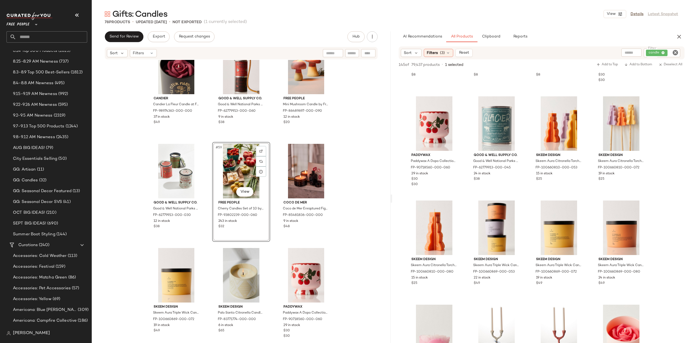
scroll to position [1911, 0]
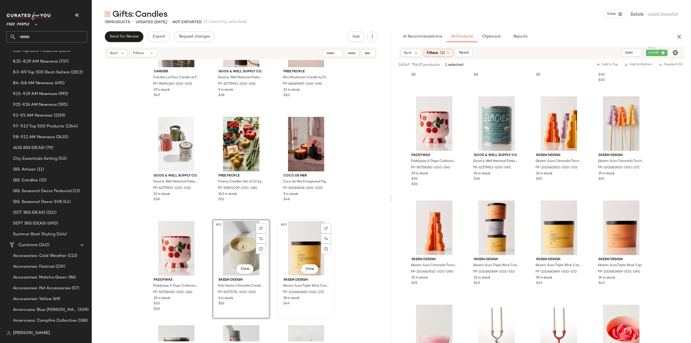
scroll to position [1938, 0]
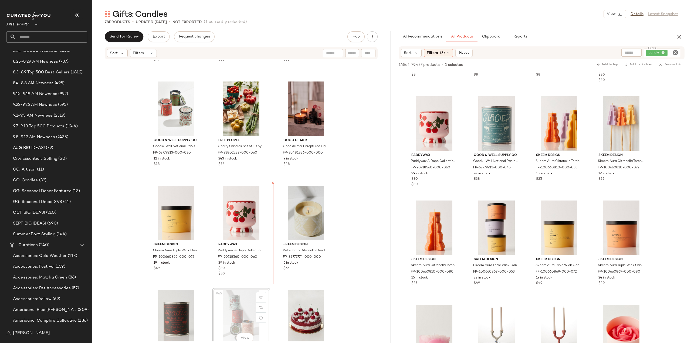
scroll to position [1965, 0]
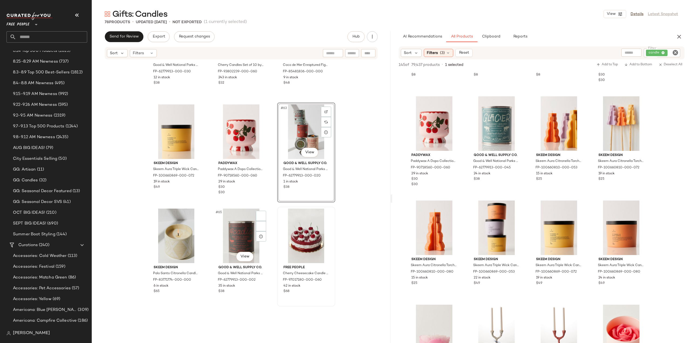
scroll to position [2046, 0]
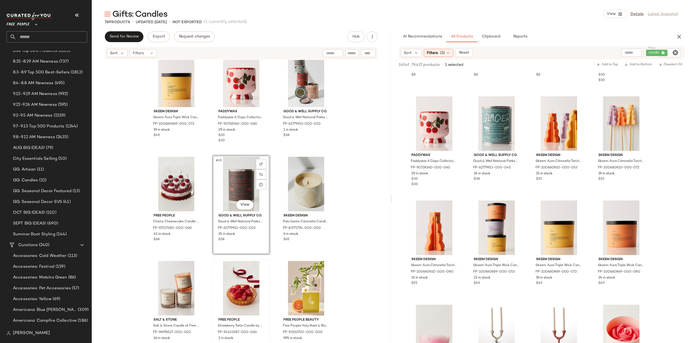
scroll to position [2100, 0]
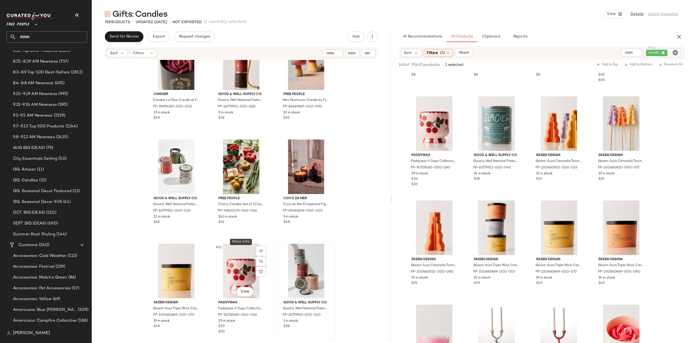
scroll to position [1938, 0]
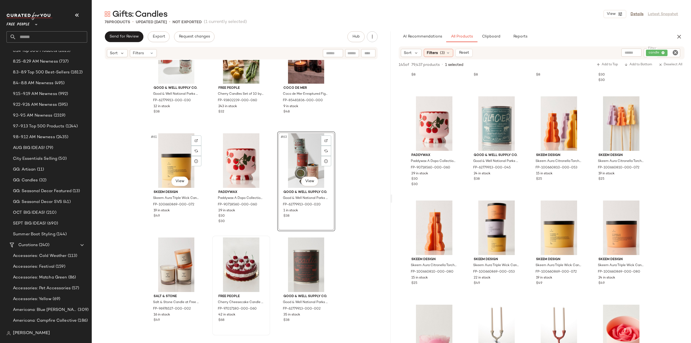
scroll to position [2019, 0]
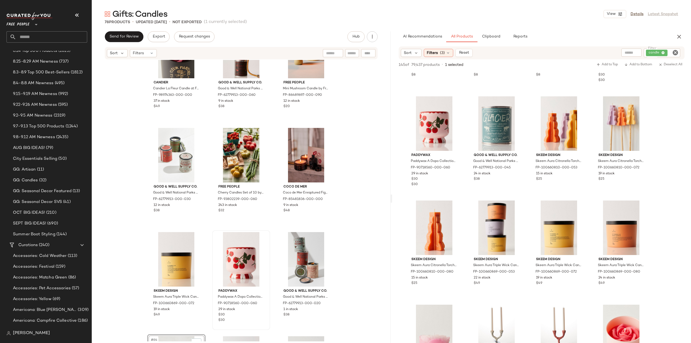
scroll to position [1938, 0]
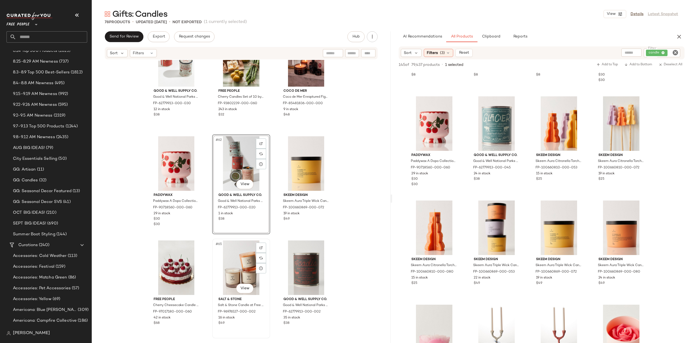
scroll to position [2019, 0]
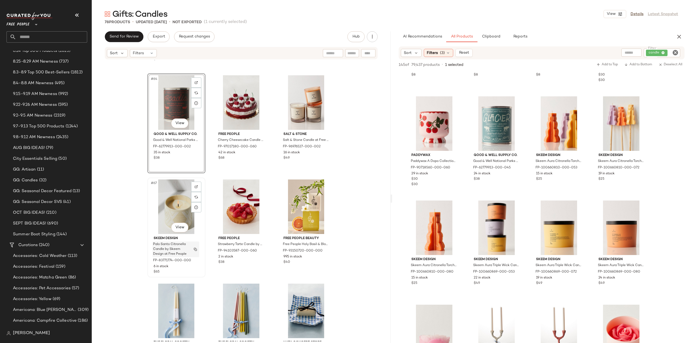
scroll to position [2181, 0]
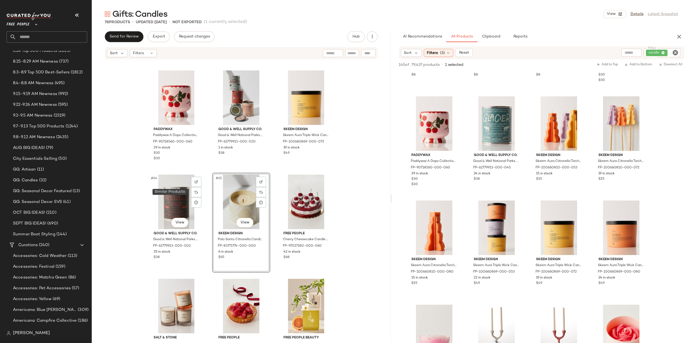
scroll to position [2073, 0]
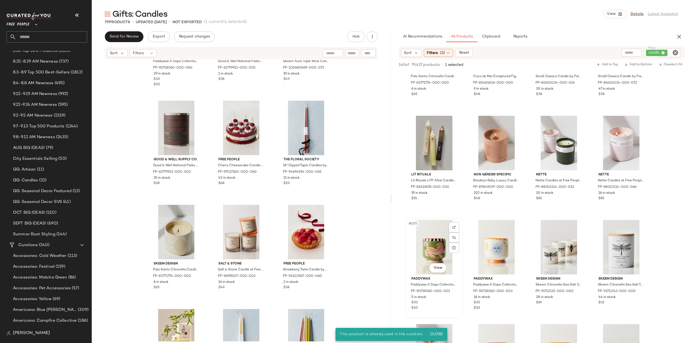
scroll to position [2563, 0]
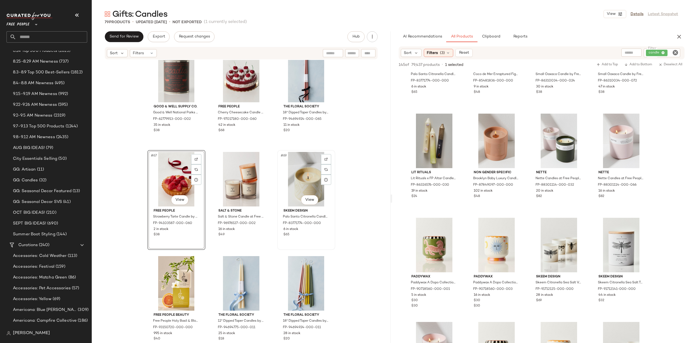
scroll to position [2208, 0]
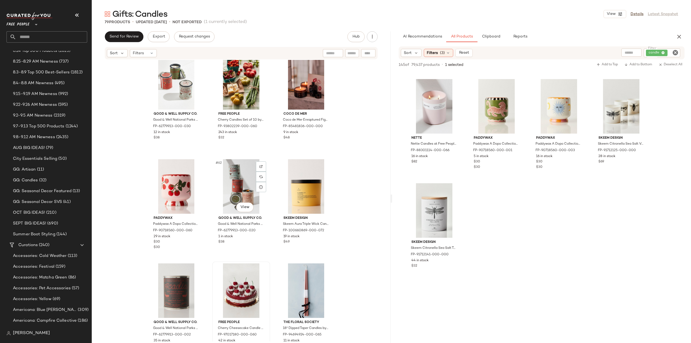
scroll to position [2019, 0]
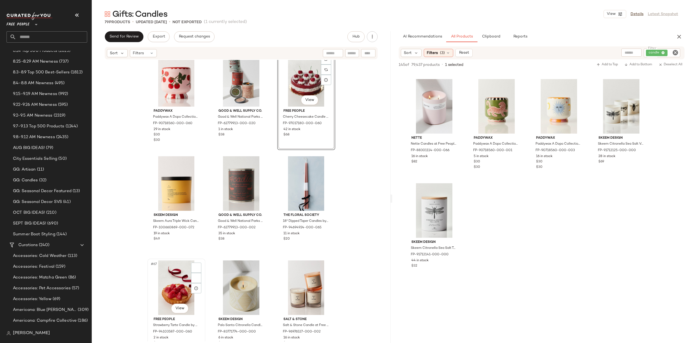
scroll to position [2100, 0]
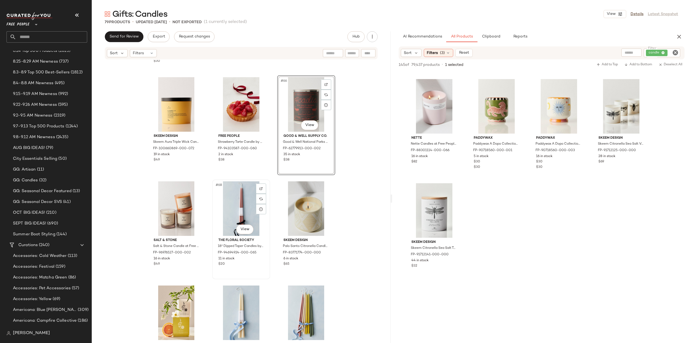
scroll to position [2208, 0]
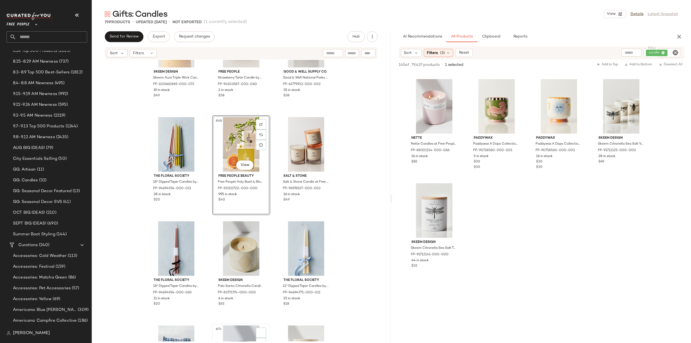
scroll to position [2289, 0]
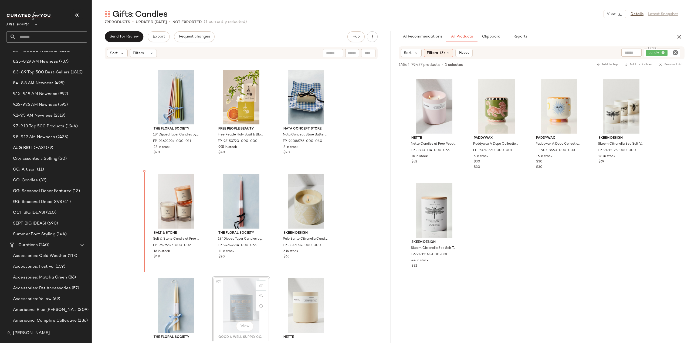
scroll to position [2289, 0]
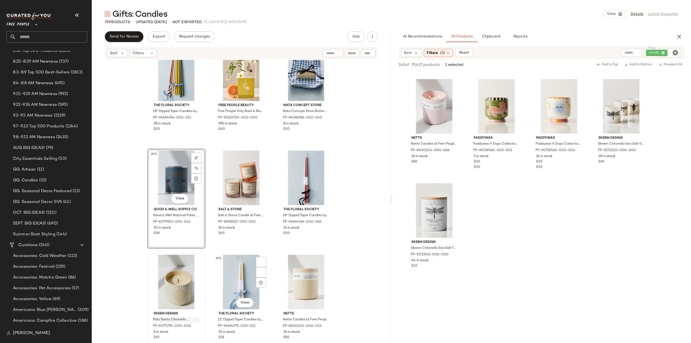
scroll to position [2343, 0]
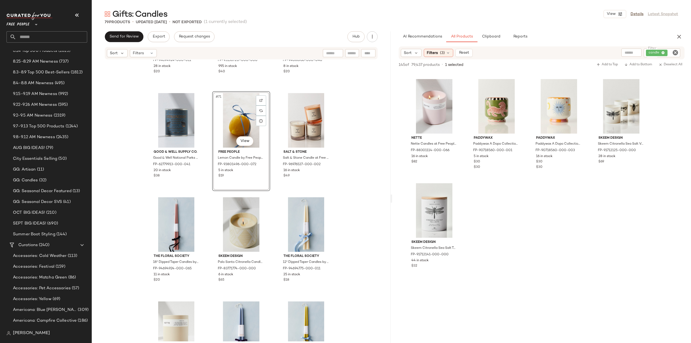
scroll to position [2370, 0]
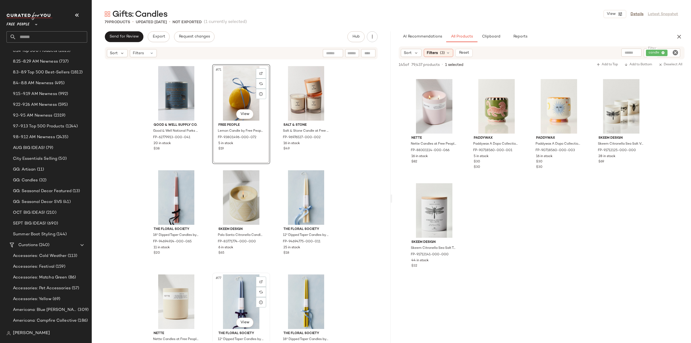
scroll to position [2398, 0]
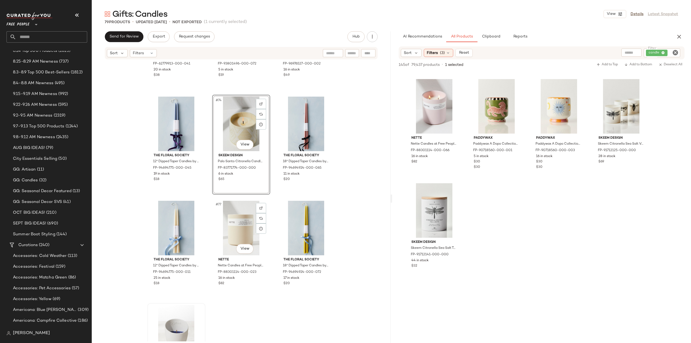
scroll to position [2479, 0]
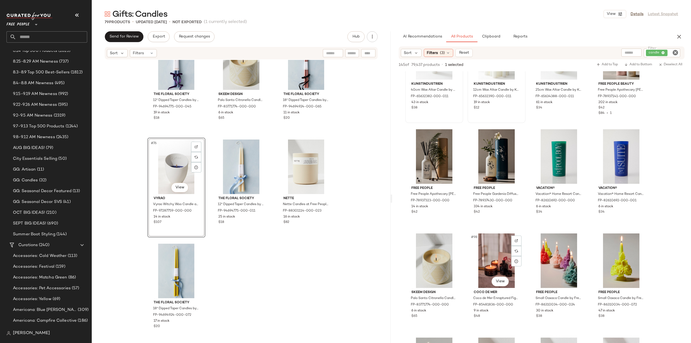
scroll to position [2320, 0]
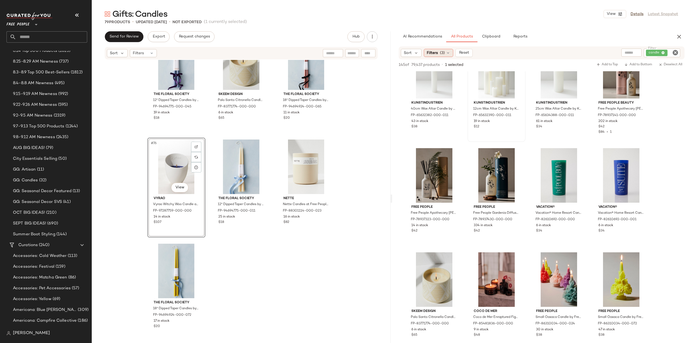
click at [439, 52] on div "Filters (3)" at bounding box center [438, 53] width 29 height 8
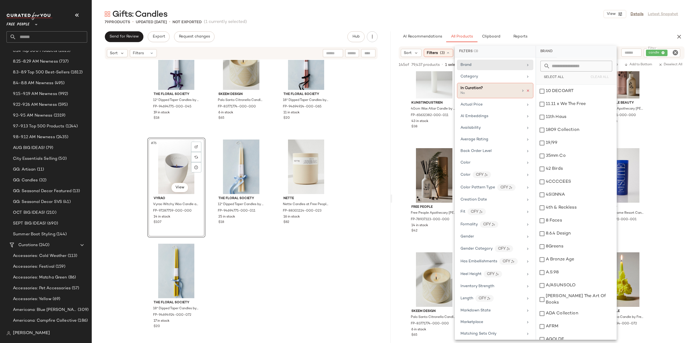
click at [527, 90] on icon at bounding box center [528, 91] width 4 height 4
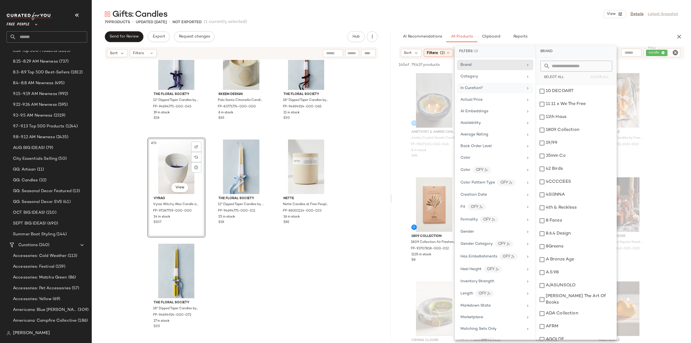
click at [479, 87] on span "In Curation?" at bounding box center [471, 88] width 22 height 4
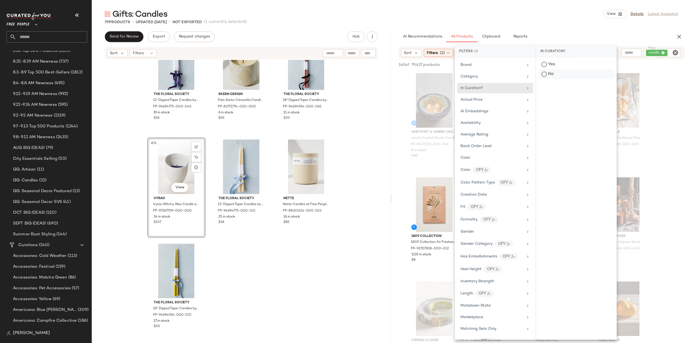
click at [546, 73] on div "No" at bounding box center [576, 74] width 76 height 10
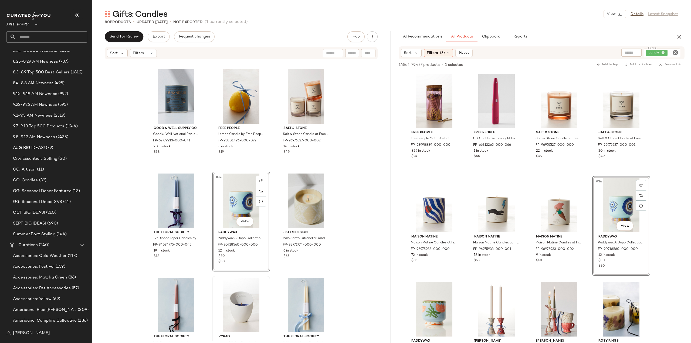
scroll to position [2424, 0]
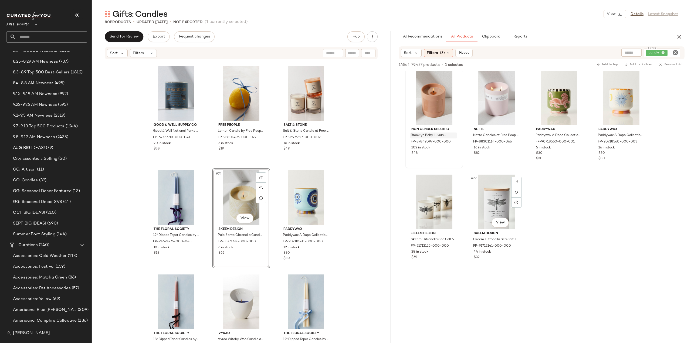
scroll to position [1511, 0]
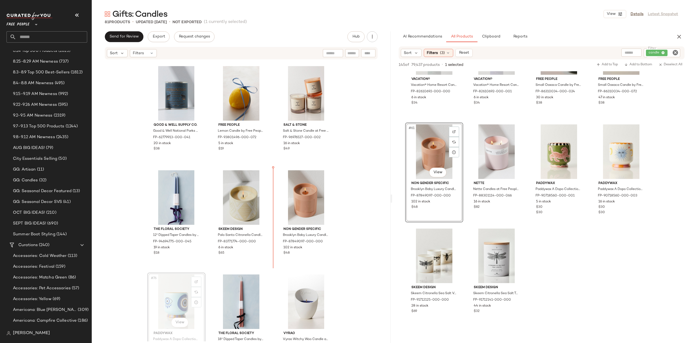
scroll to position [2397, 0]
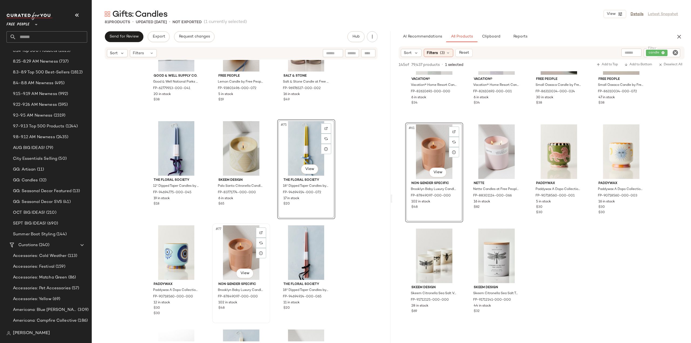
scroll to position [2477, 0]
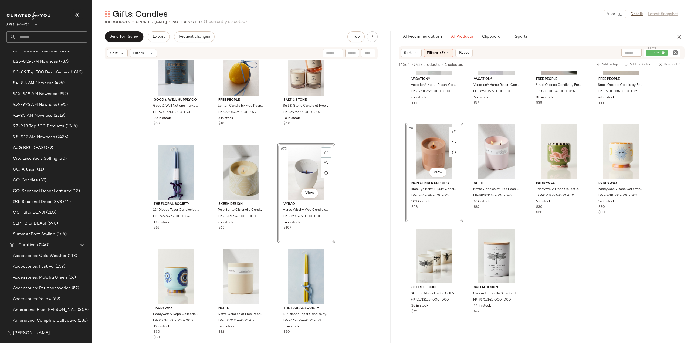
scroll to position [2430, 0]
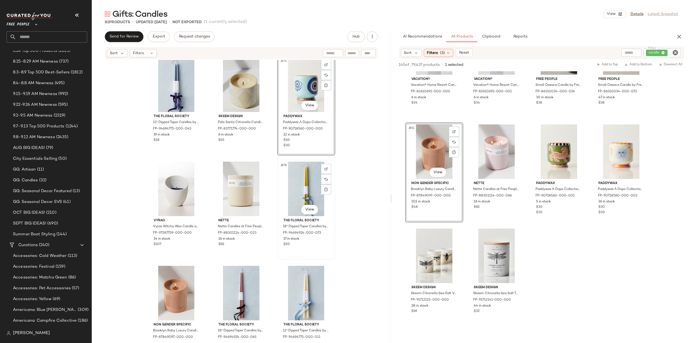
scroll to position [2511, 0]
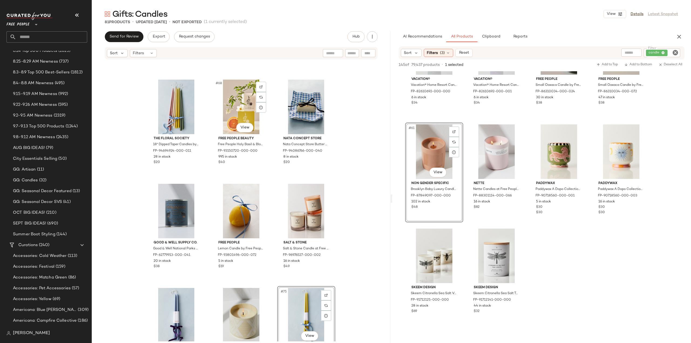
scroll to position [2295, 0]
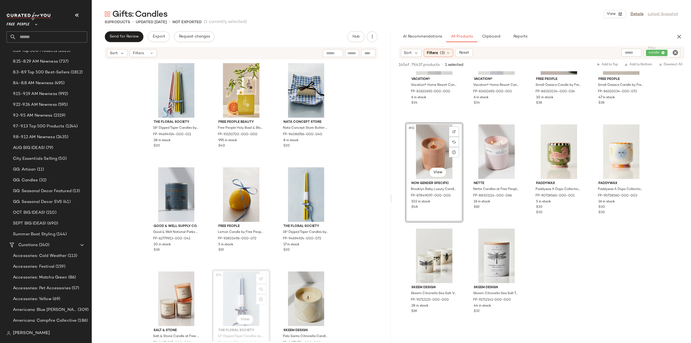
scroll to position [2297, 0]
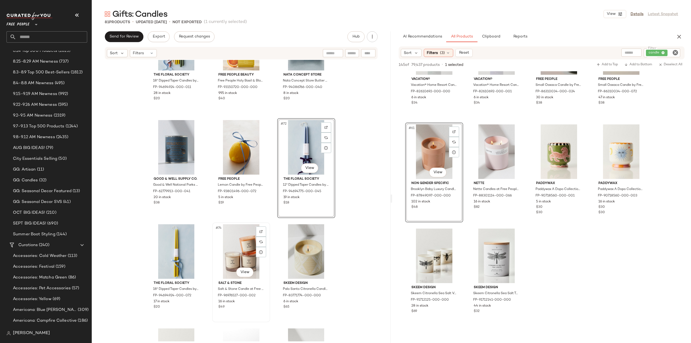
scroll to position [2351, 0]
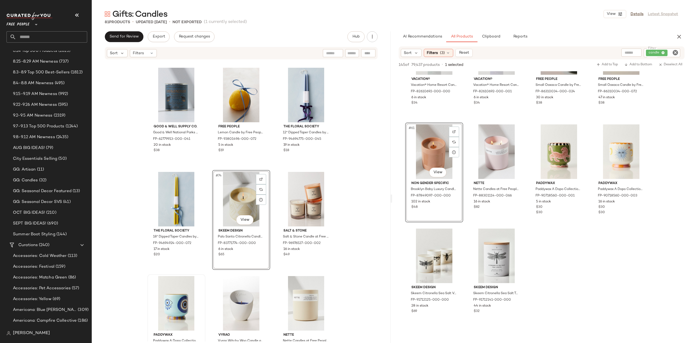
scroll to position [2405, 0]
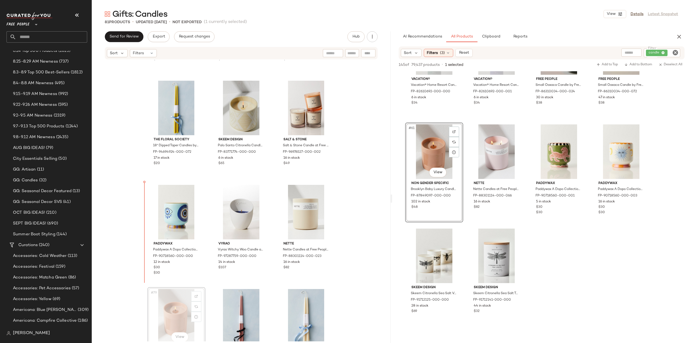
scroll to position [2486, 0]
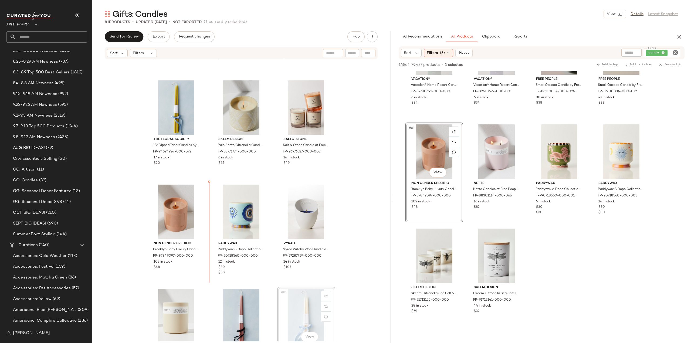
scroll to position [2488, 0]
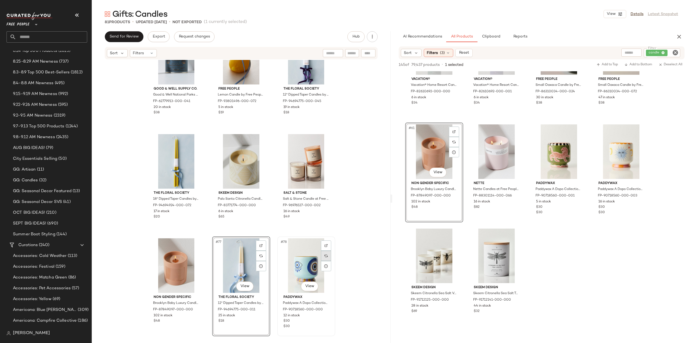
scroll to position [2434, 0]
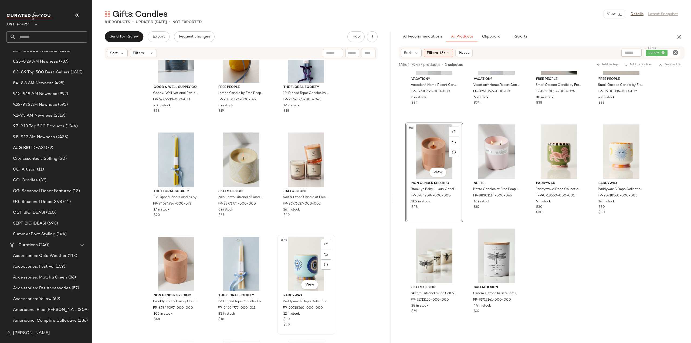
click at [308, 269] on div "#78 View" at bounding box center [306, 264] width 54 height 55
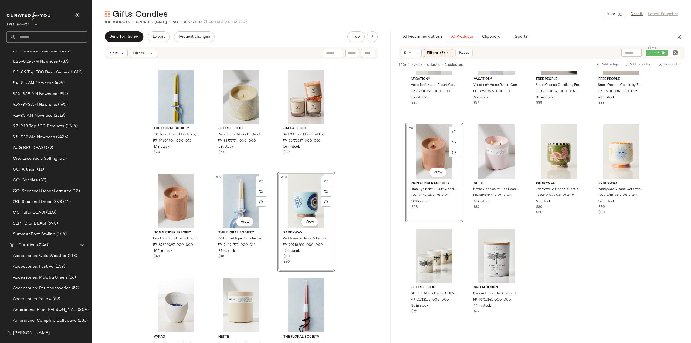
scroll to position [2478, 0]
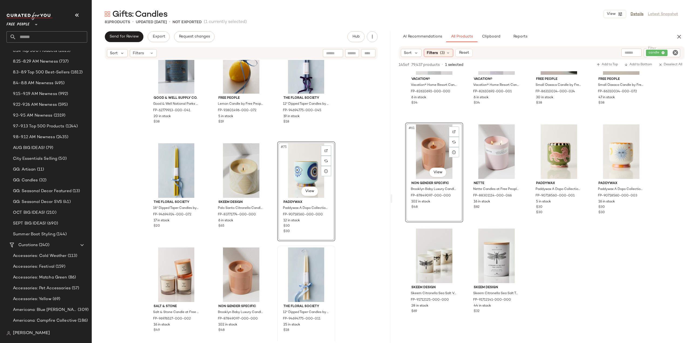
scroll to position [2505, 0]
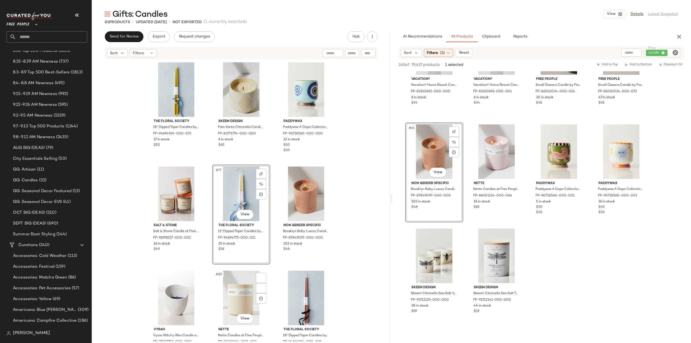
scroll to position [2531, 0]
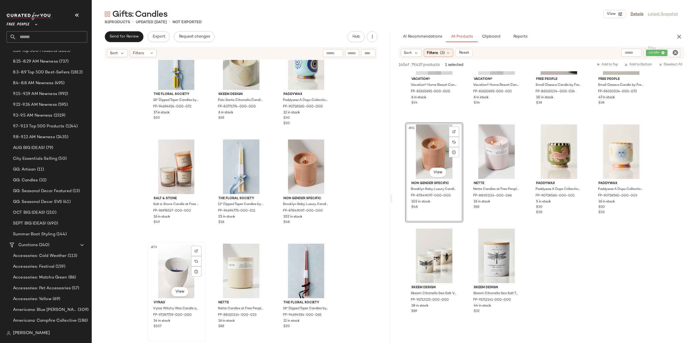
click at [174, 272] on div "#79 View" at bounding box center [176, 271] width 54 height 55
click at [306, 265] on div "#81 View" at bounding box center [306, 271] width 54 height 55
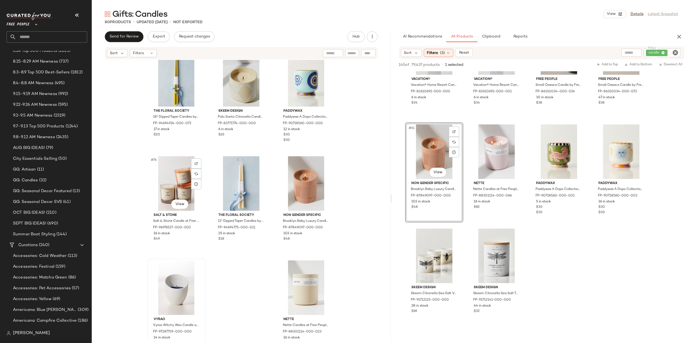
scroll to position [2531, 0]
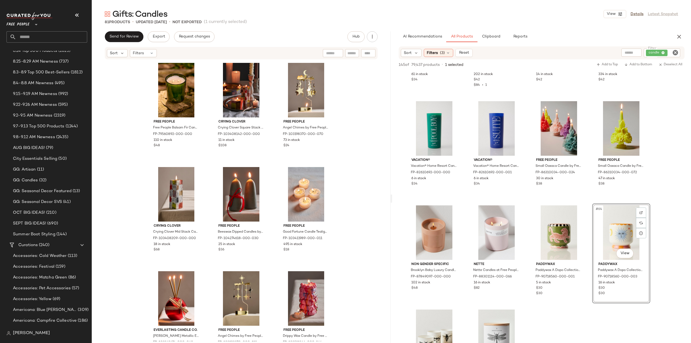
click at [676, 54] on icon "Clear Filter" at bounding box center [675, 52] width 6 height 6
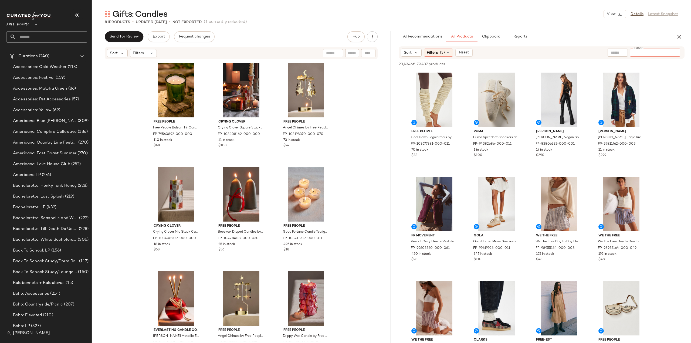
scroll to position [216, 0]
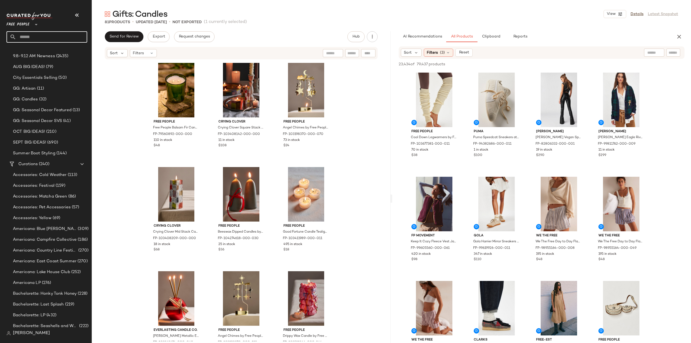
click at [45, 33] on input "text" at bounding box center [51, 36] width 71 height 11
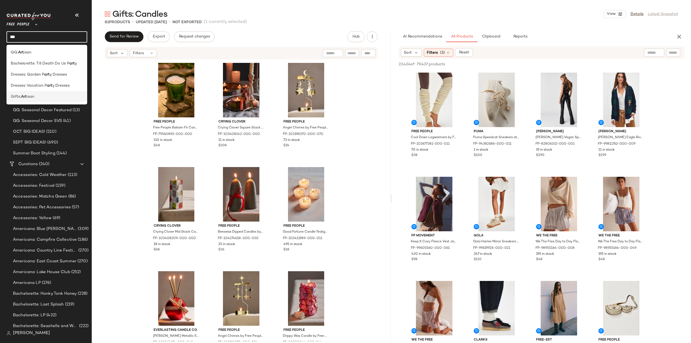
type input "***"
drag, startPoint x: 20, startPoint y: 98, endPoint x: 23, endPoint y: 98, distance: 3.2
click at [20, 98] on span "Gifts:" at bounding box center [16, 97] width 10 height 6
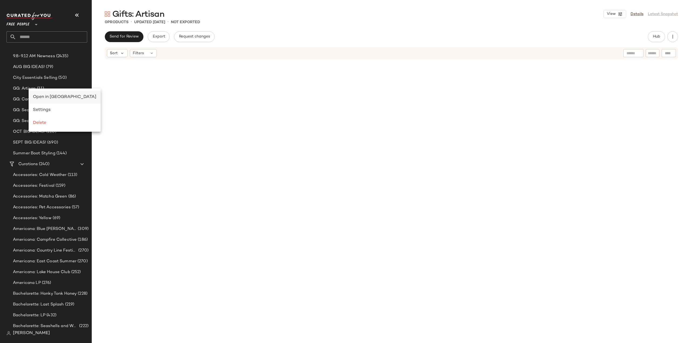
click at [44, 97] on span "Open in Split View" at bounding box center [64, 97] width 63 height 5
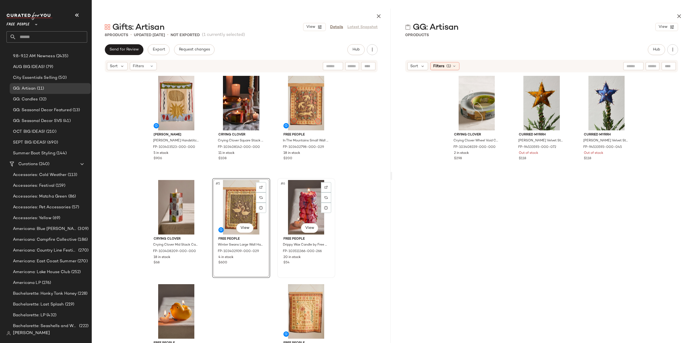
scroll to position [27, 0]
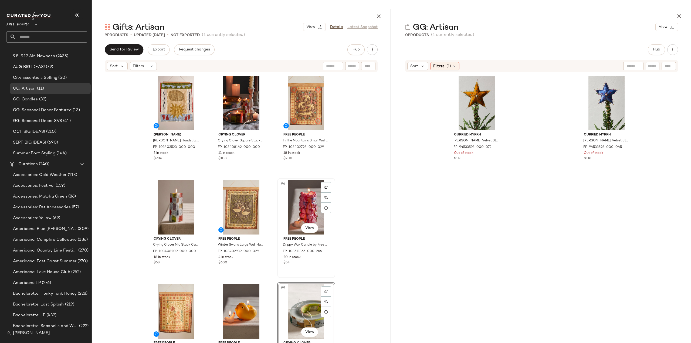
scroll to position [28, 0]
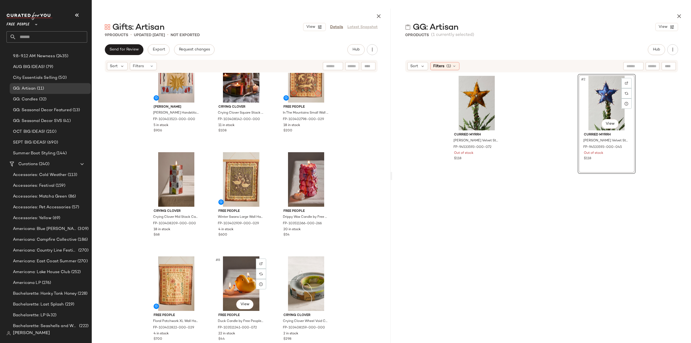
scroll to position [28, 0]
click at [493, 244] on div "Curried Myrrh Esther Velvet Star Tree Topper by Curried Myrrh at Free People in…" at bounding box center [477, 196] width 58 height 245
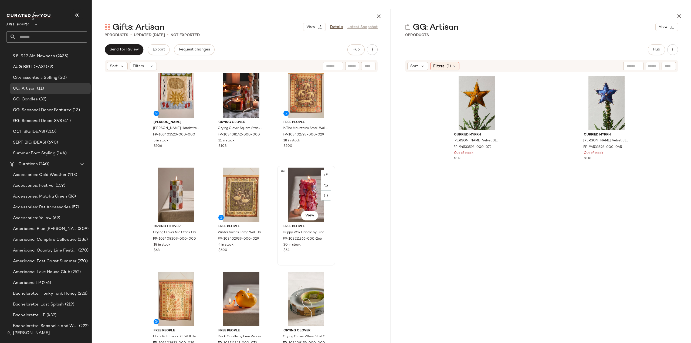
scroll to position [0, 0]
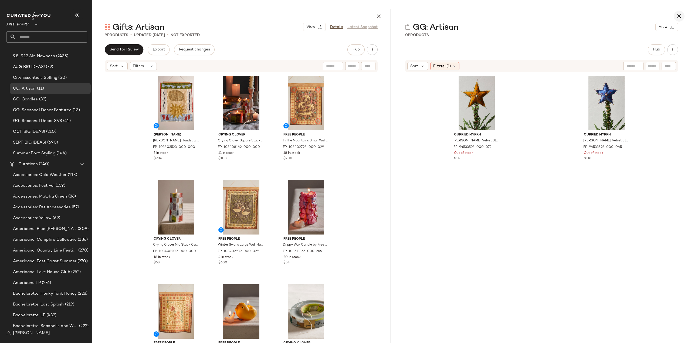
click at [680, 15] on icon "button" at bounding box center [679, 16] width 6 height 6
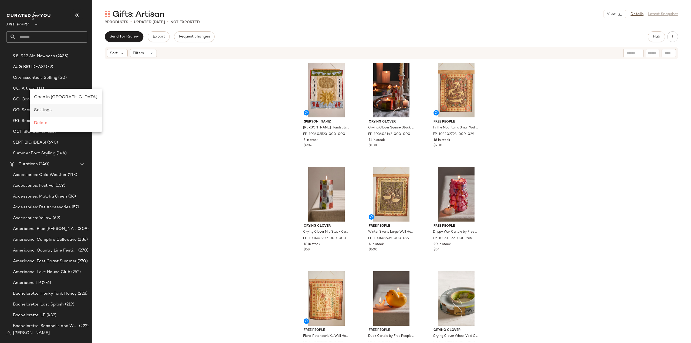
click at [45, 110] on span "Settings" at bounding box center [43, 110] width 18 height 5
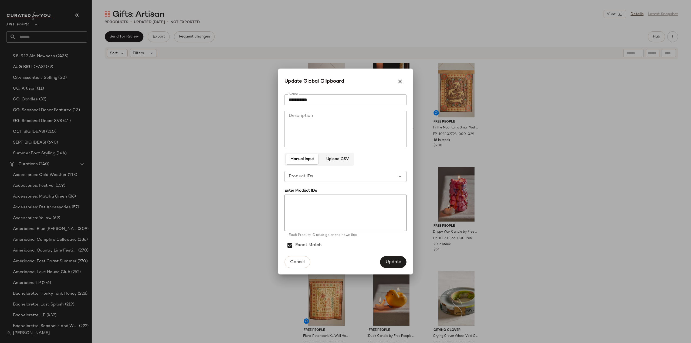
click at [300, 215] on textarea at bounding box center [345, 213] width 122 height 37
paste textarea "**********"
type textarea "**********"
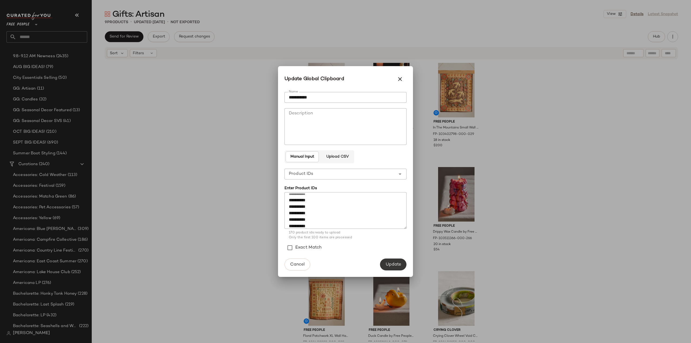
click at [395, 263] on span "Update" at bounding box center [393, 264] width 16 height 5
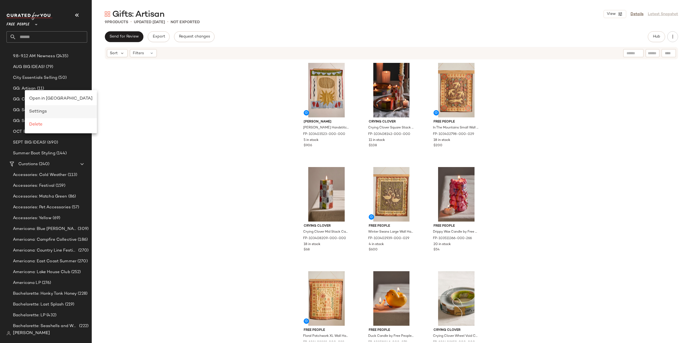
click at [42, 110] on span "Settings" at bounding box center [38, 111] width 18 height 5
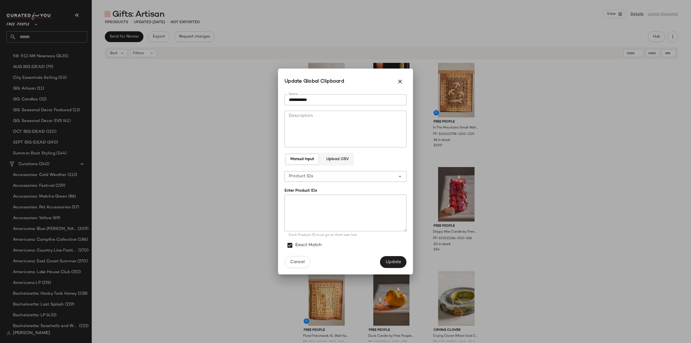
click at [311, 206] on textarea at bounding box center [345, 213] width 122 height 37
paste textarea "**********"
type textarea "**********"
click at [388, 257] on button "Update" at bounding box center [393, 262] width 26 height 12
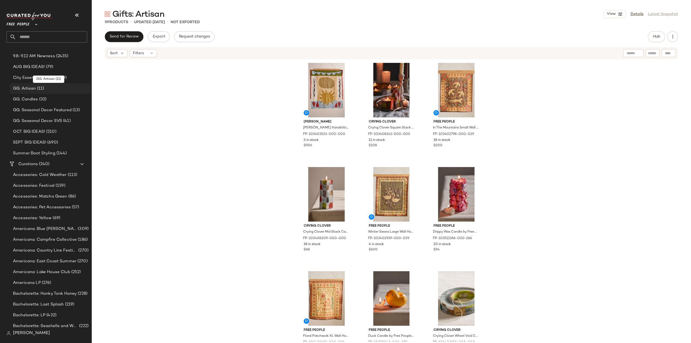
click at [29, 89] on span "GG: Artisan" at bounding box center [24, 89] width 23 height 6
